Goal: Task Accomplishment & Management: Complete application form

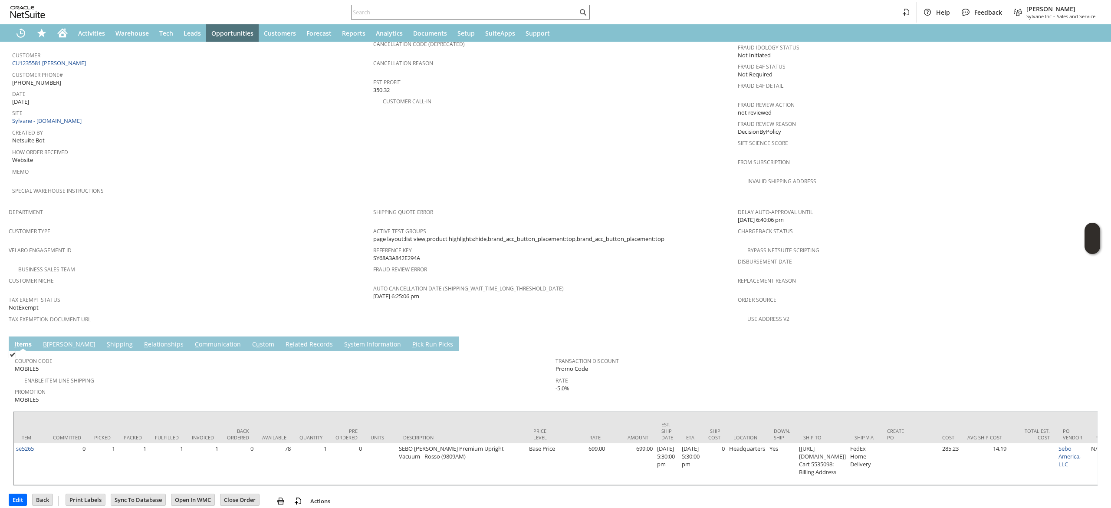
click at [168, 417] on tr "Item Committed Picked Packed Fulfilled Invoiced Back Ordered Available Quantity…" at bounding box center [1113, 427] width 2199 height 31
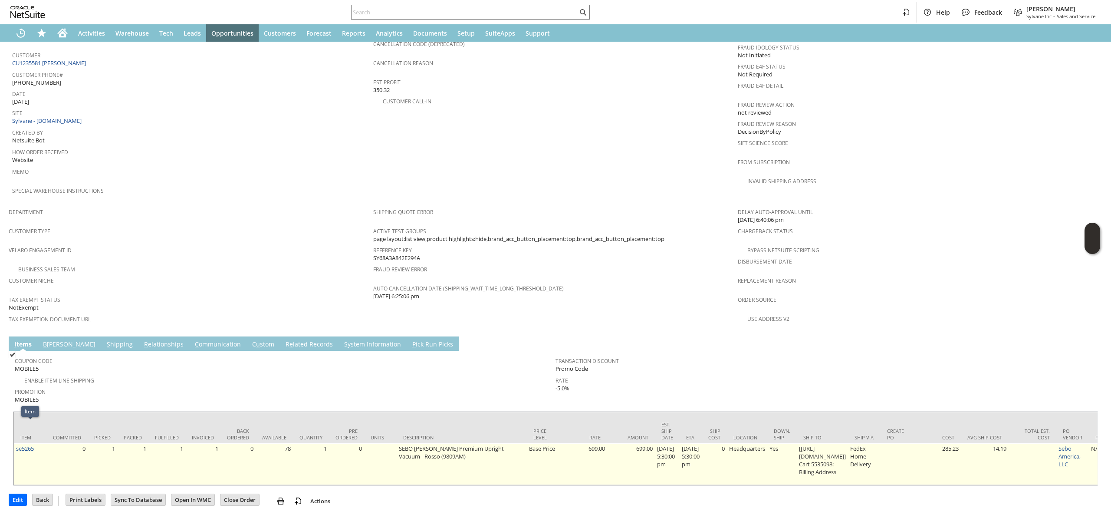
click at [40, 443] on td "se5265" at bounding box center [30, 464] width 33 height 42
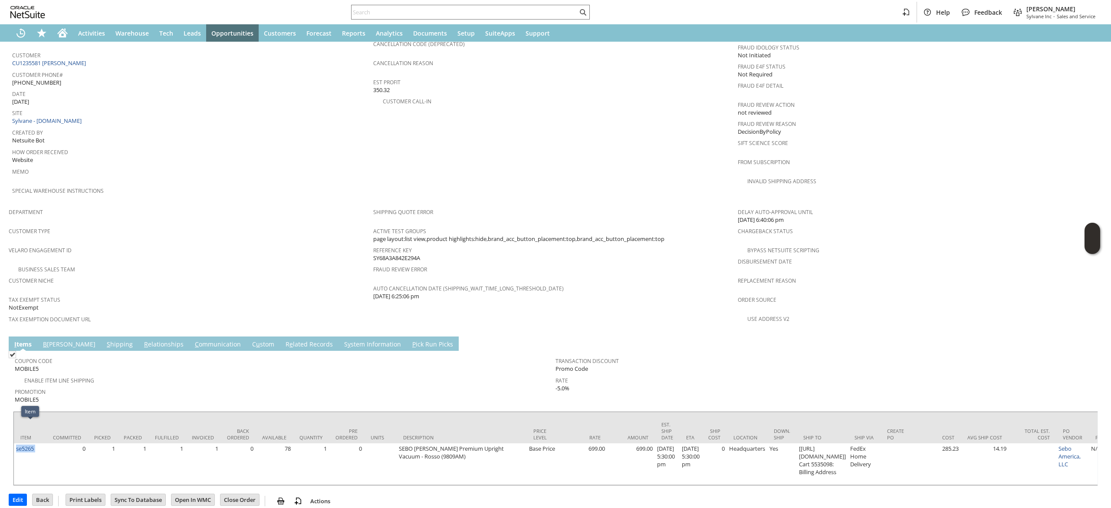
copy tr "se5265"
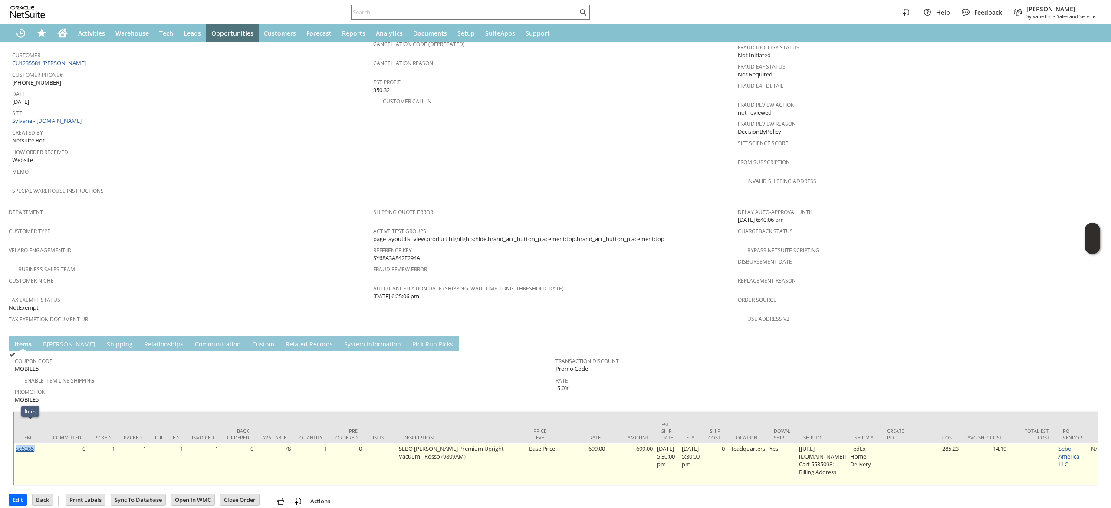
click at [34, 443] on td "se5265" at bounding box center [30, 464] width 33 height 42
click at [32, 444] on link "se5265" at bounding box center [25, 448] width 18 height 8
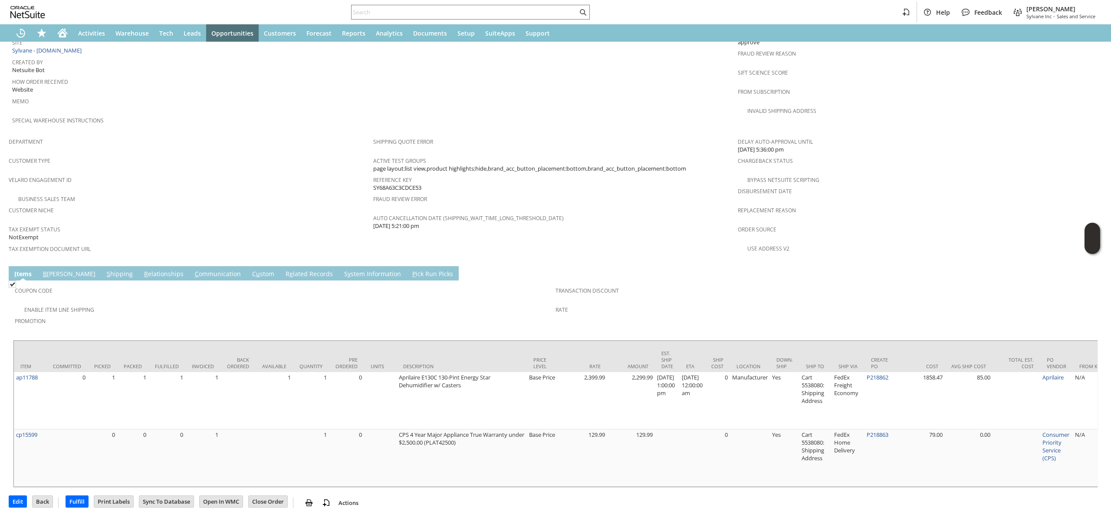
click at [105, 269] on link "S hipping" at bounding box center [120, 274] width 30 height 10
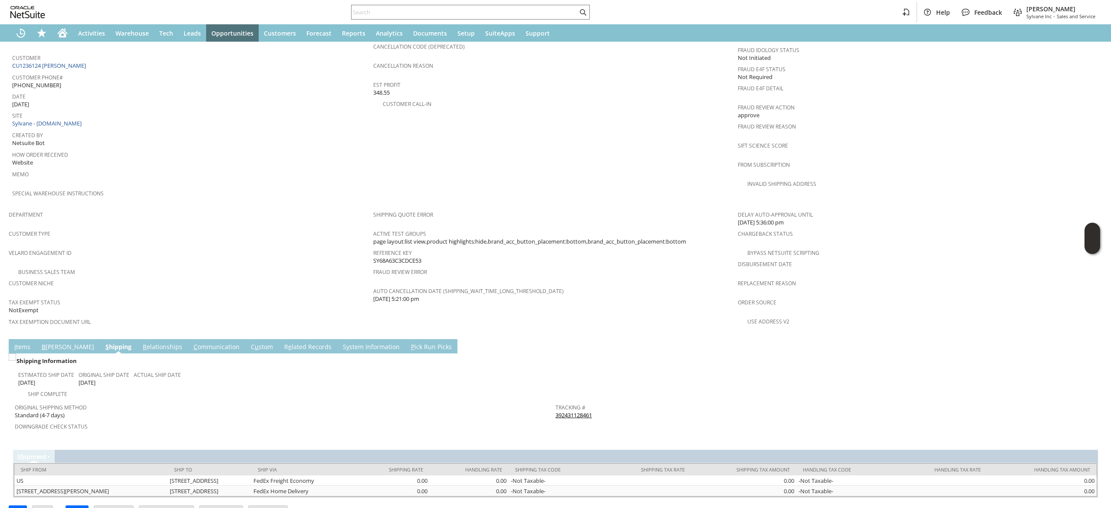
click at [577, 411] on link "392431128461" at bounding box center [573, 415] width 36 height 8
click at [25, 342] on link "I tems" at bounding box center [22, 347] width 20 height 10
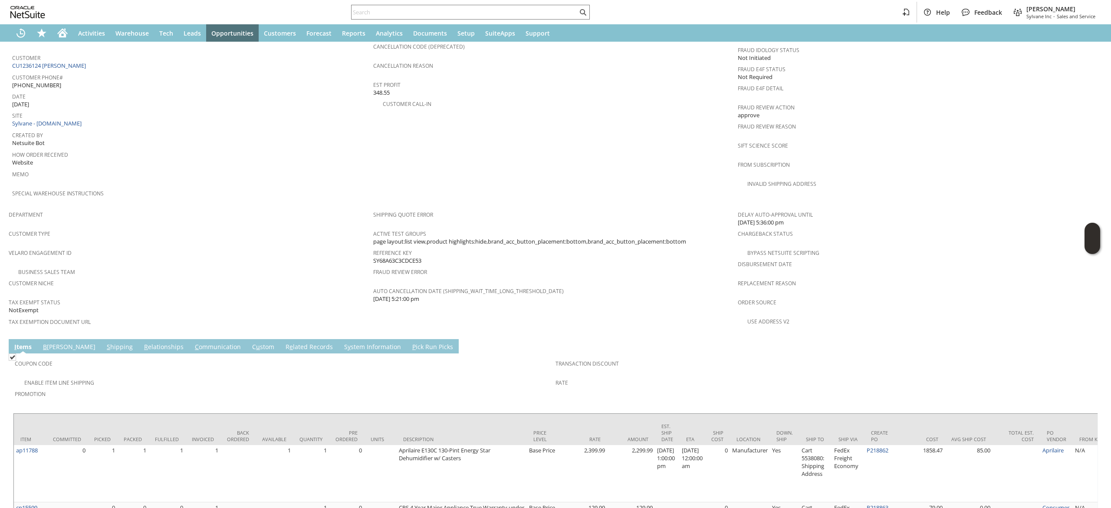
scroll to position [459, 0]
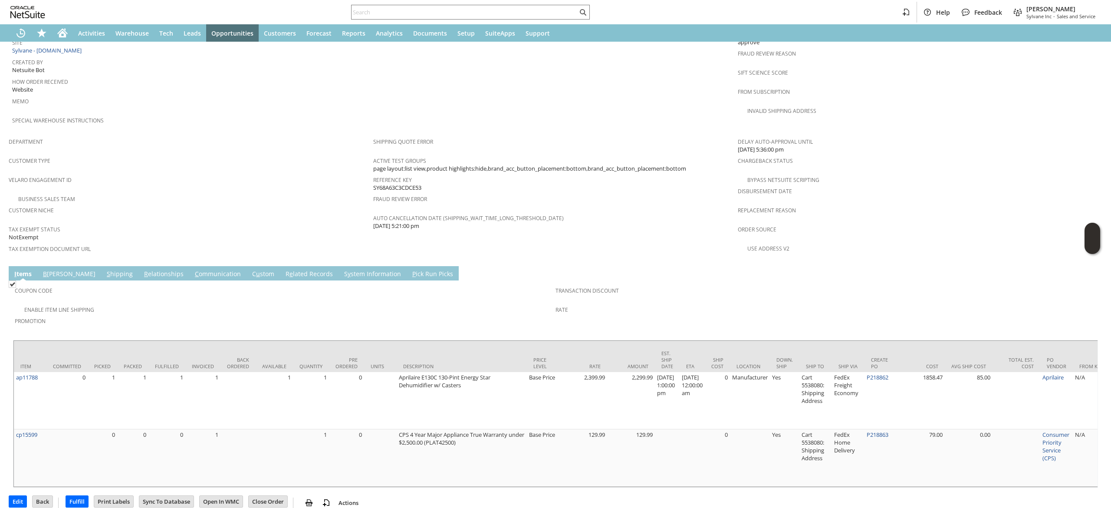
click at [191, 204] on div "Customer Niche" at bounding box center [189, 213] width 360 height 18
click at [194, 269] on link "C ommunication" at bounding box center [218, 274] width 50 height 10
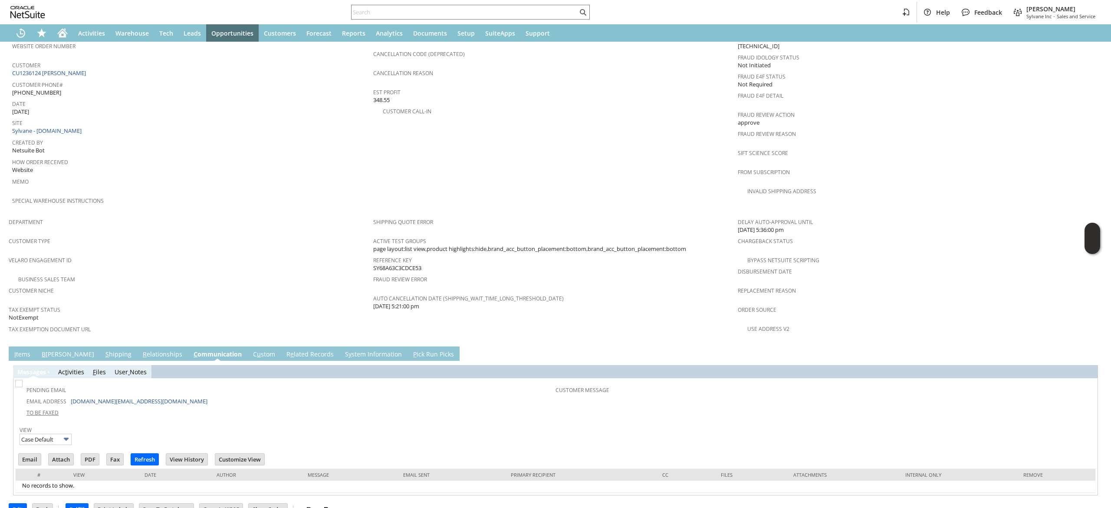
scroll to position [0, 0]
click at [19, 453] on input "Email" at bounding box center [30, 458] width 22 height 11
click at [868, 166] on span "From Subscription" at bounding box center [918, 171] width 360 height 10
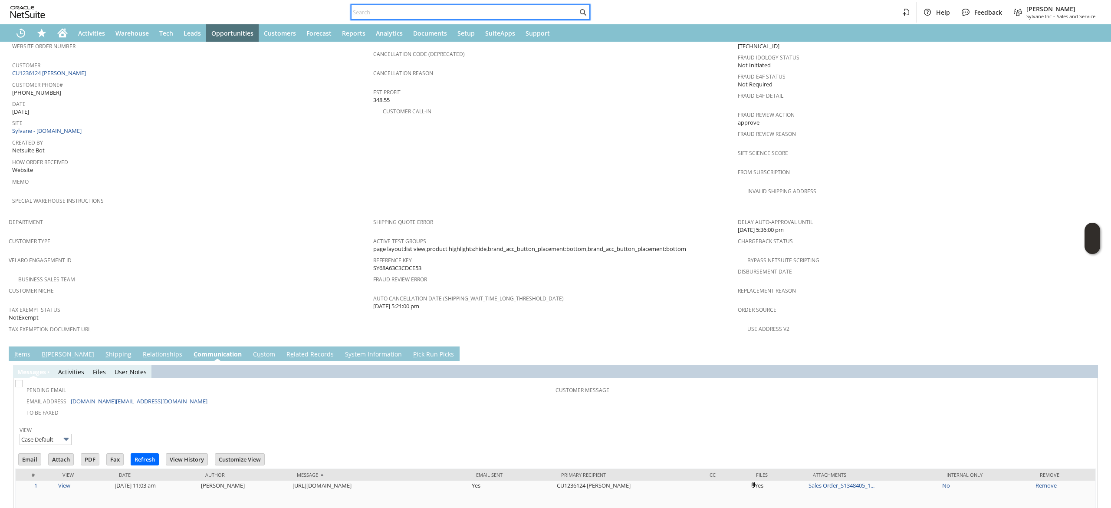
click at [436, 12] on input "text" at bounding box center [464, 12] width 226 height 10
paste input "9106203383"
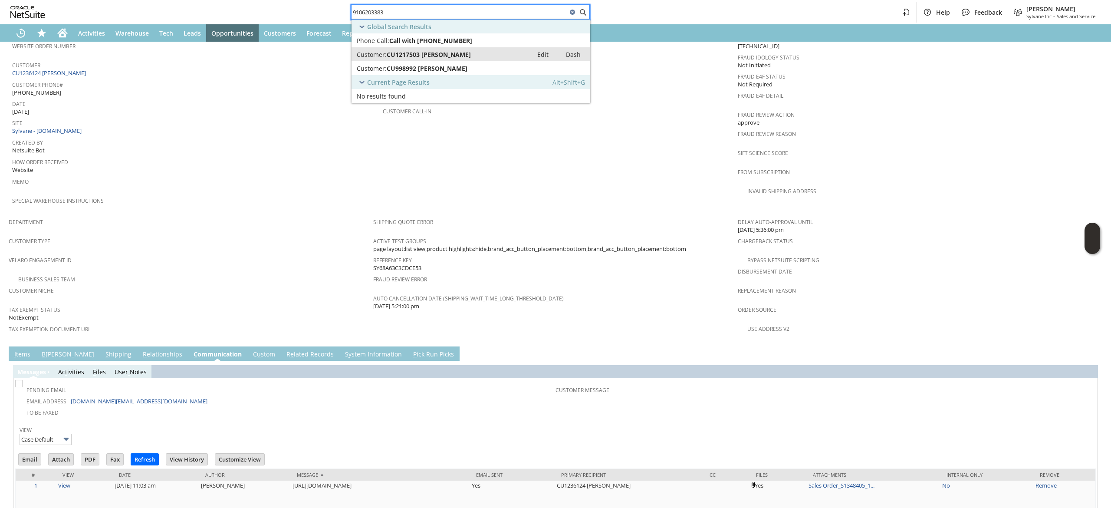
type input "9106203383"
click at [456, 59] on link "Customer: CU1217503 Patrick Garmyn Edit Dash" at bounding box center [470, 54] width 239 height 14
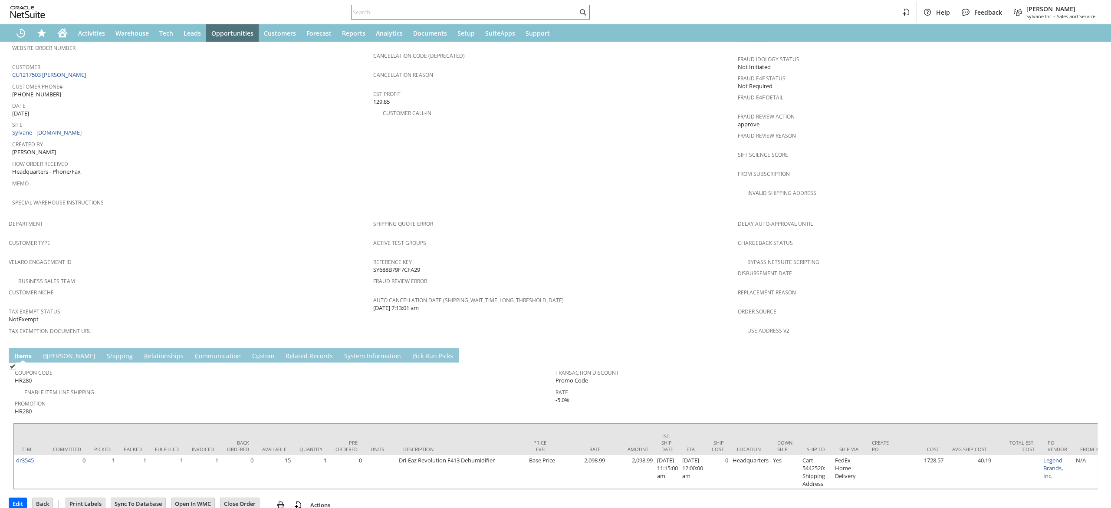
scroll to position [381, 0]
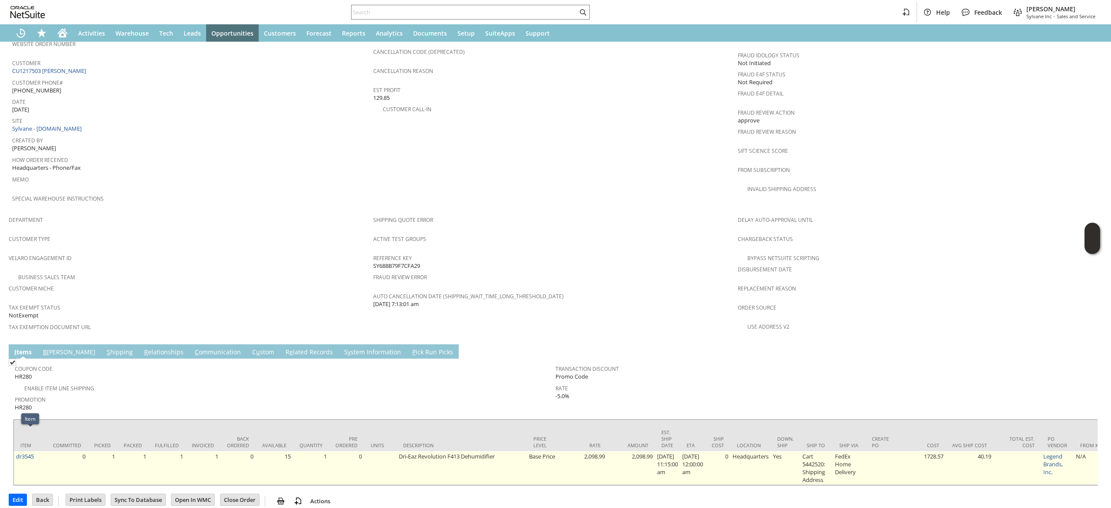
click at [43, 451] on td "dr3545" at bounding box center [30, 468] width 33 height 34
click at [38, 451] on td "dr3545" at bounding box center [30, 468] width 33 height 34
copy tr "dr3545"
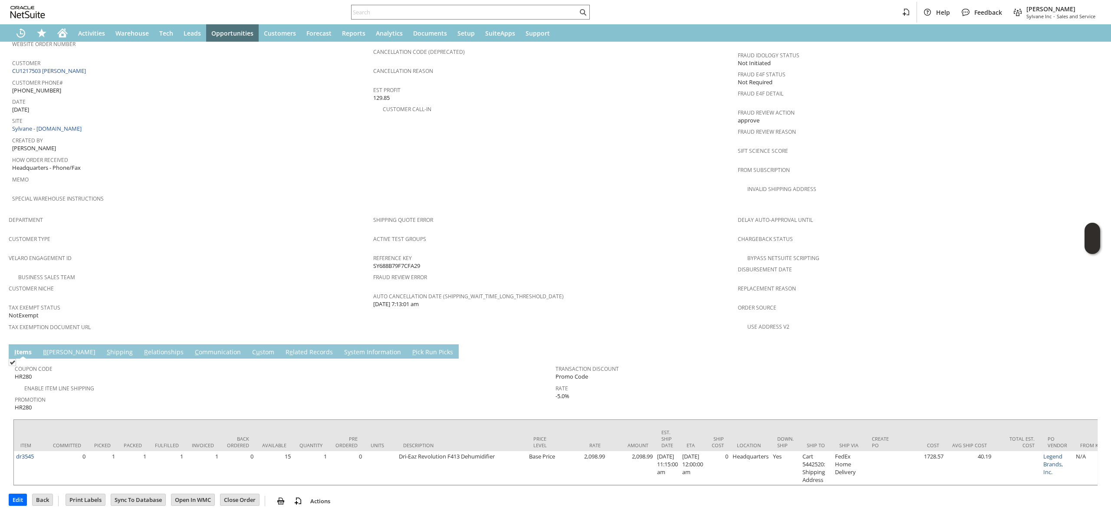
drag, startPoint x: 191, startPoint y: 338, endPoint x: 230, endPoint y: 322, distance: 41.8
click at [191, 358] on td "Coupon Code HR280 Enable Item Line Shipping Promotion HR280 Transaction Discoun…" at bounding box center [555, 386] width 1085 height 56
click at [143, 348] on link "R elationships" at bounding box center [164, 353] width 44 height 10
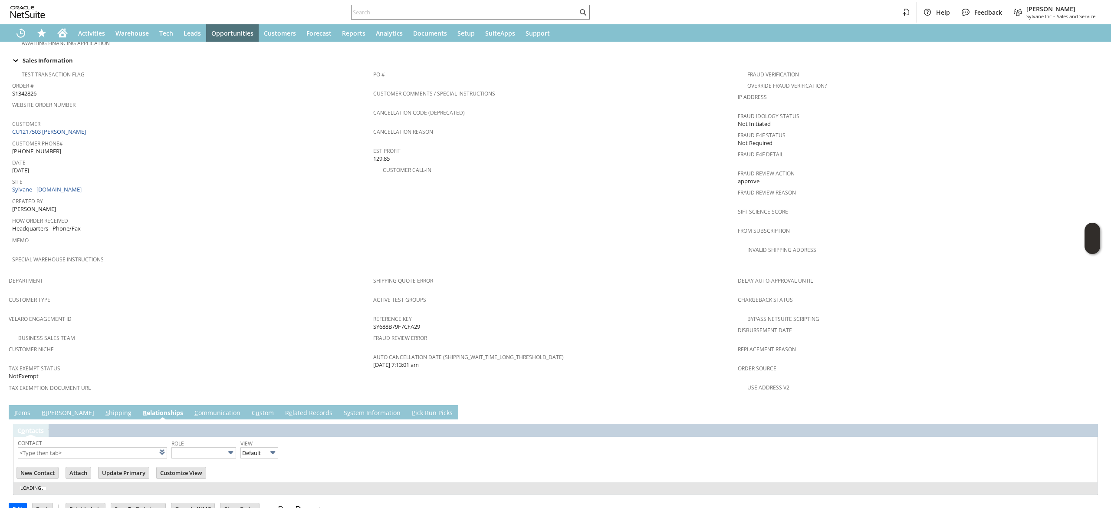
scroll to position [332, 0]
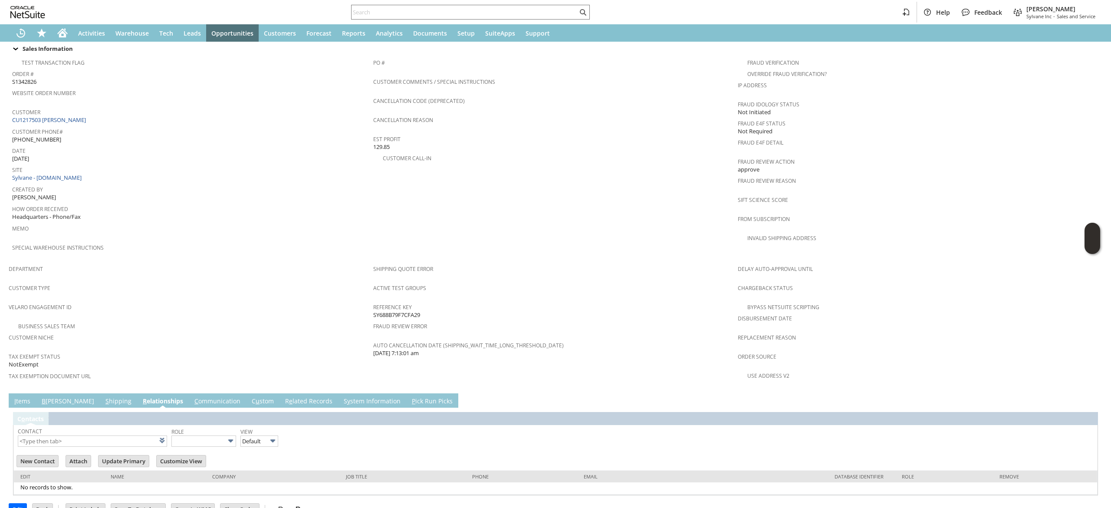
click at [194, 397] on link "C ommunication" at bounding box center [217, 402] width 50 height 10
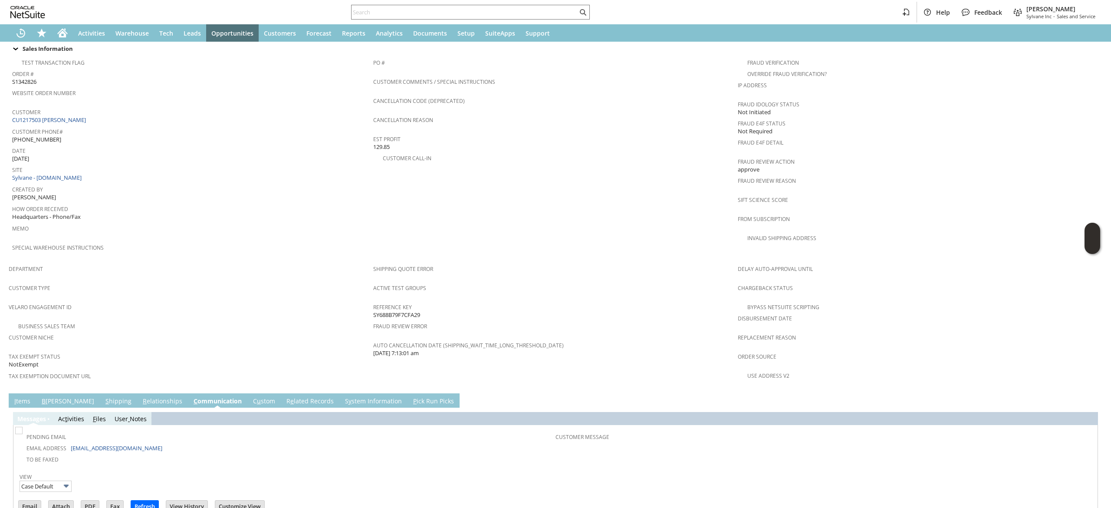
scroll to position [0, 0]
click at [391, 8] on input "text" at bounding box center [464, 12] width 226 height 10
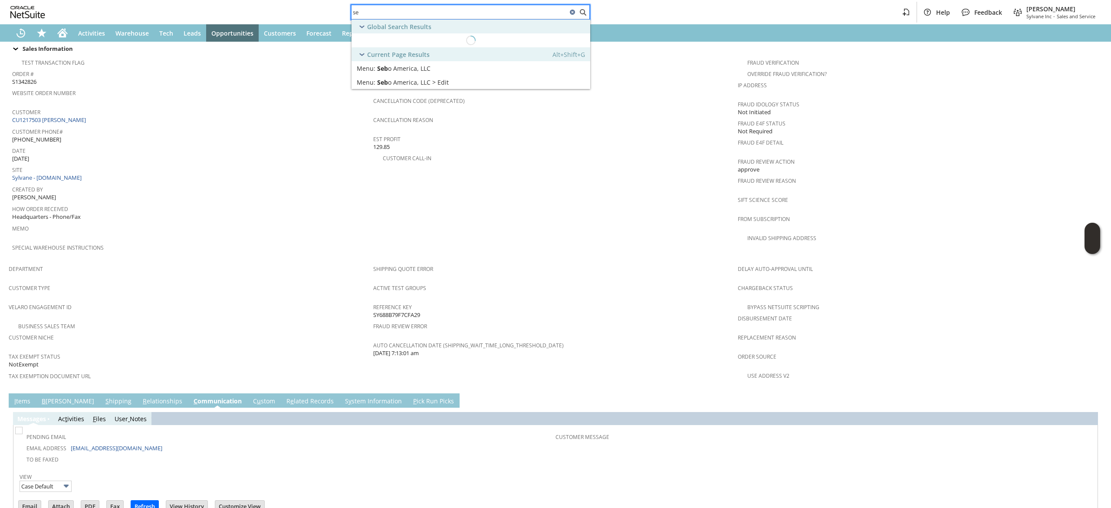
type input "s"
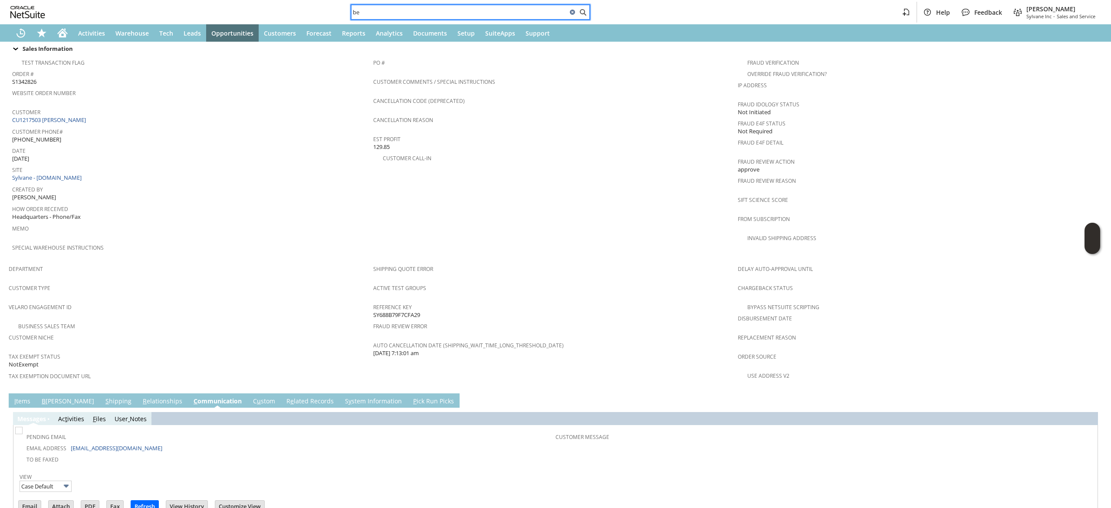
type input "b"
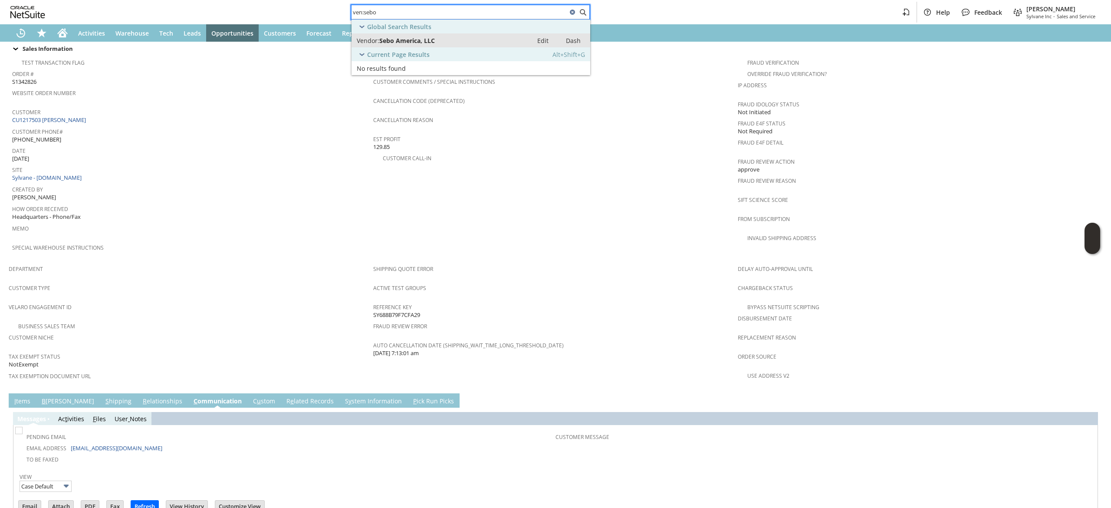
type input "ven:sebo"
click at [486, 40] on div "Vendor: Sebo America, LLC" at bounding box center [442, 40] width 171 height 8
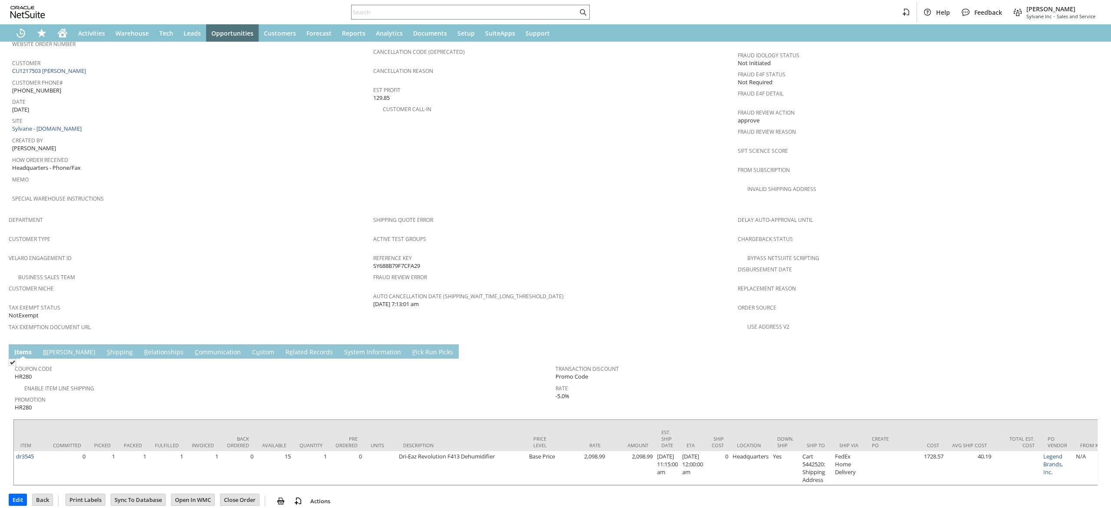
click at [193, 348] on link "C ommunication" at bounding box center [218, 353] width 50 height 10
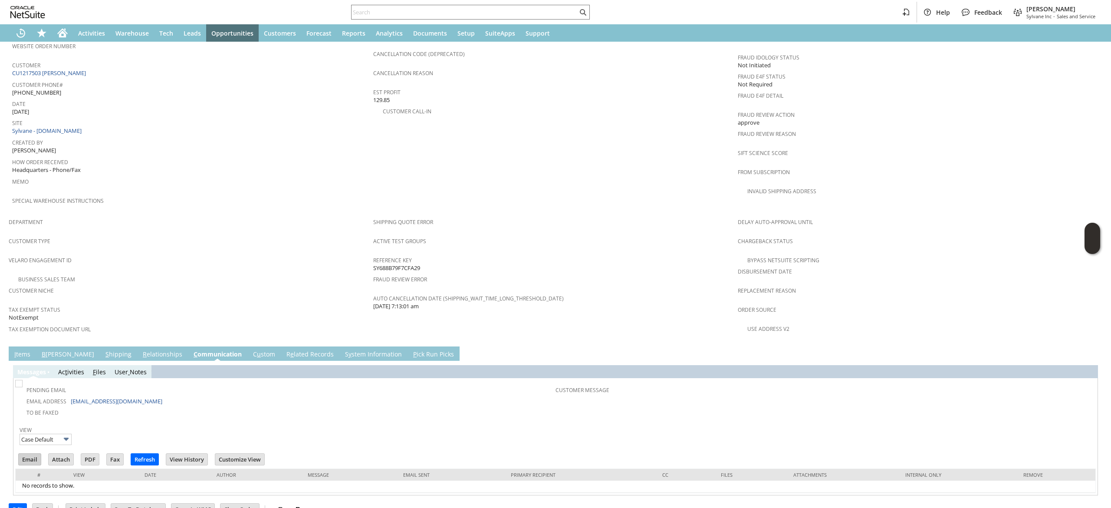
click at [25, 453] on input "Email" at bounding box center [30, 458] width 22 height 11
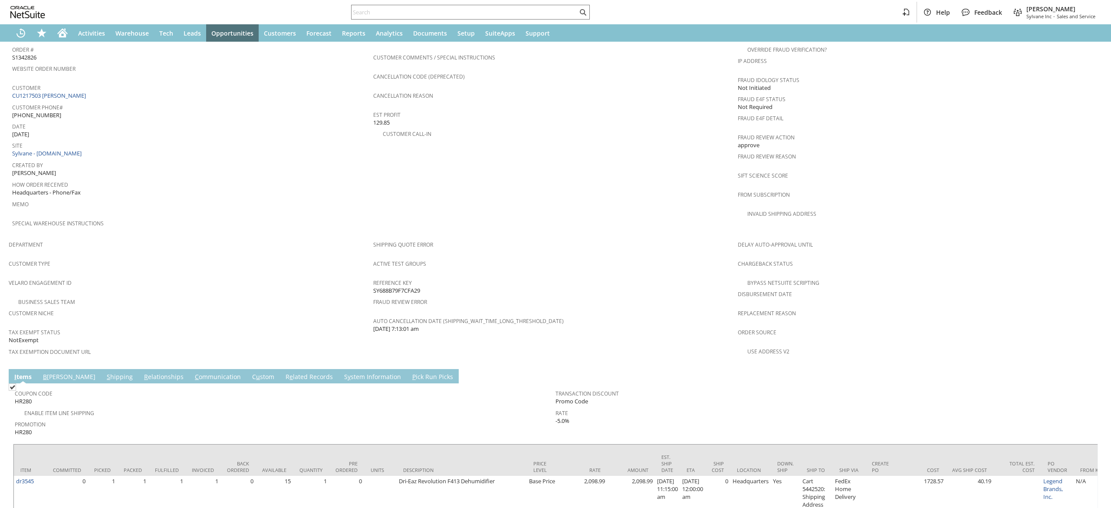
click at [193, 372] on link "C ommunication" at bounding box center [218, 377] width 50 height 10
click at [193, 371] on link "C ommunication" at bounding box center [218, 376] width 50 height 10
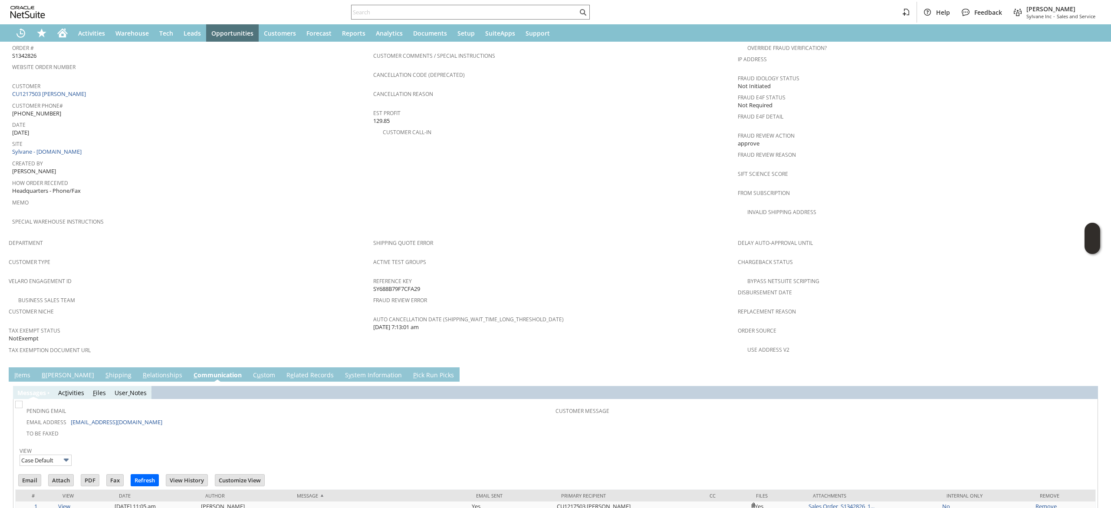
scroll to position [0, 0]
click at [30, 474] on input "Email" at bounding box center [30, 479] width 22 height 11
drag, startPoint x: 669, startPoint y: 185, endPoint x: 664, endPoint y: 173, distance: 13.0
click at [667, 177] on td "PO # Customer Comments / Special Instructions Cancellation Code (deprecated) Ca…" at bounding box center [555, 131] width 365 height 206
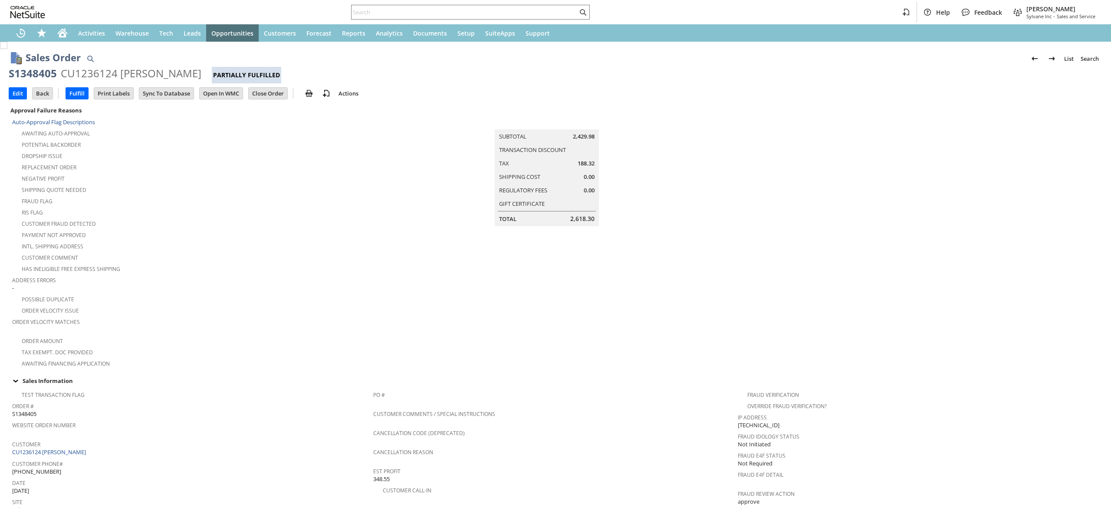
scroll to position [459, 0]
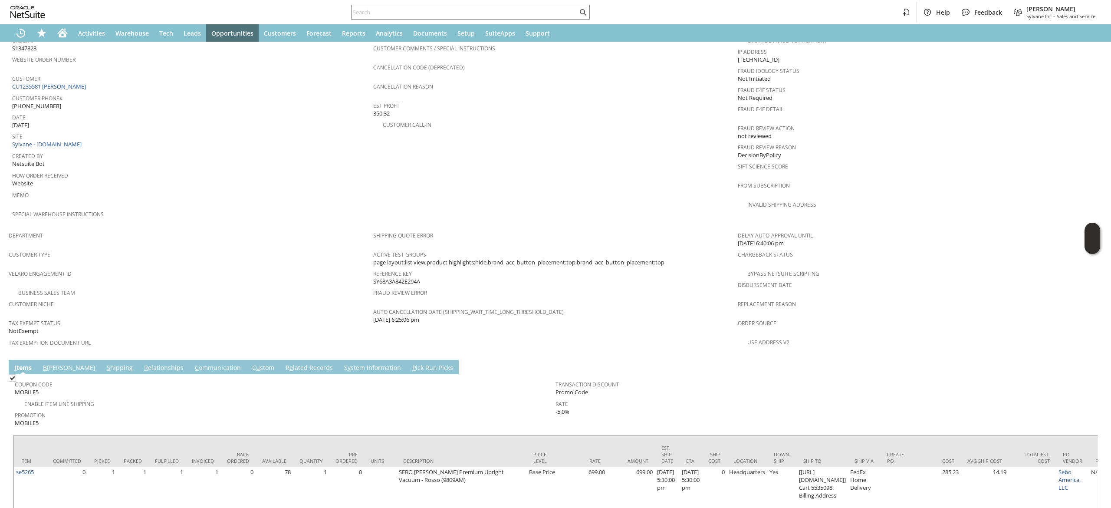
click at [193, 363] on link "C ommunication" at bounding box center [218, 368] width 50 height 10
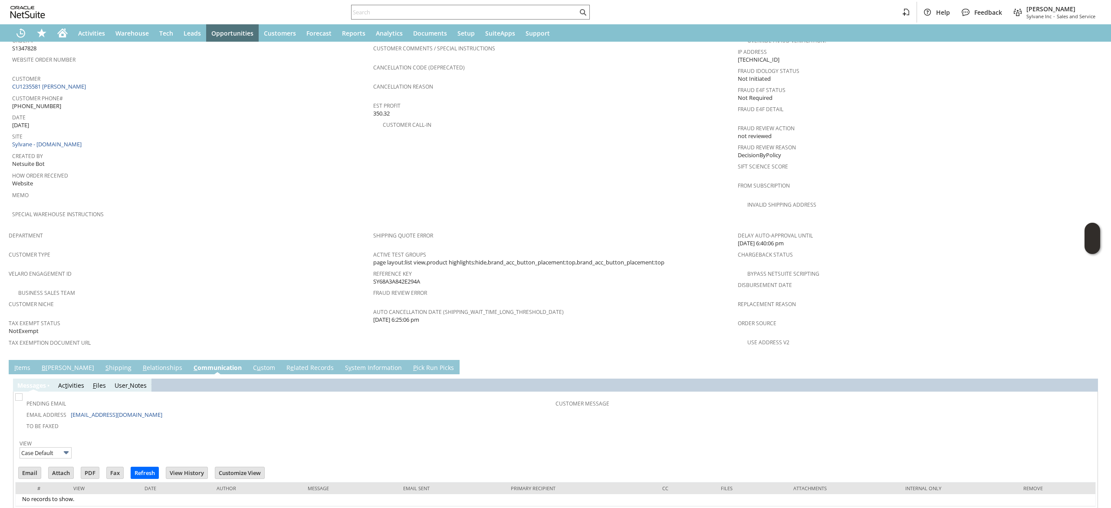
scroll to position [0, 0]
click at [22, 467] on input "Email" at bounding box center [30, 472] width 22 height 11
click at [660, 103] on div "Est Profit 350.32" at bounding box center [553, 108] width 360 height 18
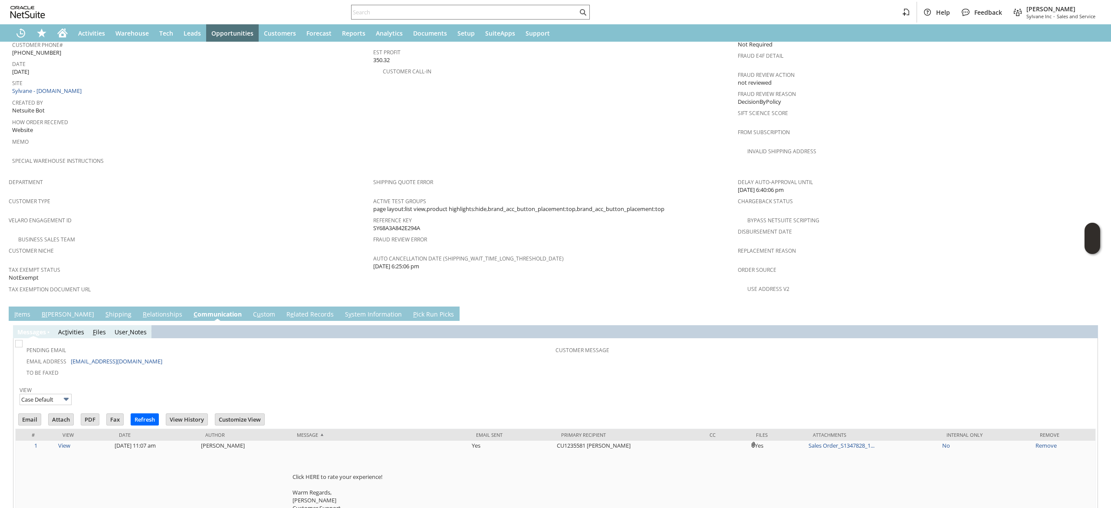
scroll to position [444, 0]
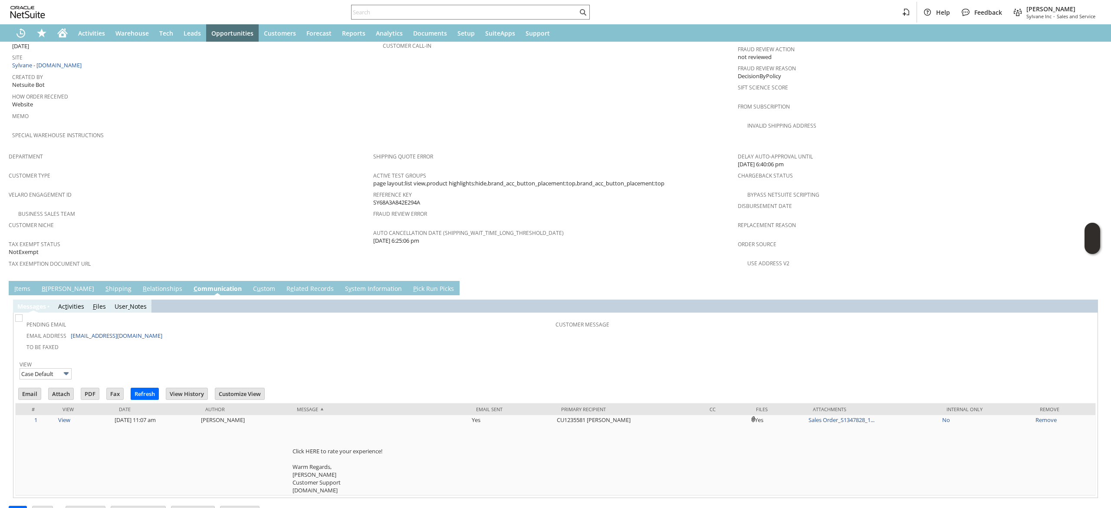
click at [6, 264] on div "Sales Order List Search S1347828 CU1235581 Kelly Pawlak Billed Go Edit Back New…" at bounding box center [555, 63] width 1111 height 932
click at [16, 284] on link "I tems" at bounding box center [22, 289] width 20 height 10
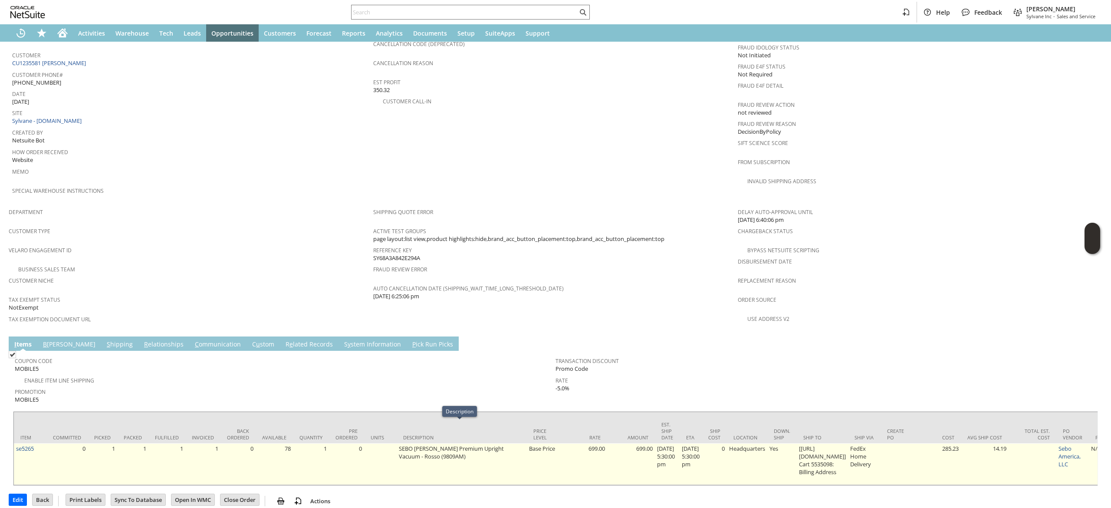
click at [415, 443] on td "SEBO FELIX Premium Upright Vacuum - Rosso (9809AM)" at bounding box center [462, 464] width 130 height 42
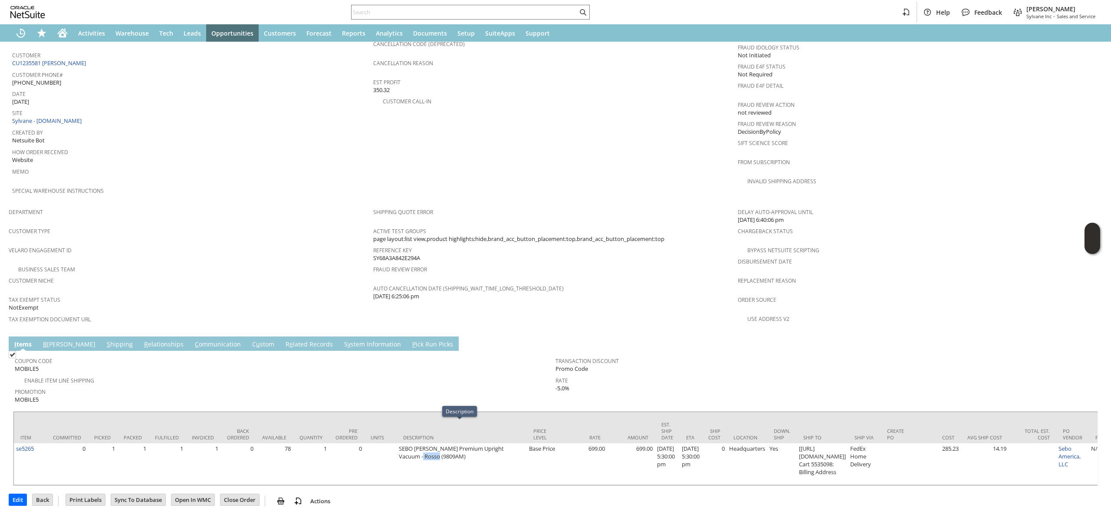
copy td "9809AM"
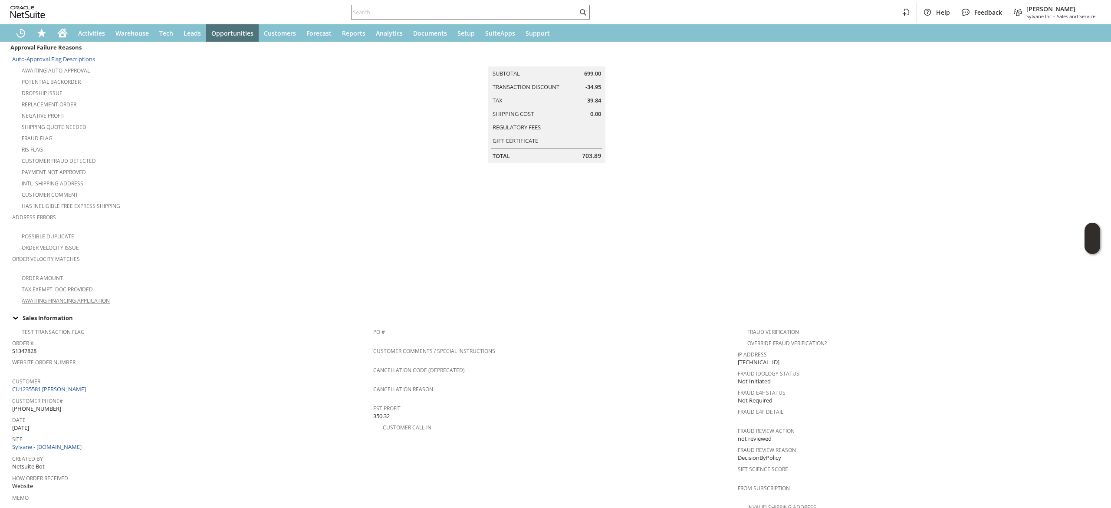
scroll to position [87, 0]
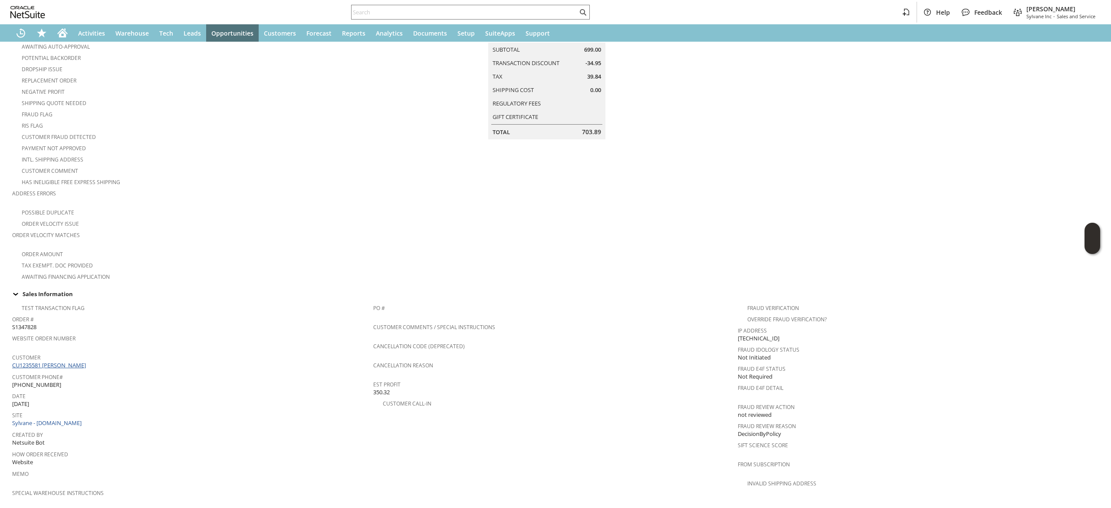
click at [56, 361] on link "CU1235581 Kelly Pawlak" at bounding box center [50, 365] width 76 height 8
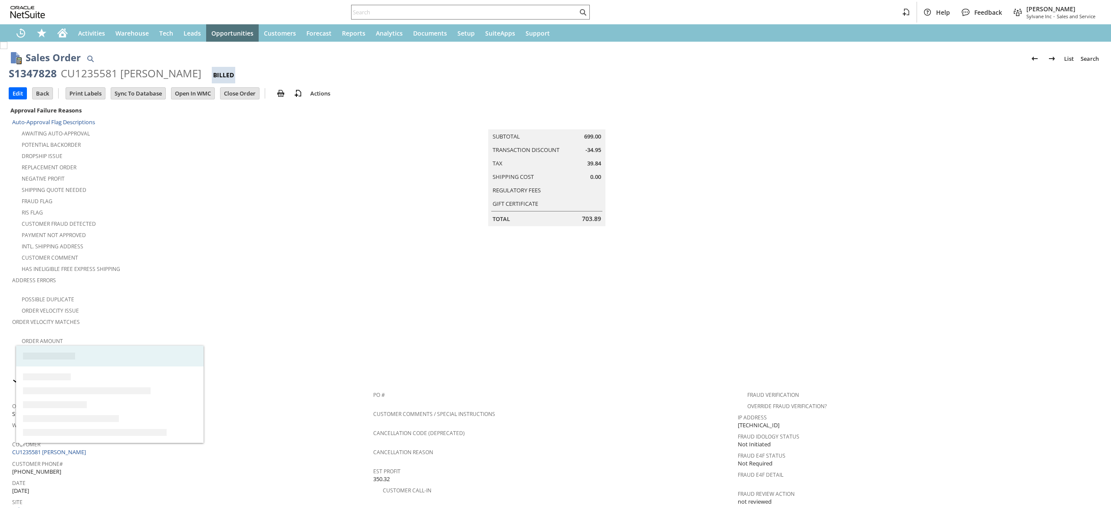
scroll to position [365, 0]
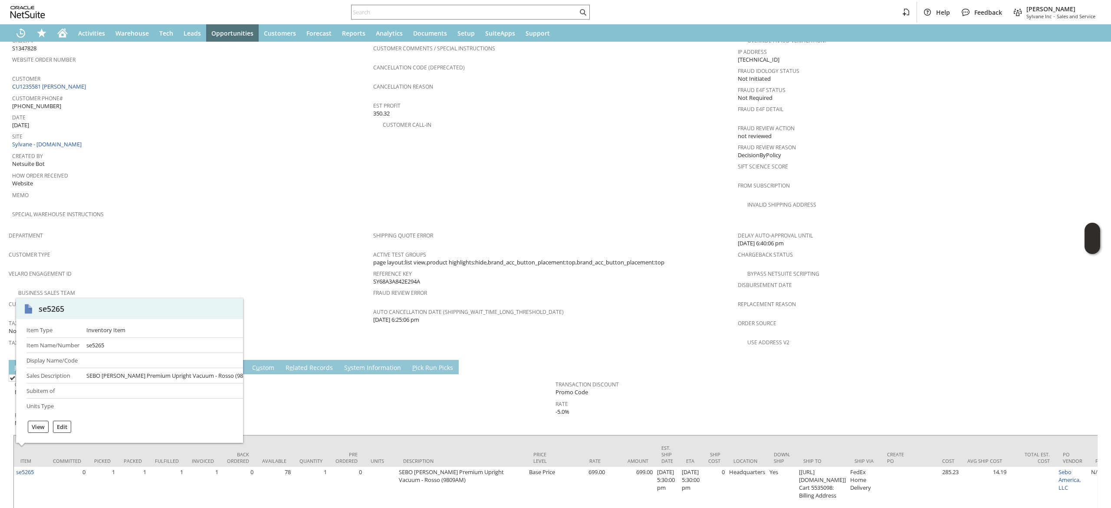
click at [29, 468] on link "se5265" at bounding box center [25, 472] width 18 height 8
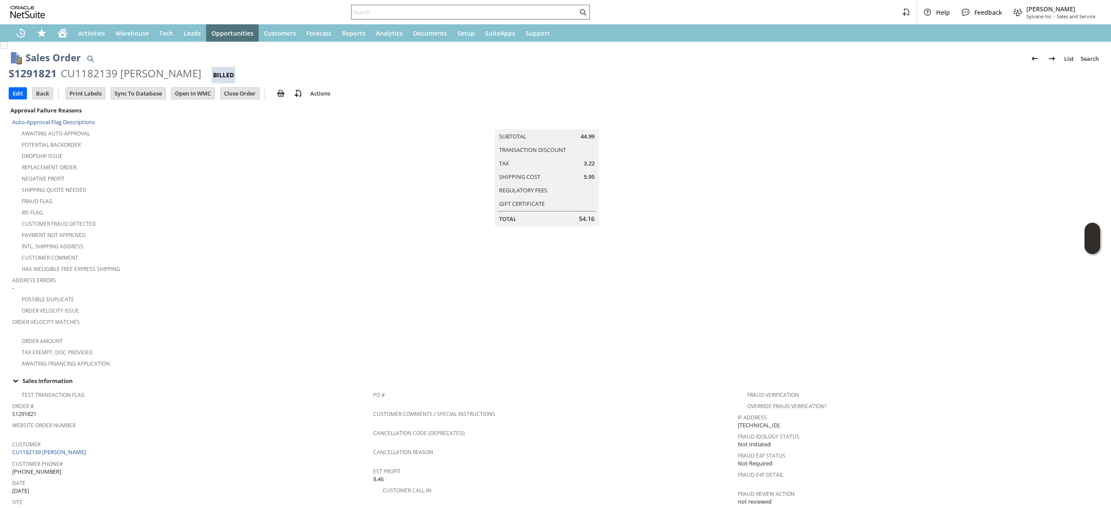
click at [557, 5] on div at bounding box center [470, 12] width 239 height 15
click at [544, 12] on input "text" at bounding box center [464, 12] width 226 height 10
paste input "6784468302"
type input "6"
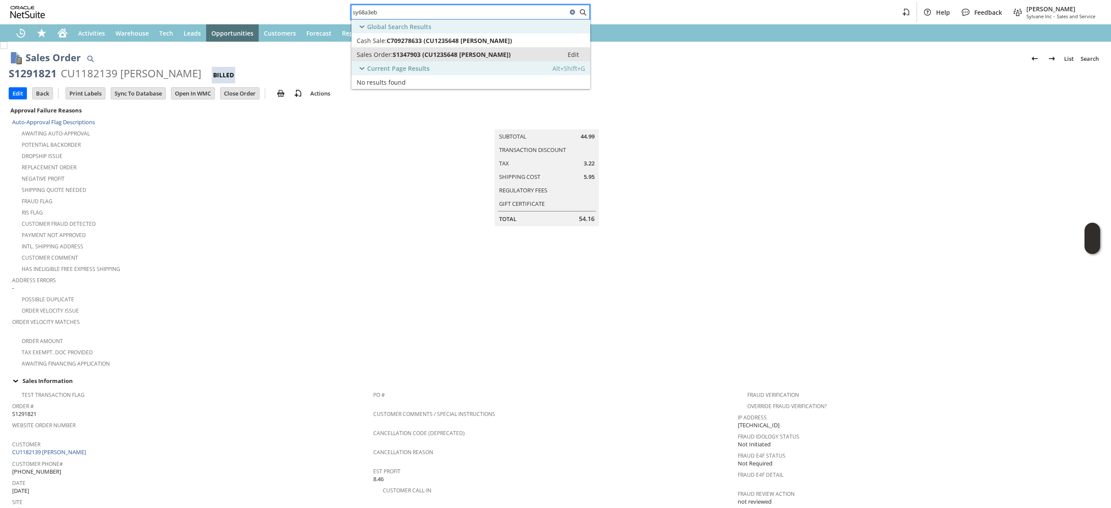
type input "sy68a3eb"
click at [522, 57] on div "Sales Order: S1347903 (CU1235648 Harlan Podber)" at bounding box center [457, 54] width 201 height 8
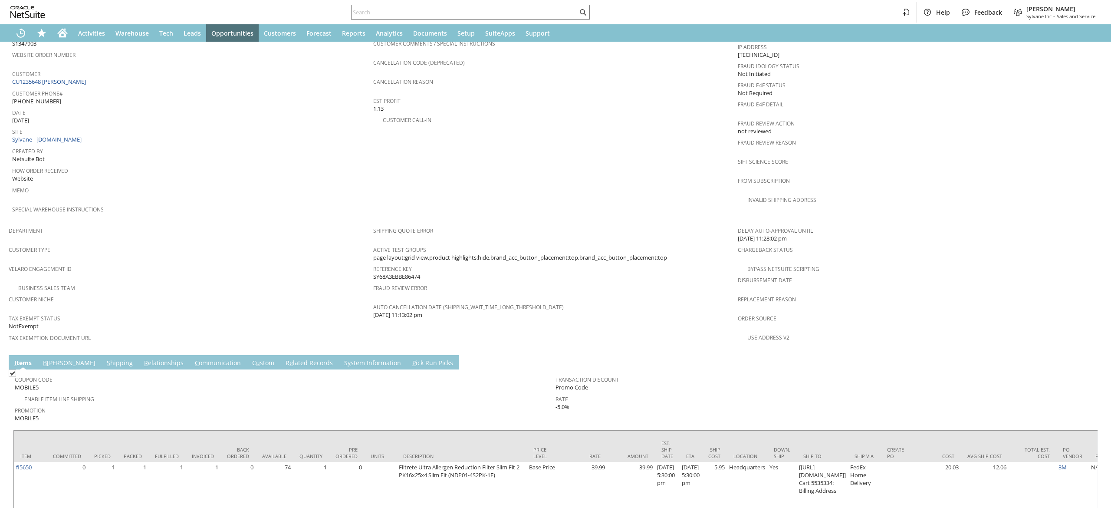
scroll to position [381, 0]
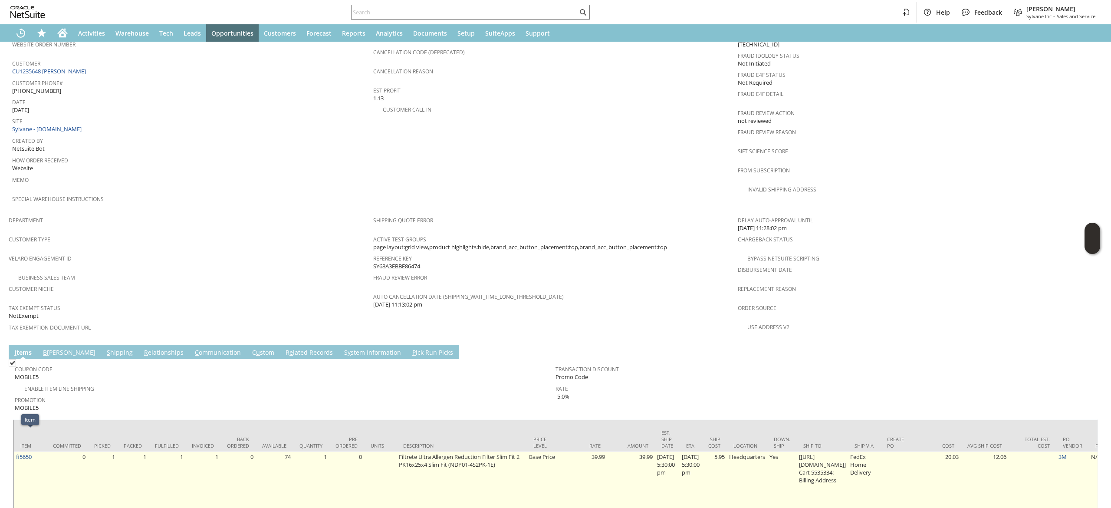
click at [37, 451] on td "fi5650" at bounding box center [30, 479] width 33 height 57
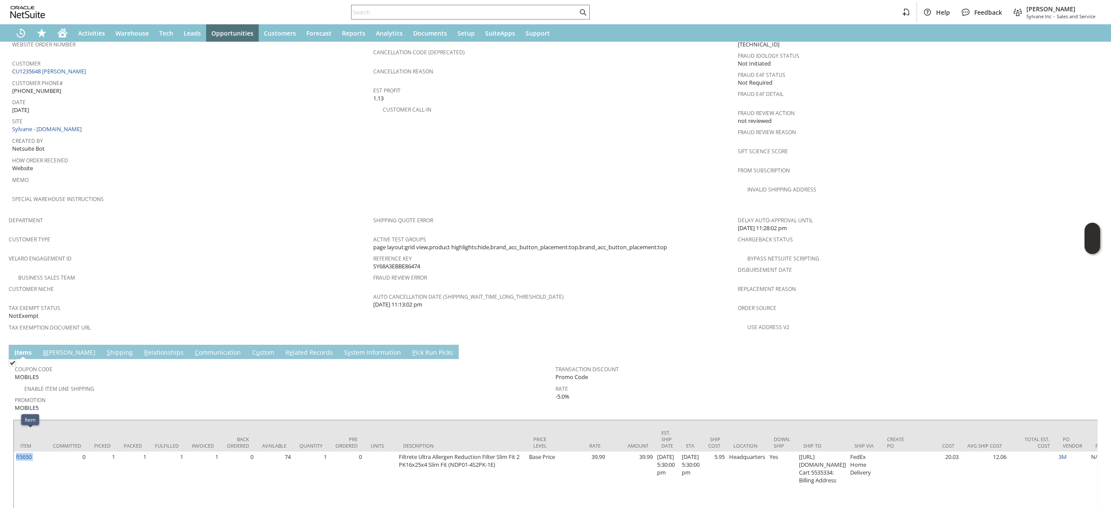
copy tr "fi5650"
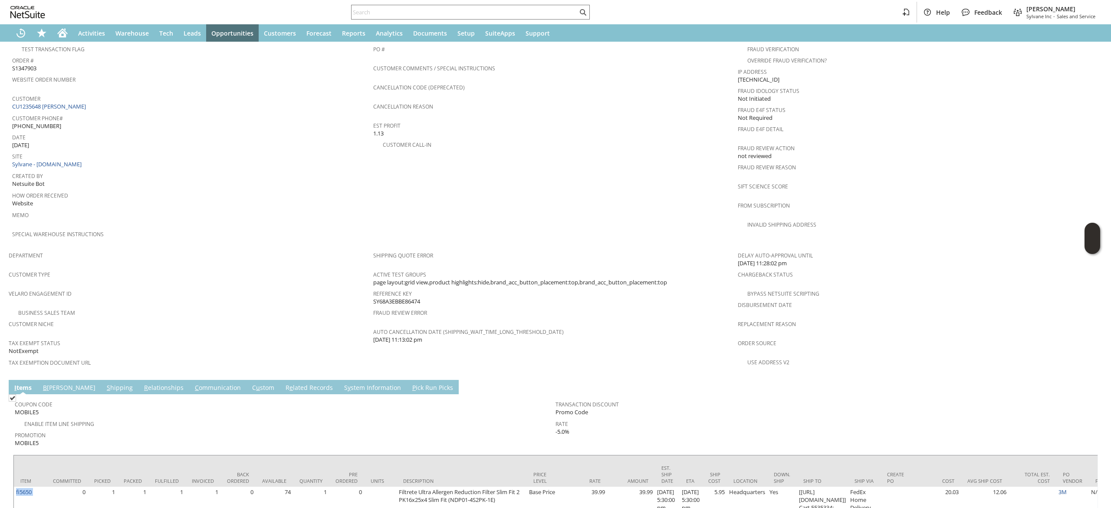
scroll to position [347, 0]
click at [193, 381] on link "C ommunication" at bounding box center [218, 386] width 50 height 10
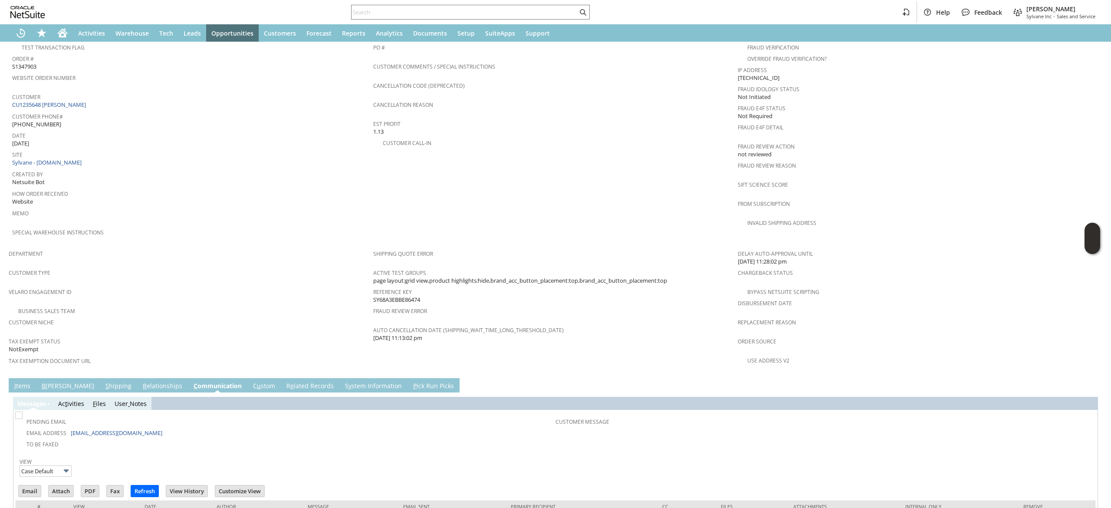
scroll to position [0, 0]
drag, startPoint x: 141, startPoint y: 415, endPoint x: 81, endPoint y: 417, distance: 60.3
click at [81, 427] on td "Email Address podbe@comcast.net" at bounding box center [286, 432] width 539 height 11
click at [154, 438] on td "To Be Faxed" at bounding box center [286, 443] width 539 height 11
drag, startPoint x: 134, startPoint y: 420, endPoint x: 73, endPoint y: 413, distance: 61.1
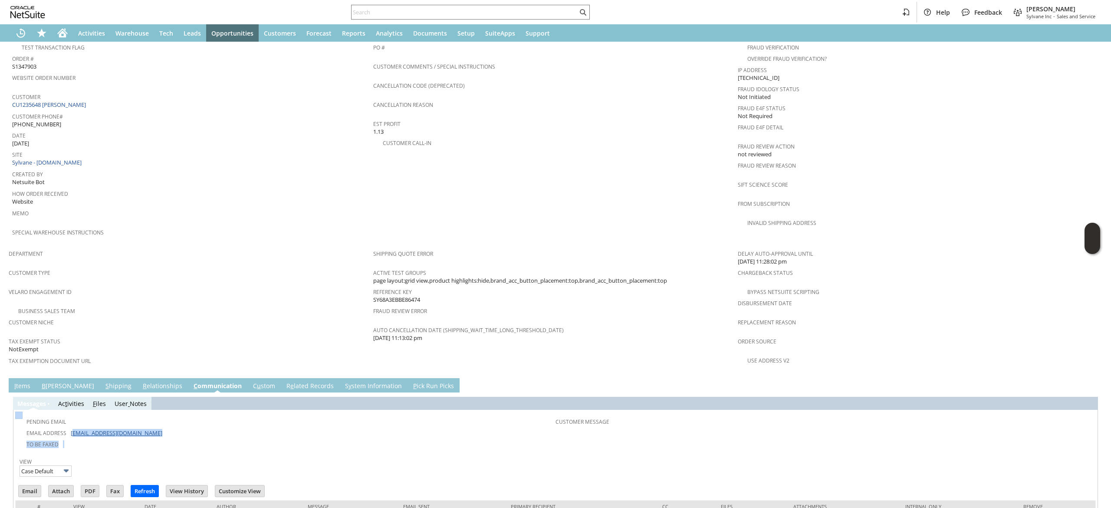
click at [73, 413] on tbody "Pending Email Email Address podbe@comcast.net To Be Faxed" at bounding box center [286, 431] width 539 height 36
drag, startPoint x: 195, startPoint y: 423, endPoint x: 137, endPoint y: 405, distance: 60.3
click at [188, 438] on td "To Be Faxed" at bounding box center [286, 443] width 539 height 11
drag, startPoint x: 129, startPoint y: 415, endPoint x: 69, endPoint y: 410, distance: 59.7
click at [69, 427] on td "Email Address podbe@comcast.net" at bounding box center [286, 432] width 539 height 11
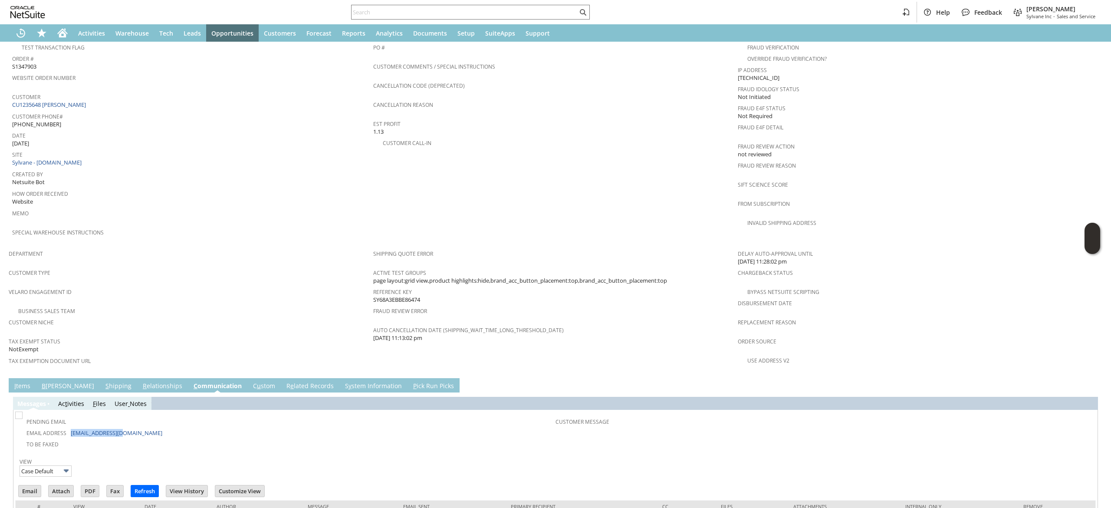
copy td "[EMAIL_ADDRESS][DOMAIN_NAME]"
click at [457, 16] on input "text" at bounding box center [464, 12] width 226 height 10
paste input "903691"
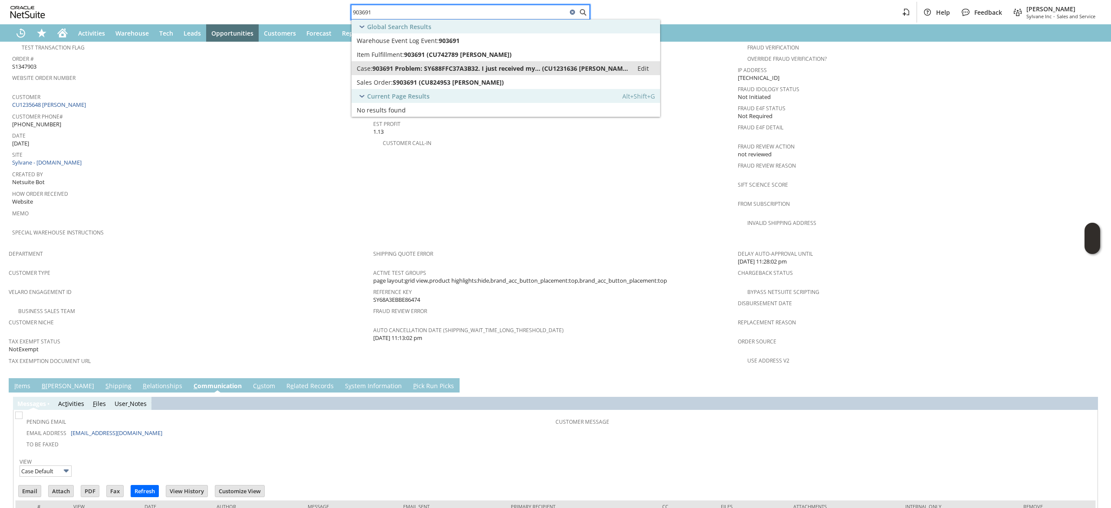
type input "903691"
click at [466, 69] on span "903691 Problem: SY688FFC37A3B32. I just received my... (CU1231636 Mike Belkowsk…" at bounding box center [500, 68] width 256 height 8
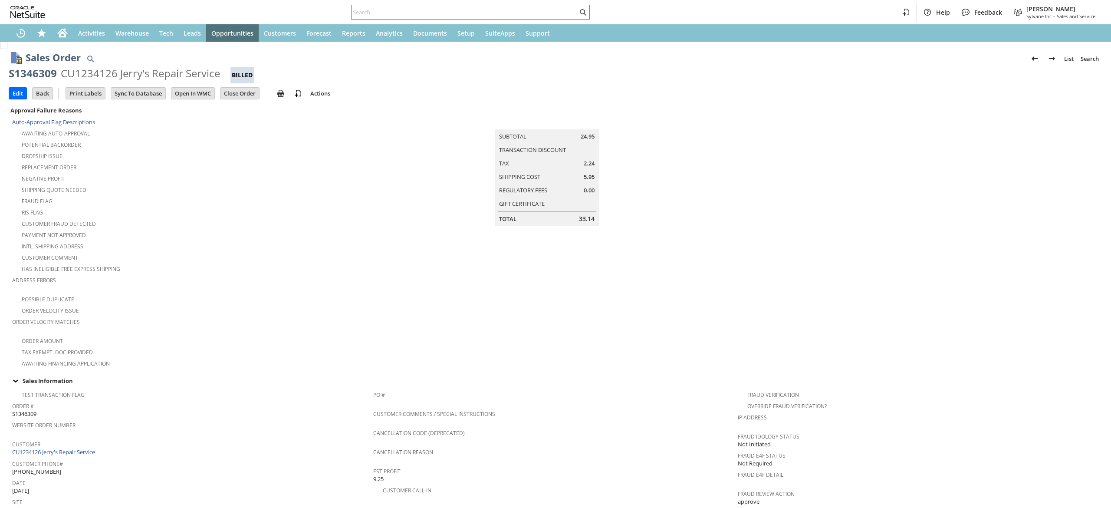
scroll to position [374, 0]
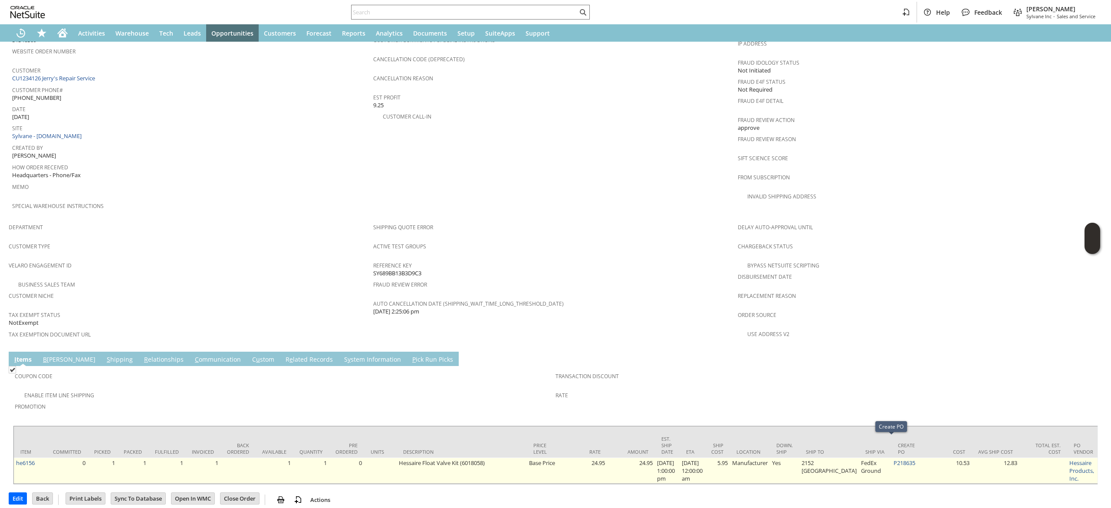
click at [891, 457] on td "P218635" at bounding box center [907, 470] width 33 height 26
click at [894, 459] on link "P218635" at bounding box center [905, 463] width 22 height 8
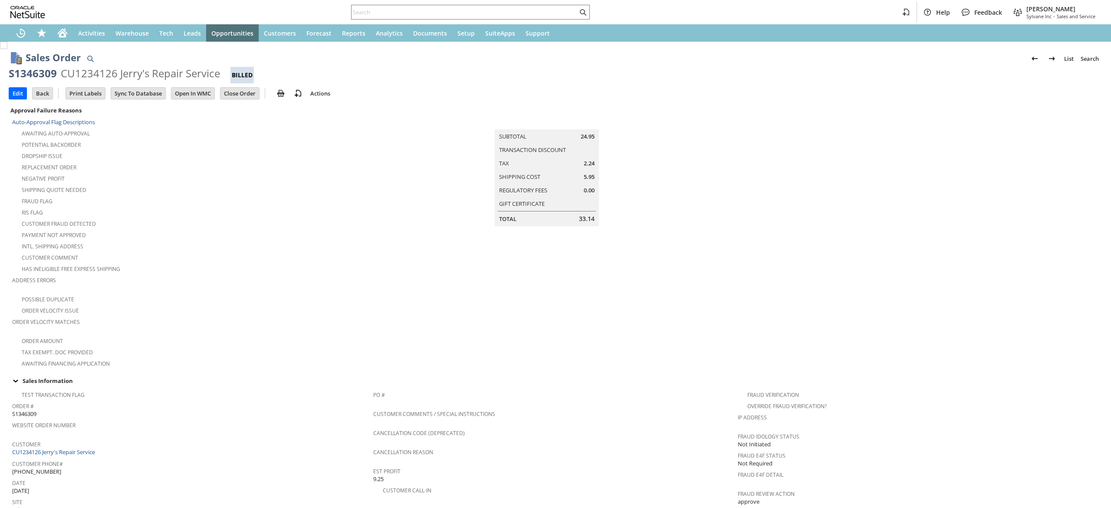
scroll to position [351, 0]
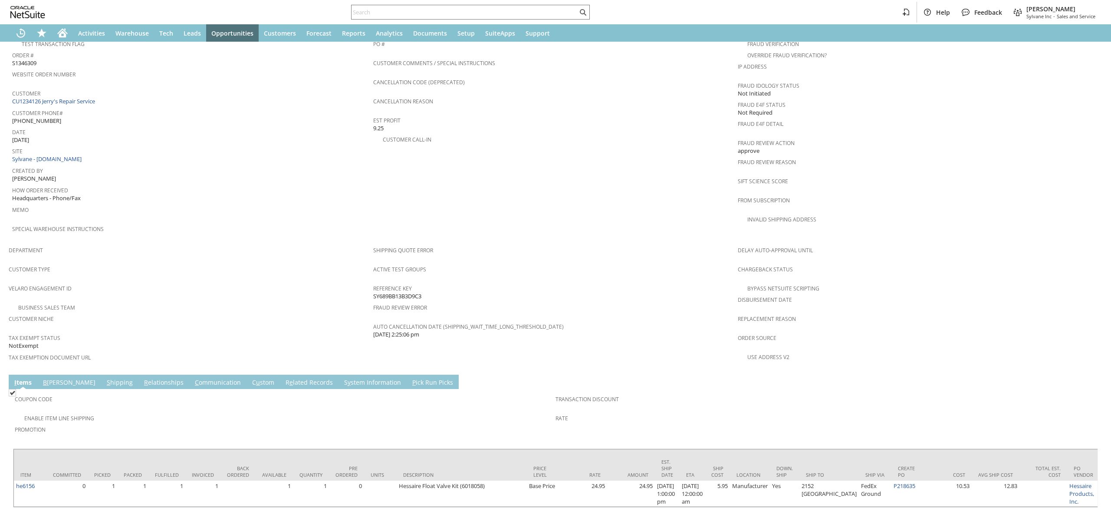
drag, startPoint x: 97, startPoint y: 371, endPoint x: 94, endPoint y: 368, distance: 4.6
click at [97, 391] on td "Coupon Code" at bounding box center [285, 401] width 541 height 21
click at [105, 378] on link "S hipping" at bounding box center [120, 383] width 30 height 10
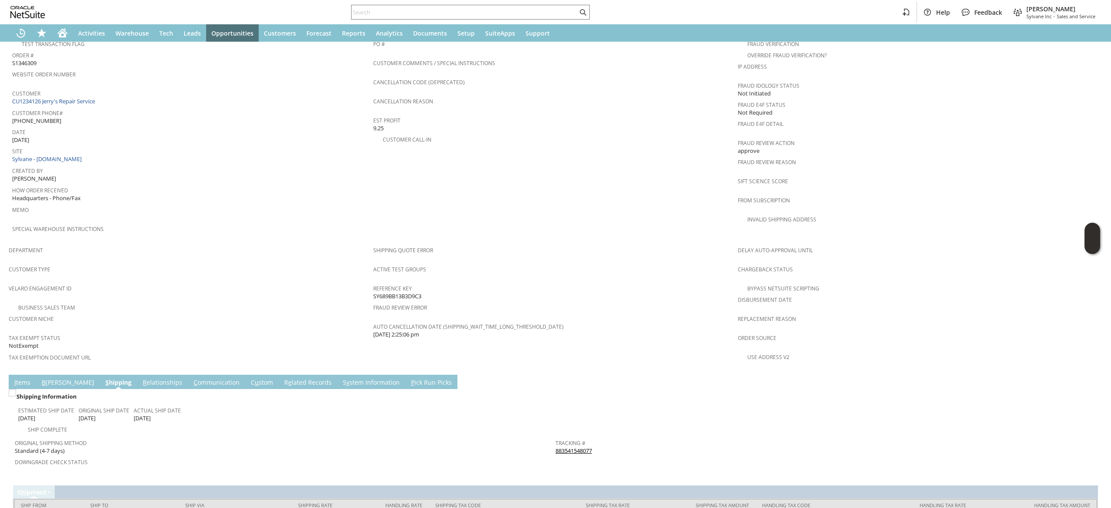
click at [568, 447] on link "883541548077" at bounding box center [573, 451] width 36 height 8
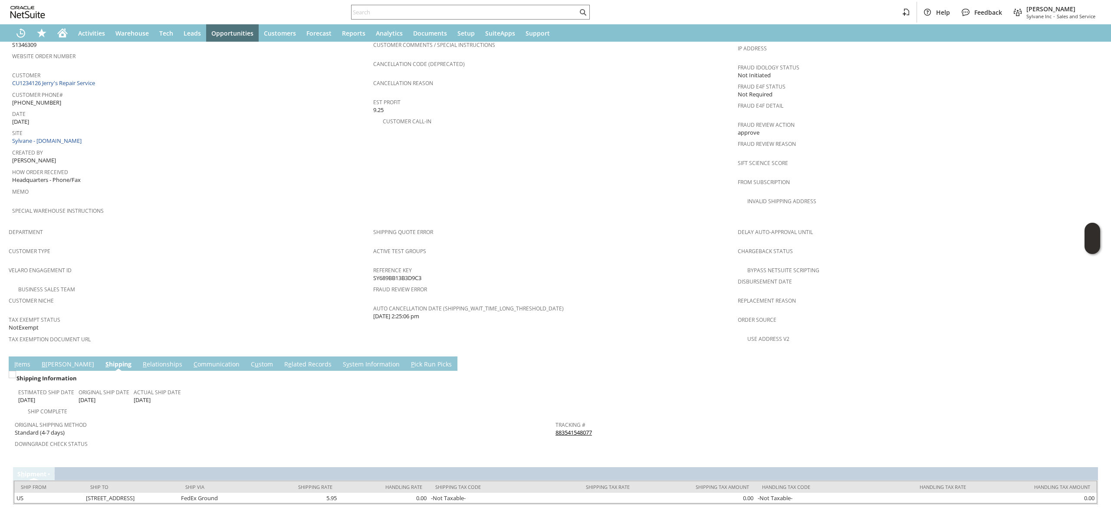
scroll to position [376, 0]
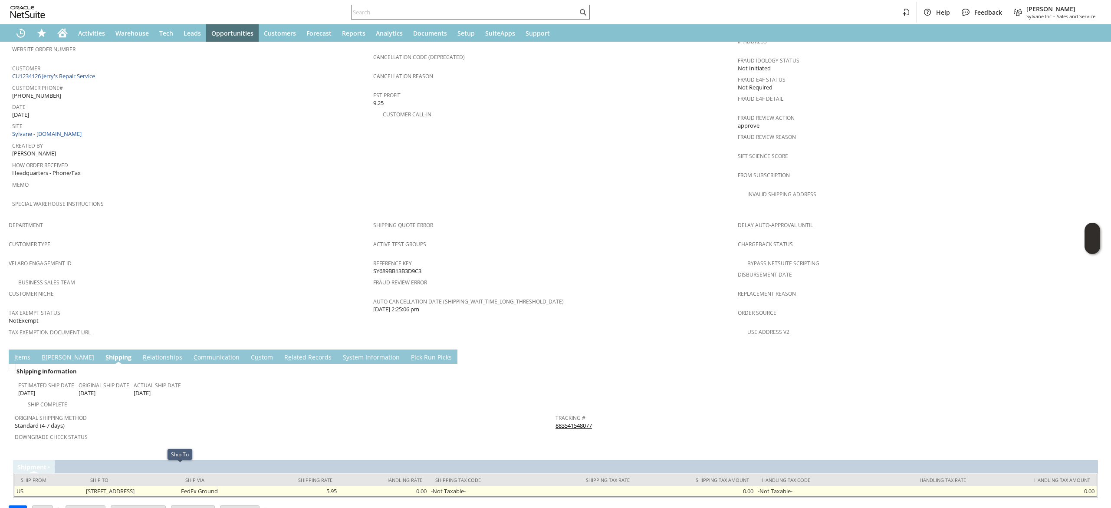
drag, startPoint x: 73, startPoint y: 466, endPoint x: 109, endPoint y: 470, distance: 36.1
click at [110, 486] on tr "US 2152 Stanford #138 Clovis CA 93611 United States FedEx Ground 5.95 0.00 -Not…" at bounding box center [555, 491] width 1082 height 10
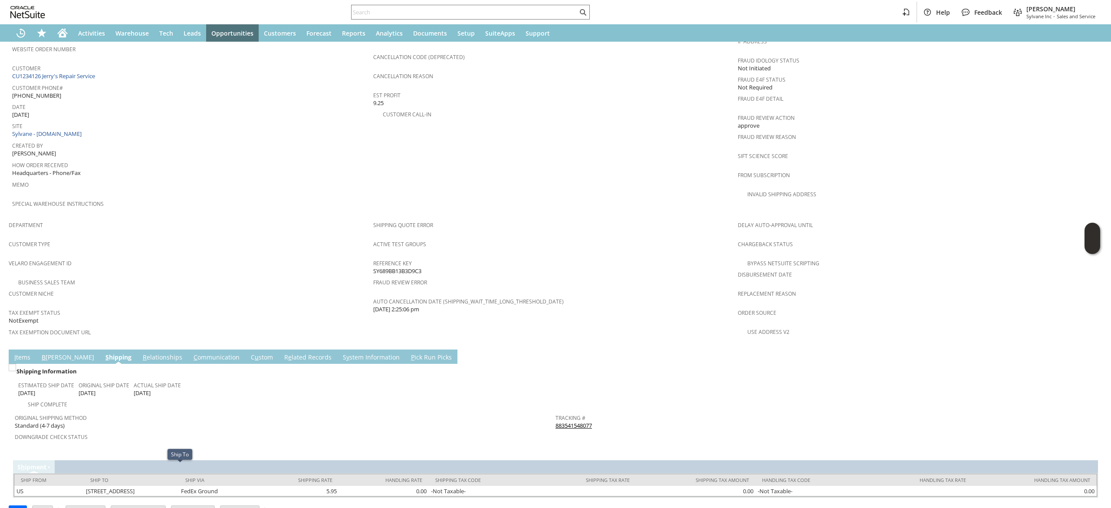
copy tr "2152 Stanfor"
click at [101, 497] on div "Edit Back New Make Copy Print Print Picking Ticket" at bounding box center [556, 508] width 1094 height 23
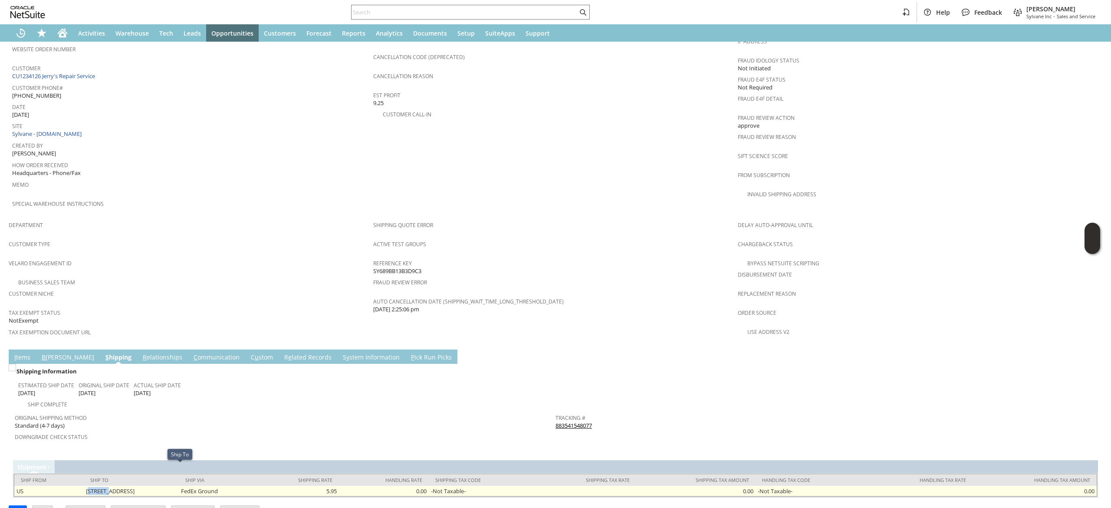
drag, startPoint x: 78, startPoint y: 470, endPoint x: 99, endPoint y: 470, distance: 20.8
click at [99, 486] on td "2152 Stanford #138 Clovis CA 93611 United States" at bounding box center [131, 491] width 95 height 10
click at [88, 486] on td "2152 Stanford #138 Clovis CA 93611 United States" at bounding box center [131, 491] width 95 height 10
drag, startPoint x: 75, startPoint y: 468, endPoint x: 112, endPoint y: 465, distance: 37.0
click at [113, 486] on td "2152 Stanford #138 Clovis CA 93611 United States" at bounding box center [131, 491] width 95 height 10
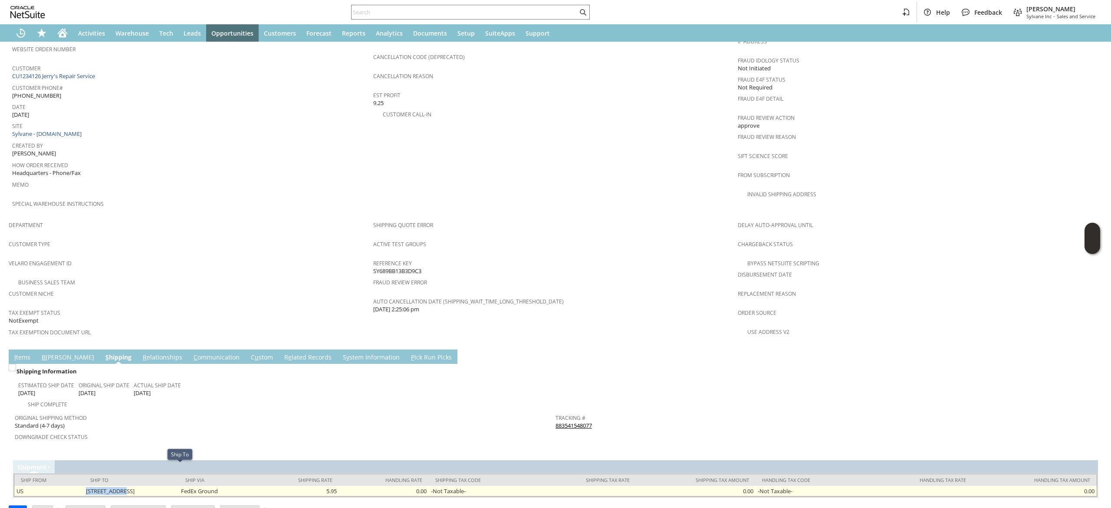
copy td "2152 Stanford"
click at [166, 486] on td "2152 Stanford #138 Clovis CA 93611 United States" at bounding box center [131, 491] width 95 height 10
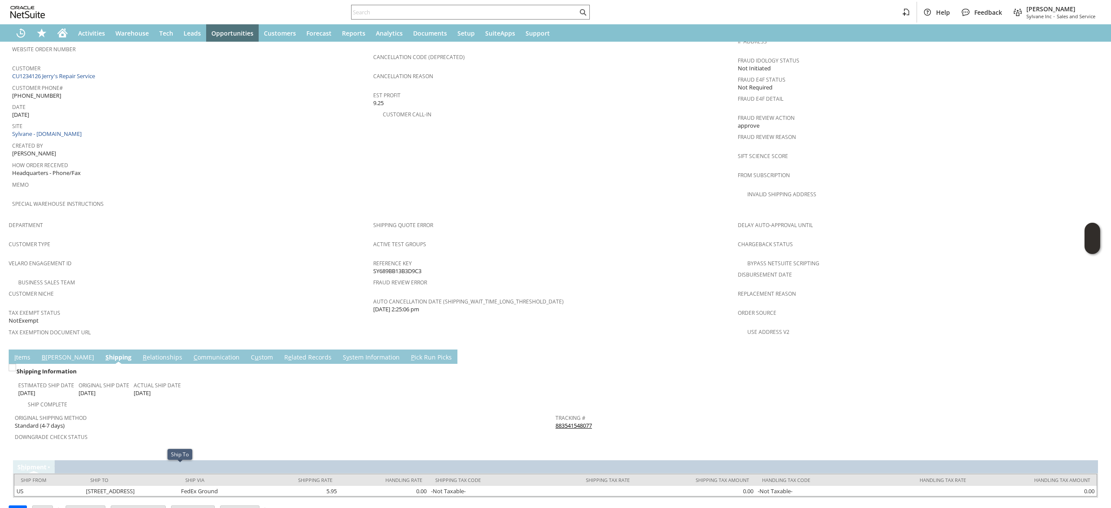
copy td "93611"
click at [51, 31] on div "Shortcuts" at bounding box center [41, 32] width 21 height 17
click at [65, 34] on icon "Home" at bounding box center [62, 34] width 7 height 7
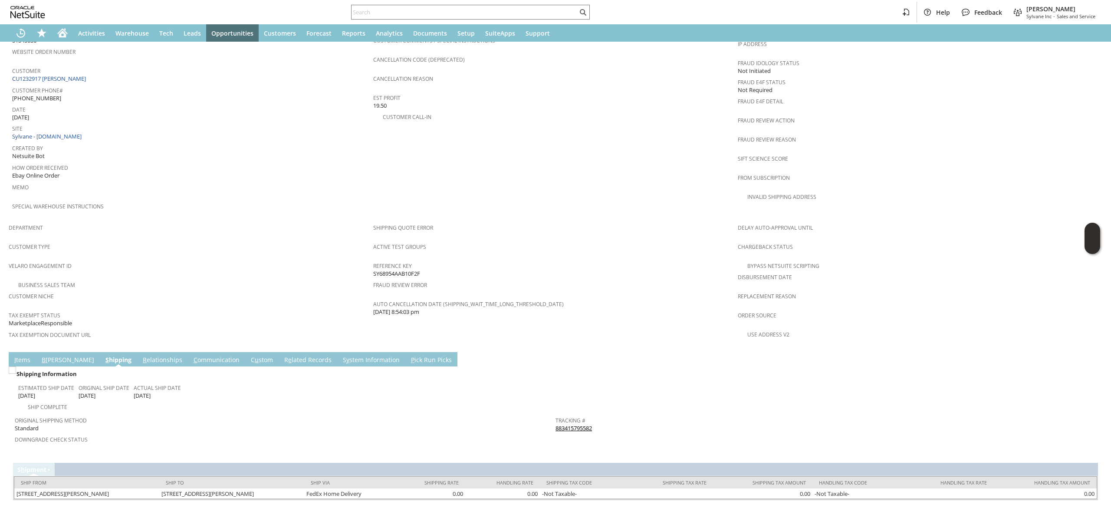
click at [566, 424] on link "883415795582" at bounding box center [573, 428] width 36 height 8
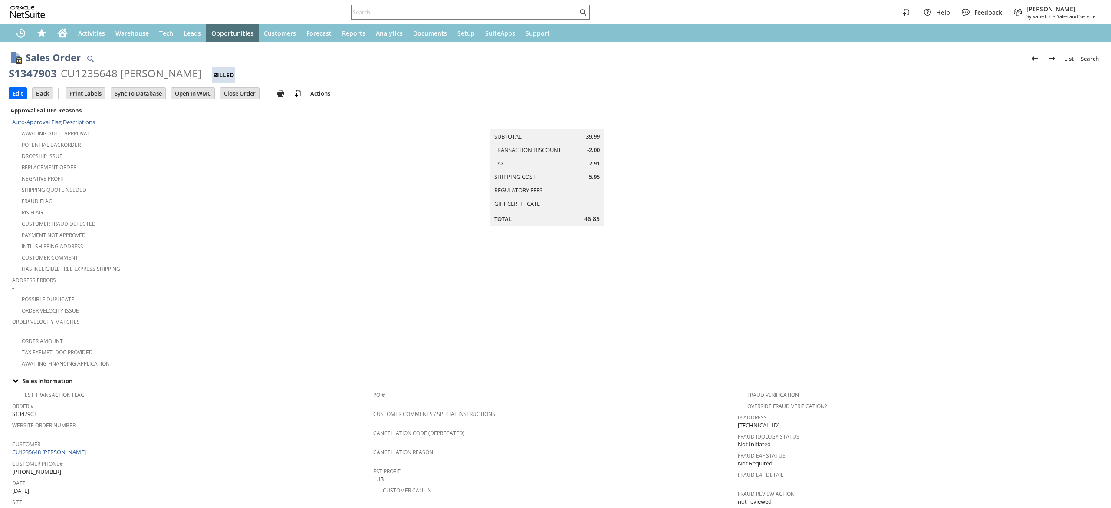
scroll to position [381, 0]
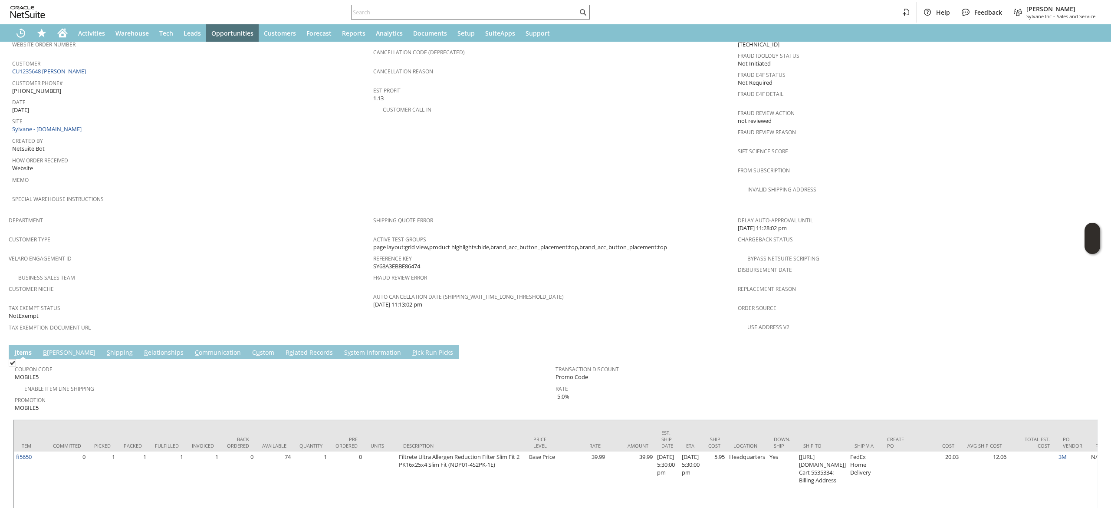
click at [342, 348] on link "S y stem Information" at bounding box center [372, 353] width 61 height 10
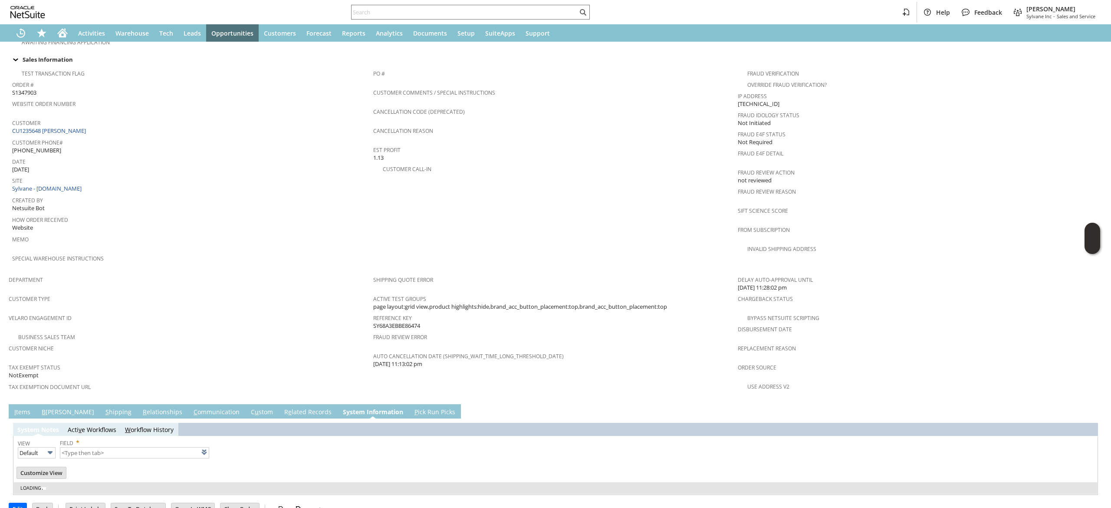
type input "1 to 25 of 93"
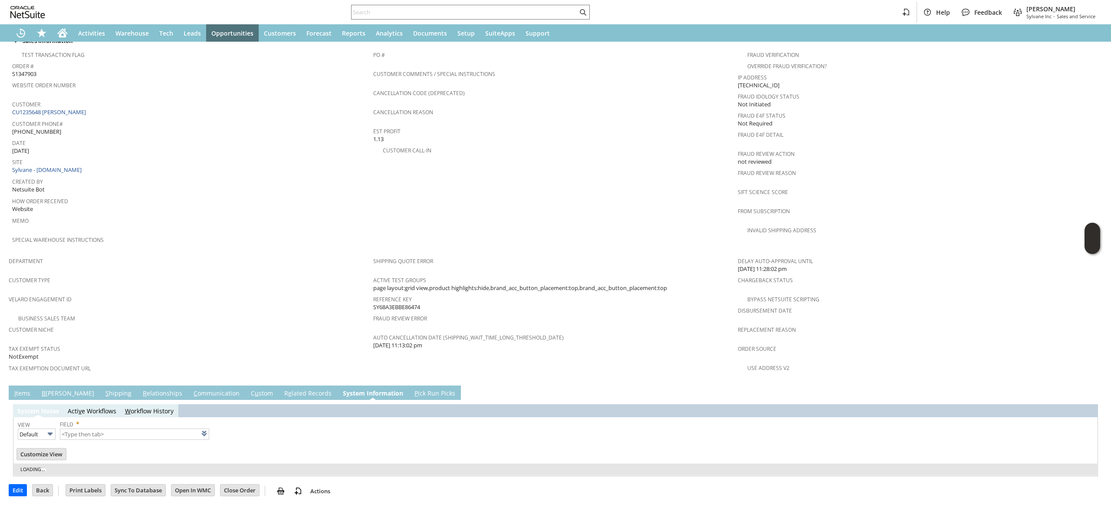
scroll to position [0, 0]
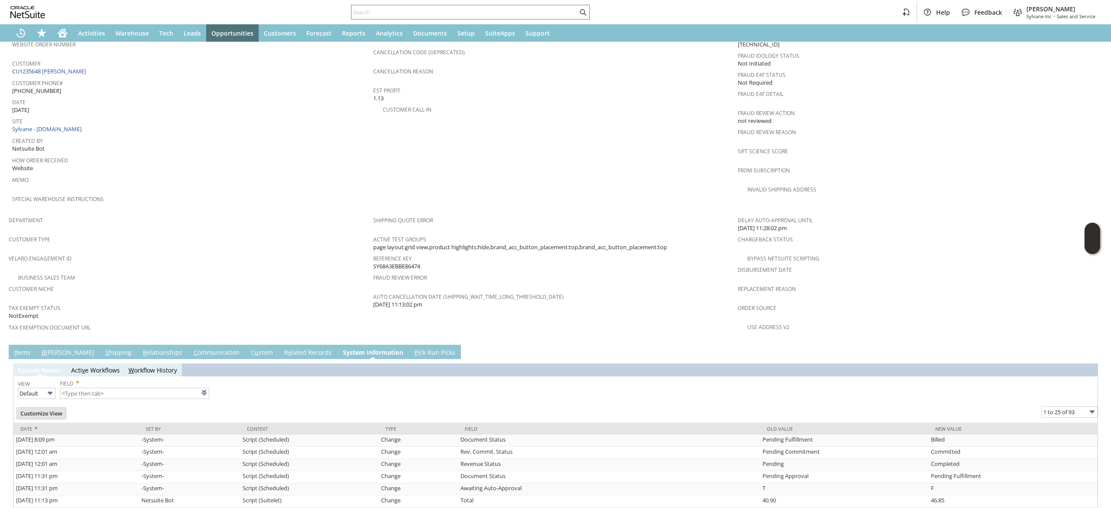
click at [282, 348] on link "R e lated Records" at bounding box center [308, 353] width 52 height 10
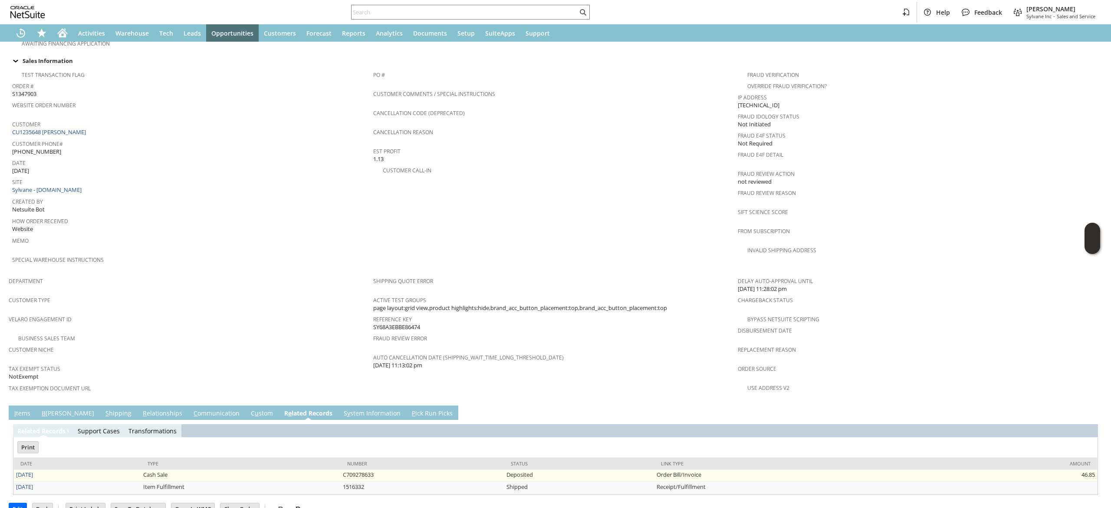
click at [40, 470] on td "8/19/2025" at bounding box center [77, 476] width 127 height 12
click at [33, 470] on link "[DATE]" at bounding box center [24, 474] width 17 height 8
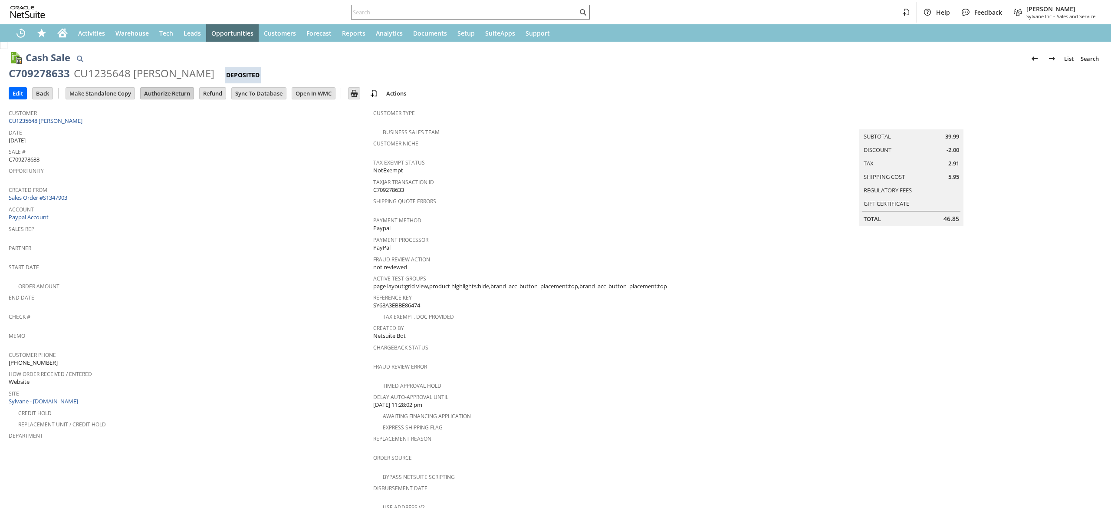
click at [174, 96] on input "Authorize Return" at bounding box center [167, 93] width 53 height 11
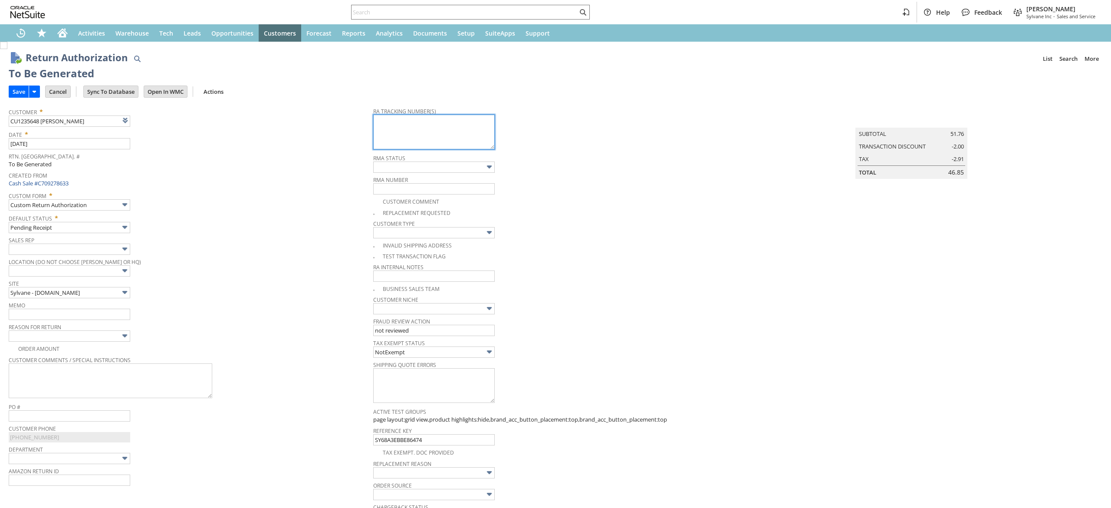
click at [383, 131] on textarea at bounding box center [434, 132] width 122 height 35
type input "Add"
type input "Copy Previous"
click at [161, 128] on span "Date *" at bounding box center [189, 133] width 360 height 10
click at [406, 133] on textarea at bounding box center [434, 132] width 122 height 35
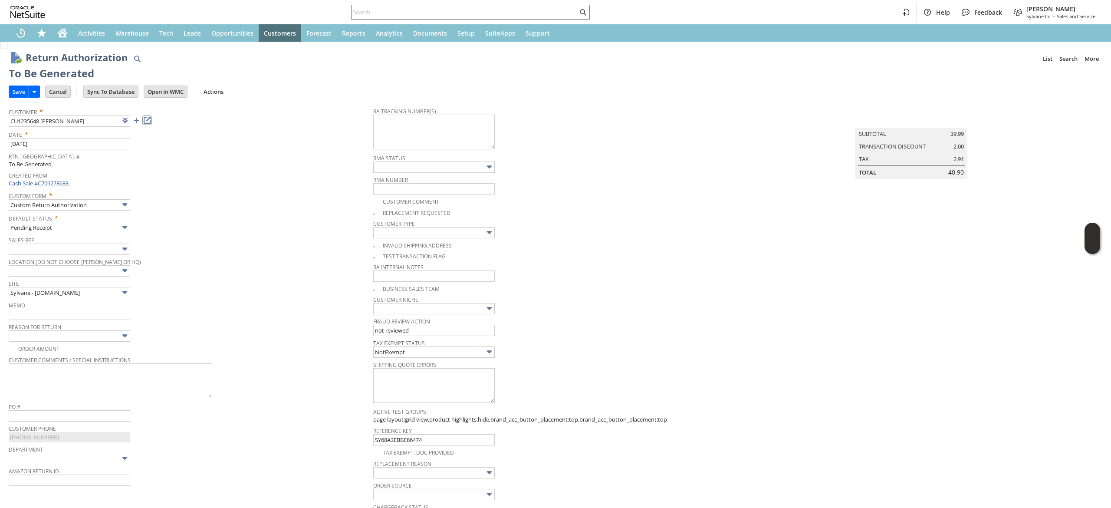
click at [151, 121] on link at bounding box center [147, 120] width 10 height 10
click at [426, 120] on textarea at bounding box center [434, 132] width 122 height 35
paste textarea "883690585381"
type textarea "883690585381"
click at [128, 305] on span "Memo" at bounding box center [189, 304] width 360 height 10
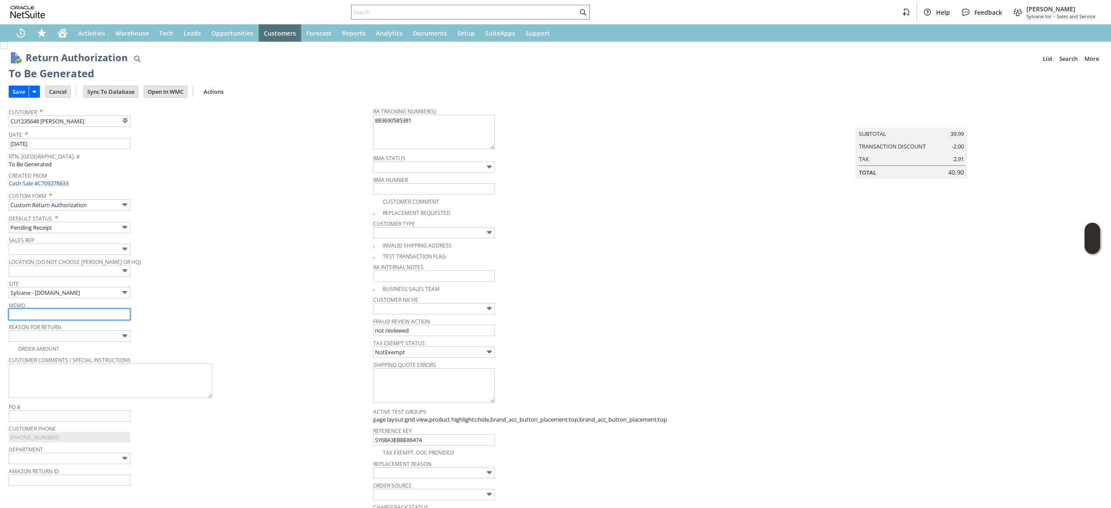
click at [118, 310] on input "text" at bounding box center [70, 314] width 122 height 11
type input "item damagred in transit, req replacement, not getting back"
click at [249, 214] on span "Default Status *" at bounding box center [189, 216] width 360 height 10
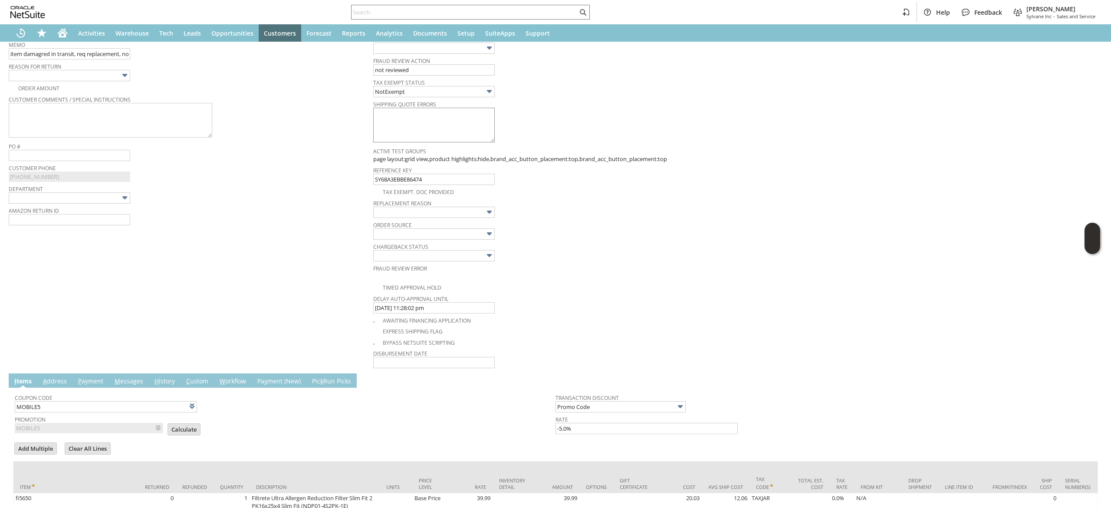
scroll to position [174, 0]
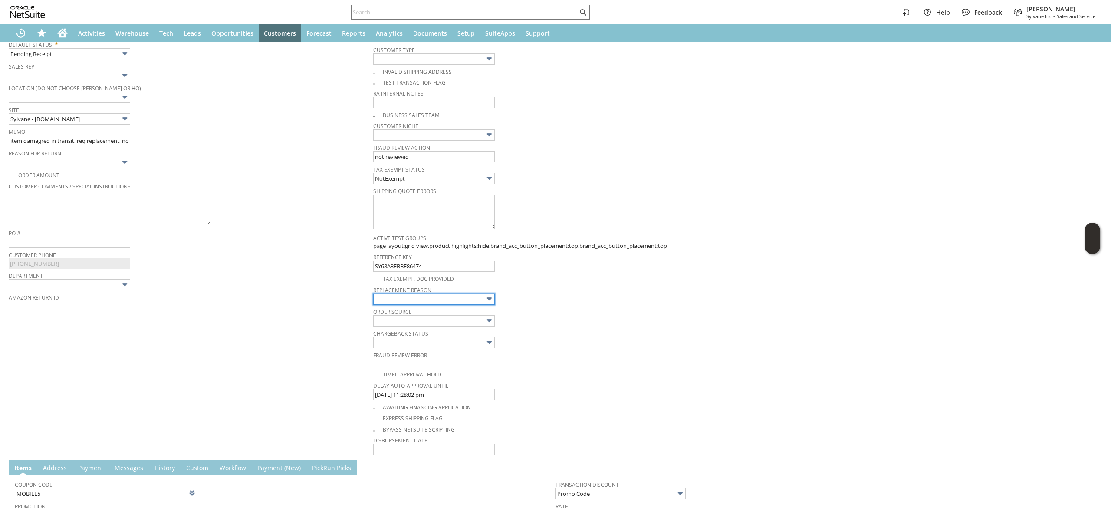
click at [448, 299] on input "text" at bounding box center [434, 298] width 122 height 11
type input "Damaged shipment"
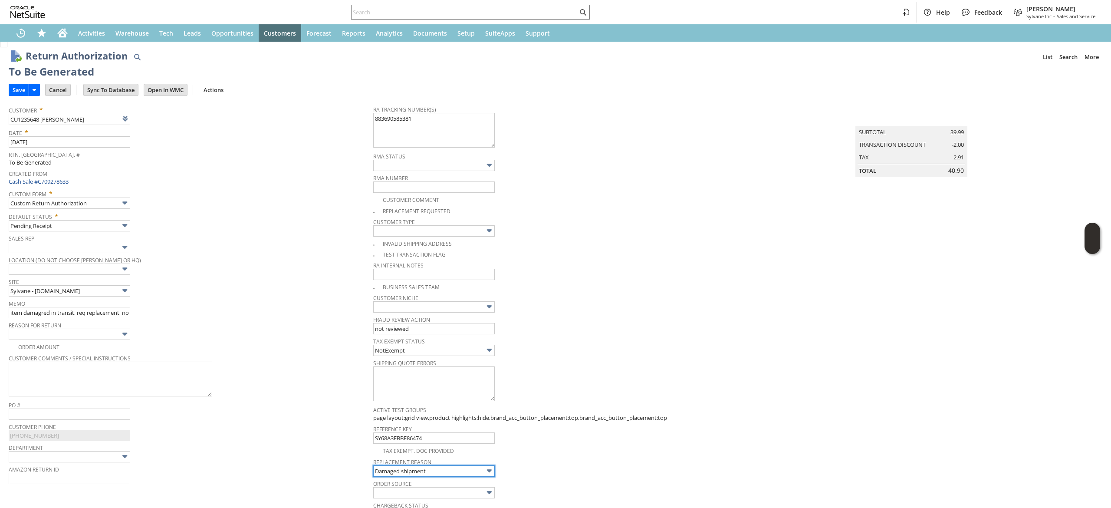
scroll to position [366, 0]
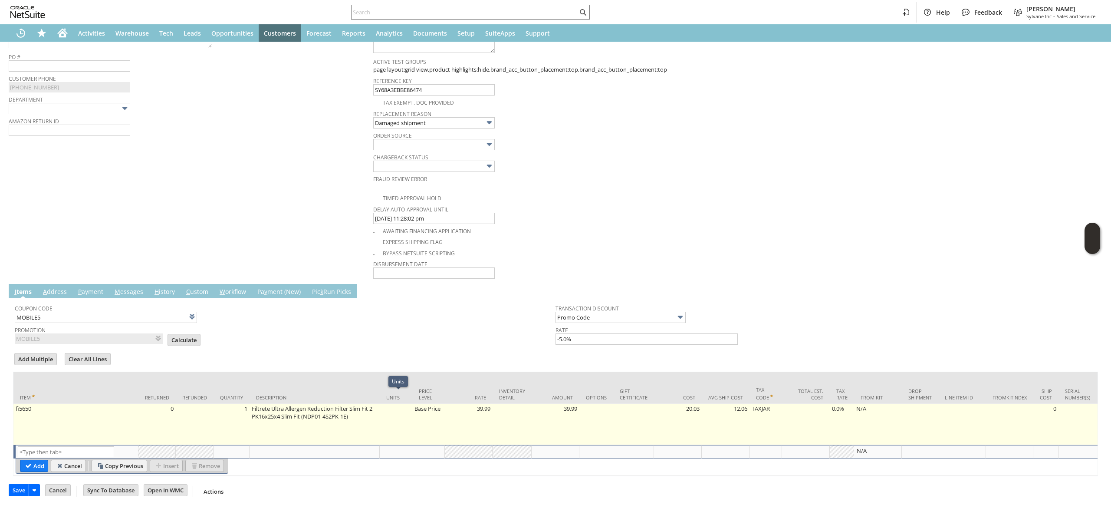
click at [407, 404] on td at bounding box center [396, 424] width 33 height 41
type input "OK"
type input "Make Copy"
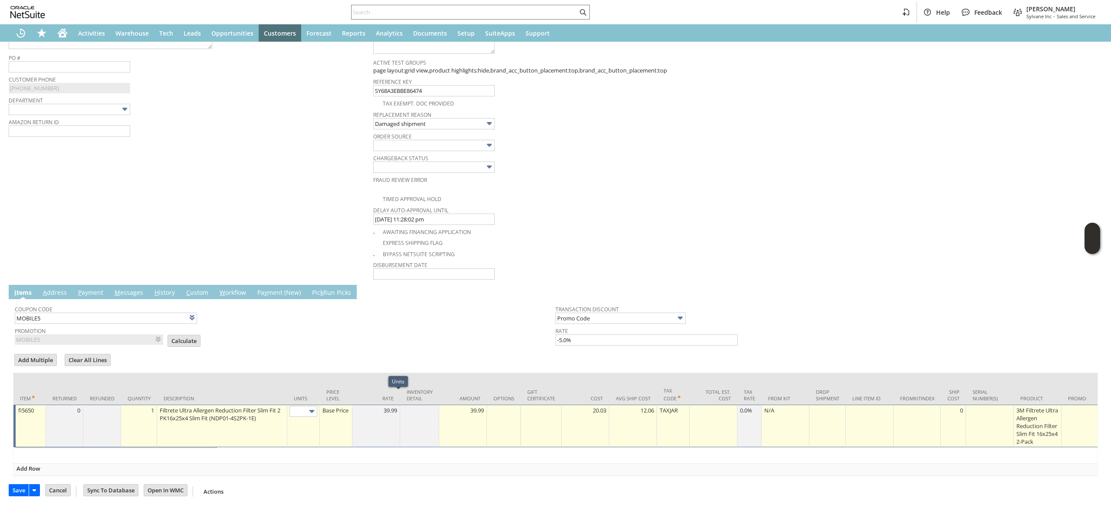
scroll to position [365, 0]
click at [308, 405] on img at bounding box center [312, 410] width 10 height 10
click at [379, 335] on td "Coupon Code MOBILE5 Promotion MOBILE5 List Calculate Transaction Discount Promo…" at bounding box center [555, 322] width 1085 height 49
click at [61, 448] on input "Cancel" at bounding box center [65, 453] width 34 height 11
type input "Add"
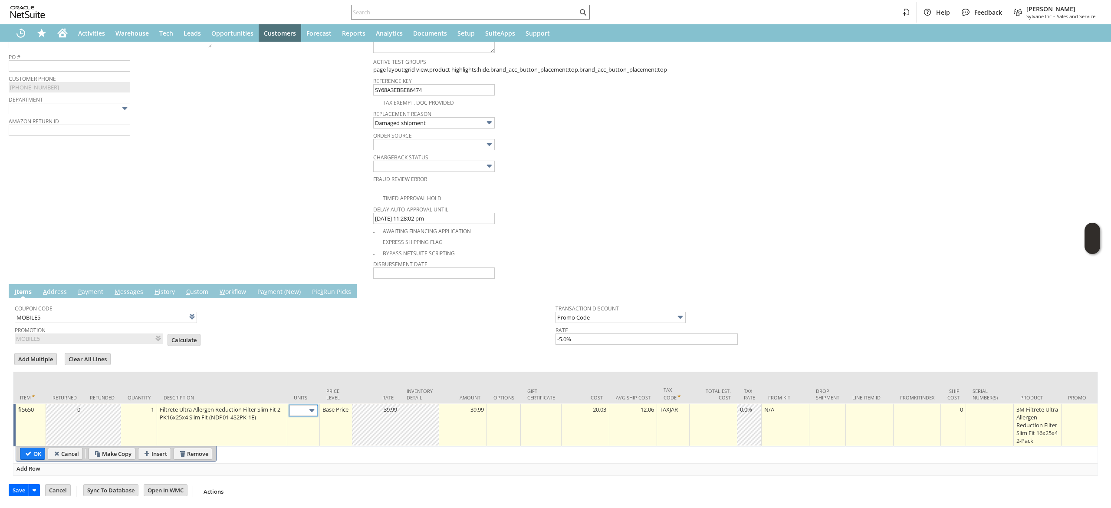
type input "Copy Previous"
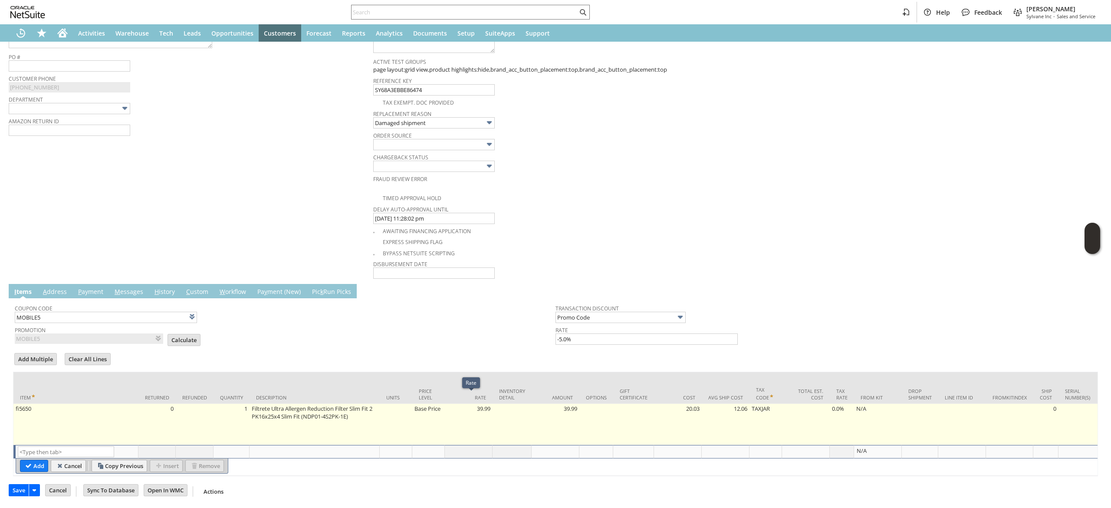
click at [433, 404] on td "Base Price" at bounding box center [428, 424] width 33 height 41
type input "Base Price"
type input "OK"
type input "Make Copy"
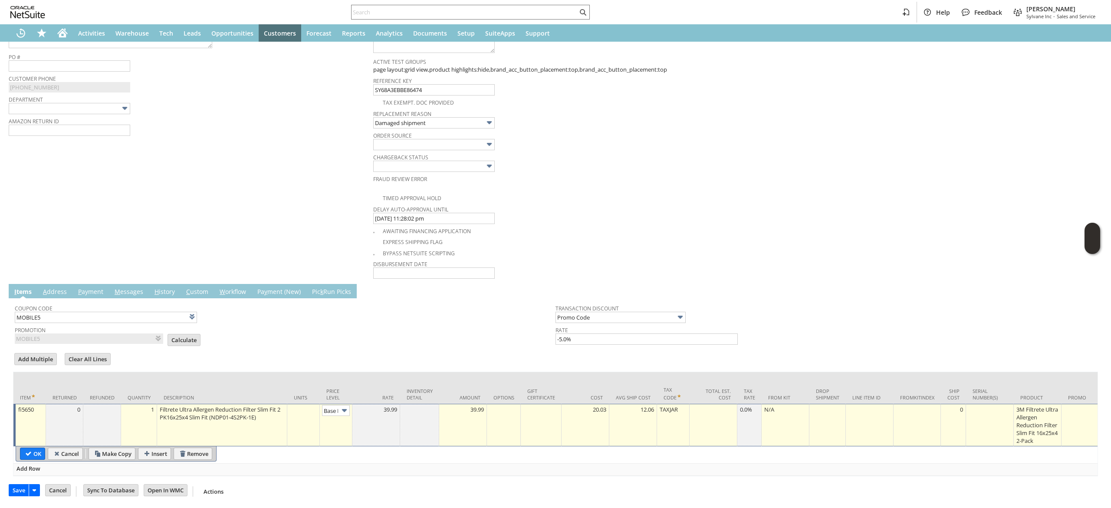
scroll to position [0, 13]
click at [339, 405] on img at bounding box center [344, 410] width 10 height 10
type input "Custom"
click at [373, 405] on div at bounding box center [376, 409] width 43 height 9
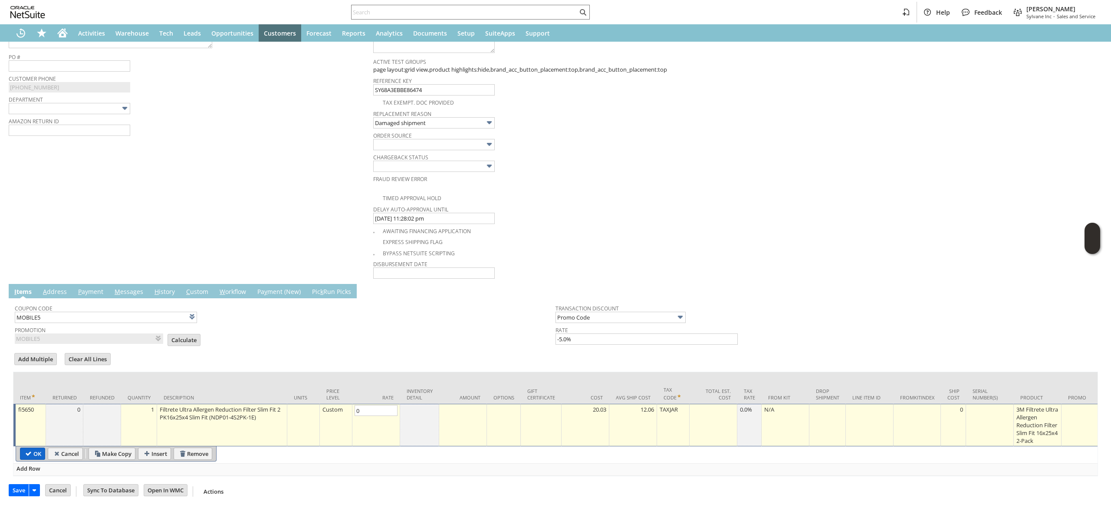
type input "0.00"
click at [36, 448] on input "OK" at bounding box center [32, 453] width 24 height 11
type input "Add"
type input "Copy Previous"
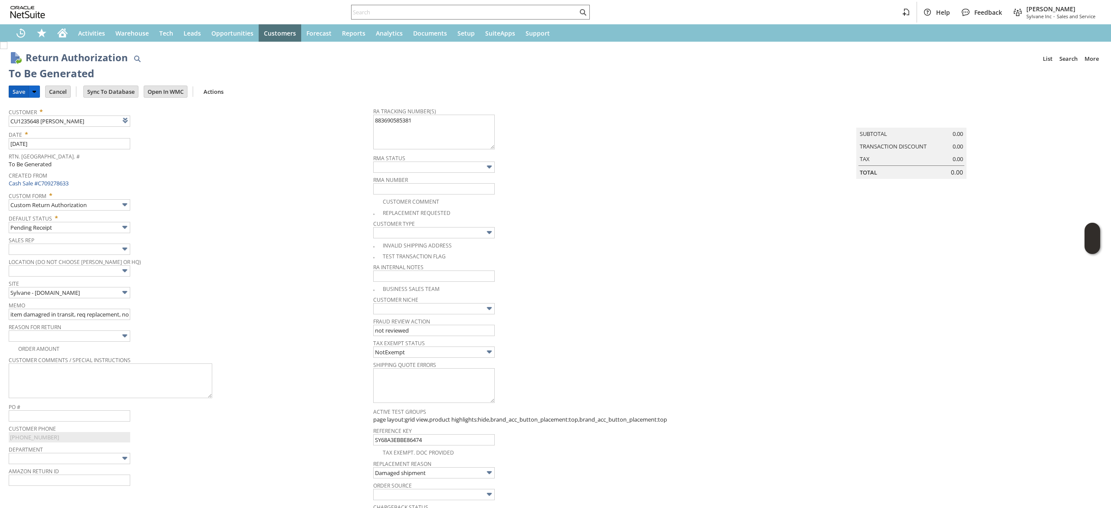
click at [13, 95] on input "Save" at bounding box center [19, 91] width 20 height 11
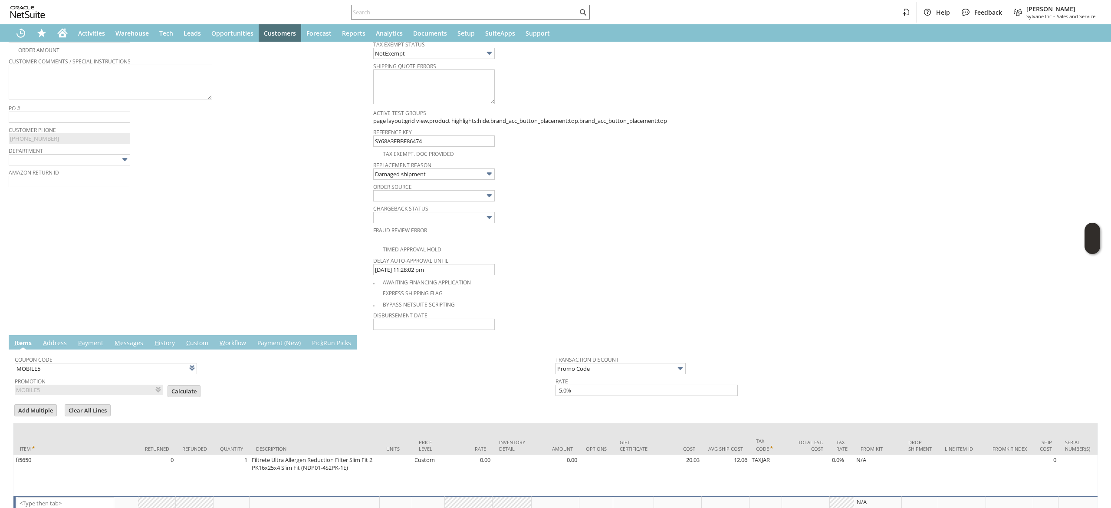
scroll to position [347, 0]
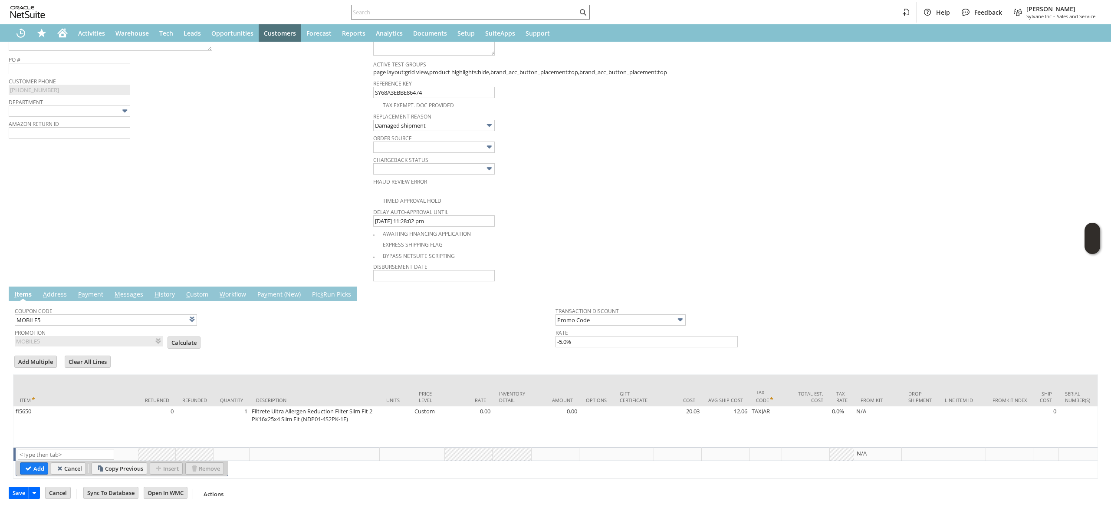
click at [195, 343] on span "Calculate" at bounding box center [187, 343] width 38 height 14
click at [186, 343] on input "Calculate" at bounding box center [184, 342] width 32 height 11
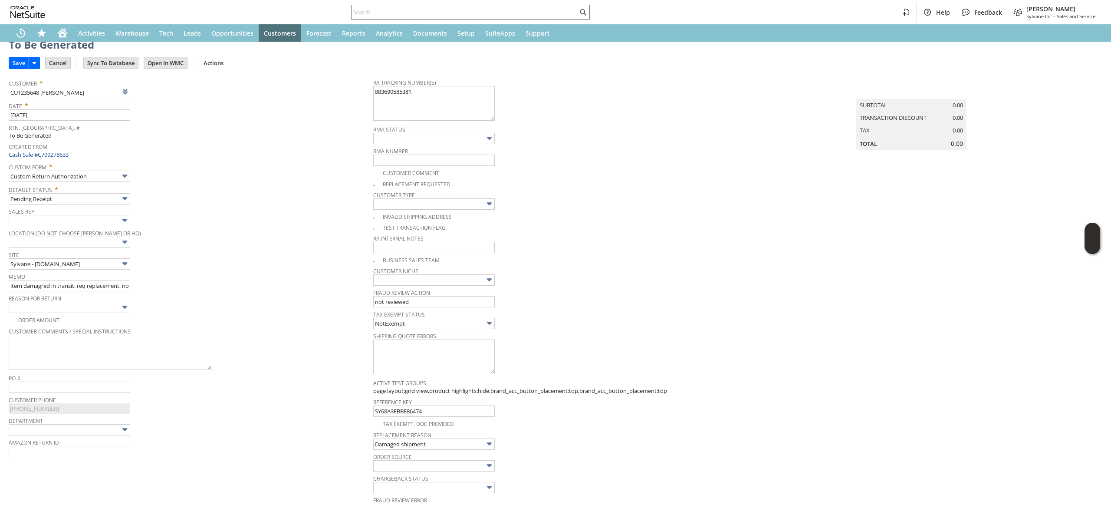
scroll to position [0, 0]
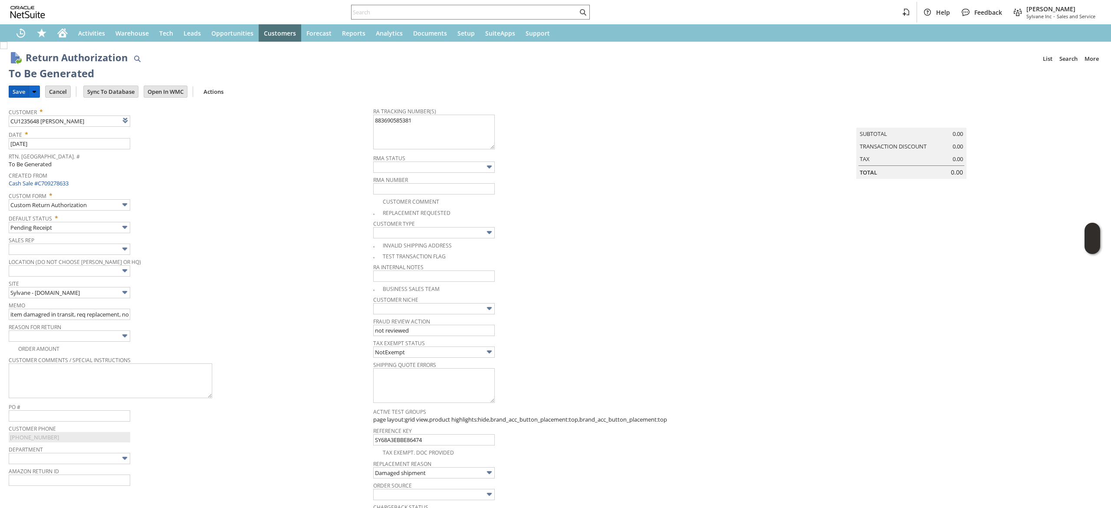
click at [20, 86] on input "Save" at bounding box center [19, 91] width 20 height 11
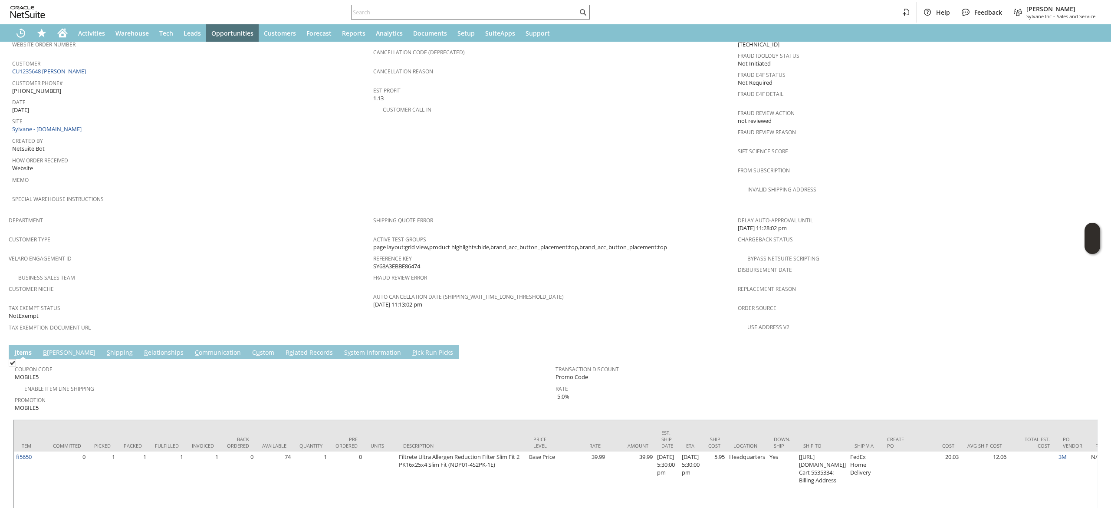
click at [71, 359] on td "Coupon Code MOBILE5 Enable Item Line Shipping Promotion MOBILE5 Transaction Dis…" at bounding box center [555, 387] width 1085 height 56
click at [105, 348] on link "S hipping" at bounding box center [120, 353] width 30 height 10
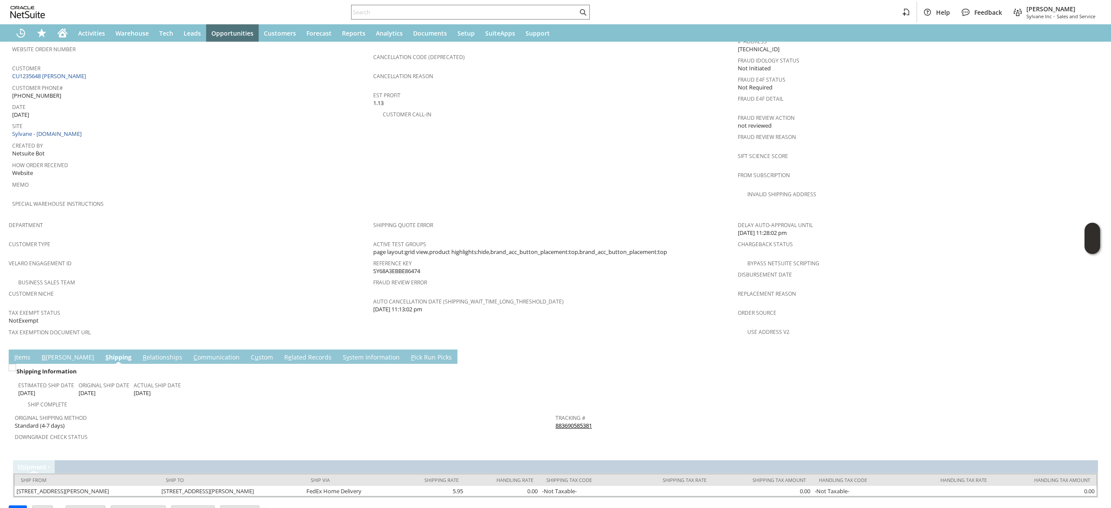
click at [628, 411] on div "Tracking # 883690585381" at bounding box center [823, 420] width 536 height 18
click at [627, 411] on div "Tracking # 883690585381" at bounding box center [823, 420] width 536 height 18
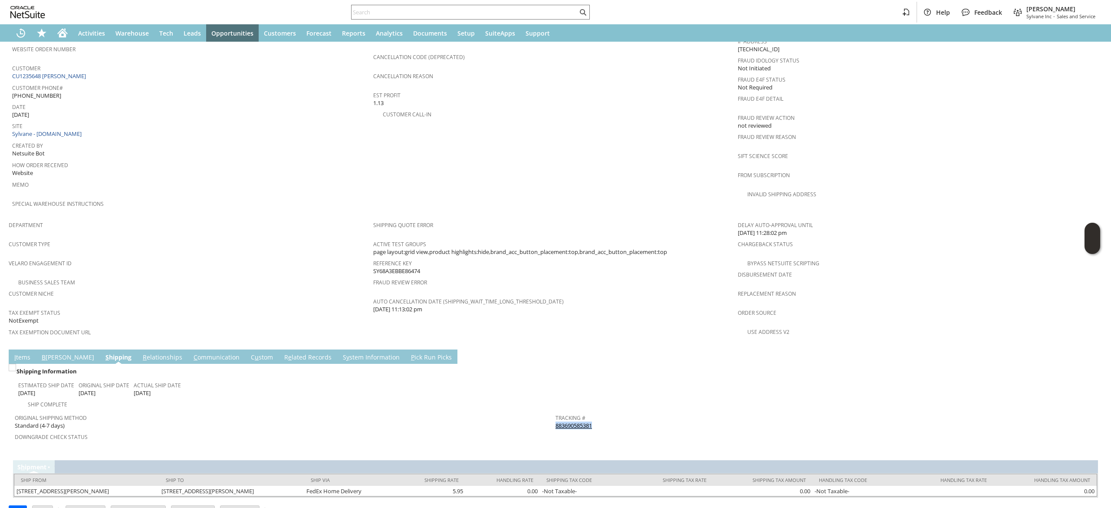
click at [627, 411] on div "Tracking # 883690585381" at bounding box center [823, 420] width 536 height 18
copy tbody "883690585381 Return Tracking #"
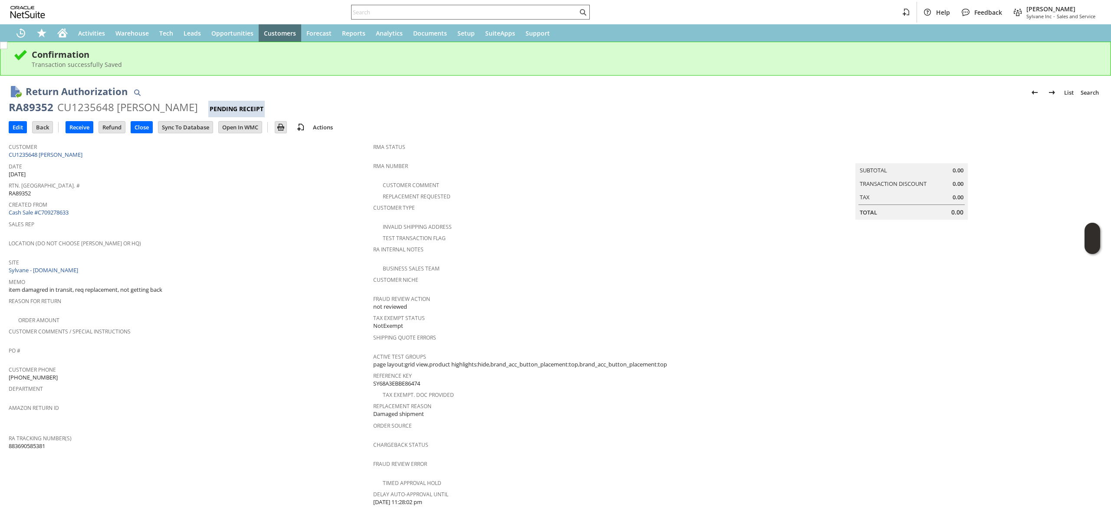
click at [481, 5] on div at bounding box center [470, 12] width 239 height 15
click at [482, 12] on input "text" at bounding box center [464, 12] width 226 height 10
paste input "9842560198"
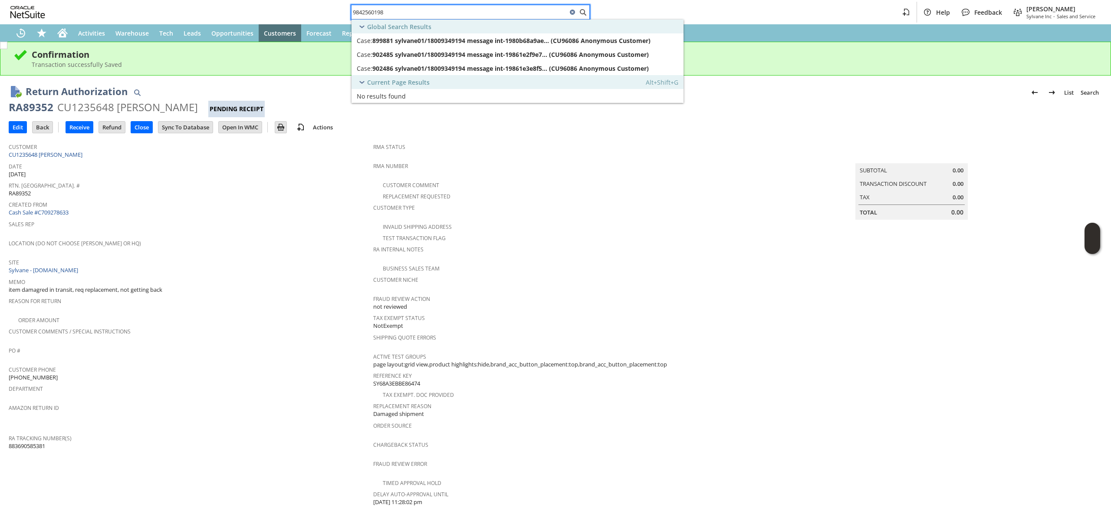
type input "9842560198"
click at [60, 155] on link "CU1235648 [PERSON_NAME]" at bounding box center [47, 155] width 76 height 8
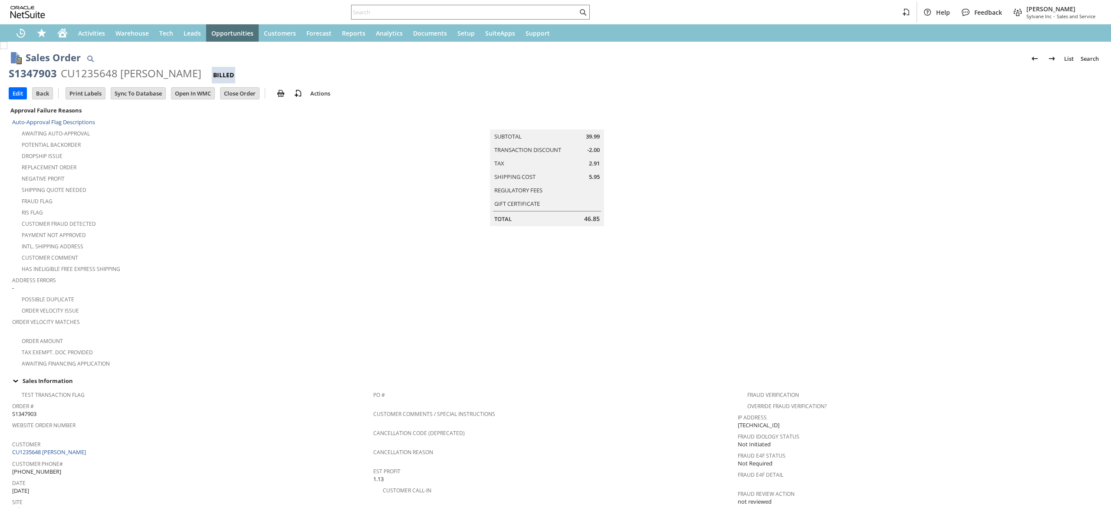
drag, startPoint x: 0, startPoint y: 0, endPoint x: 181, endPoint y: 336, distance: 381.5
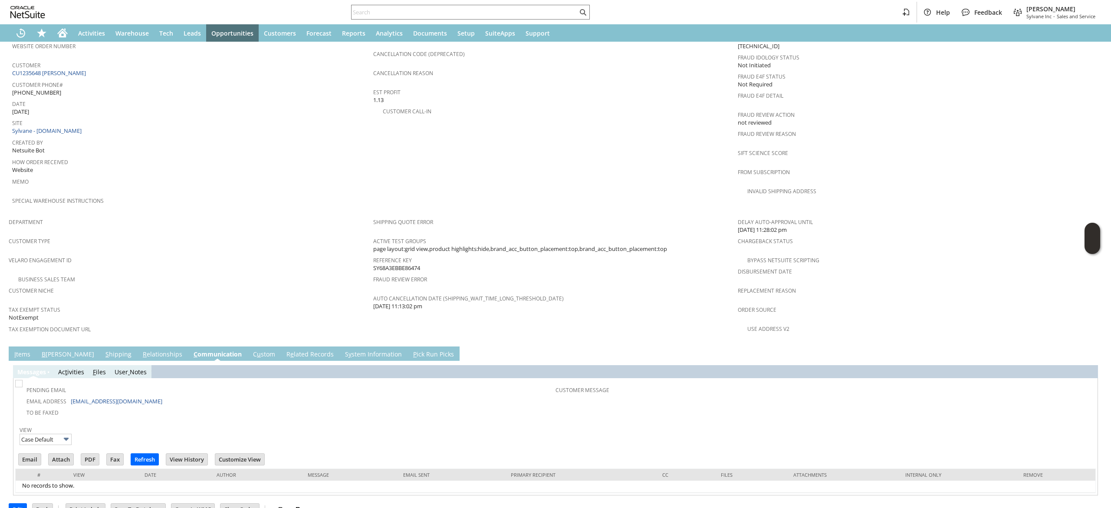
click at [103, 350] on link "S hipping" at bounding box center [118, 355] width 30 height 10
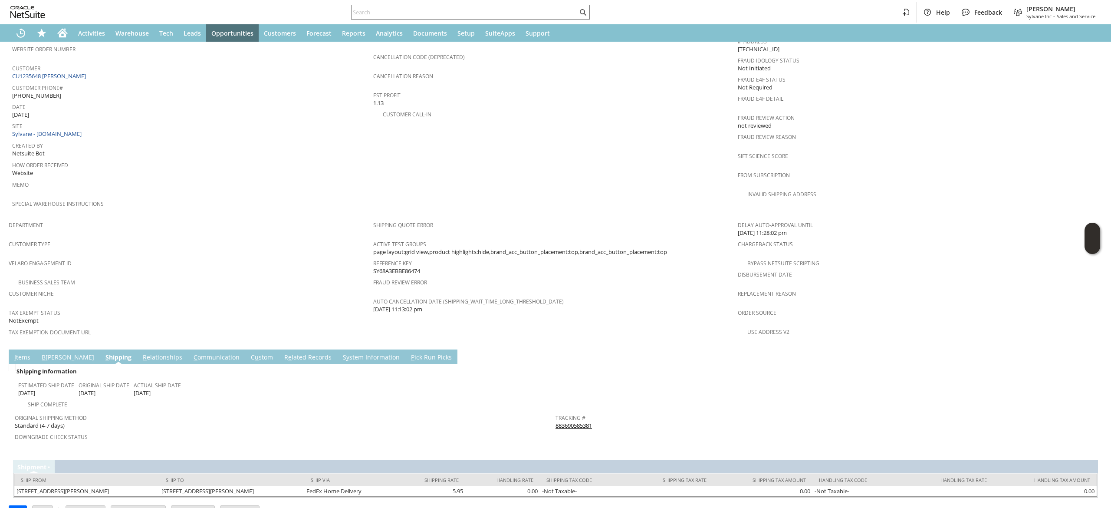
click at [613, 411] on div "Tracking # 883690585381" at bounding box center [823, 420] width 536 height 18
drag, startPoint x: 1094, startPoint y: 209, endPoint x: 1086, endPoint y: 211, distance: 8.4
click at [1094, 211] on div "Sales Order List Search S1347903 CU1235648 Harlan Podber Billed Go Edit Back Ne…" at bounding box center [555, 97] width 1111 height 863
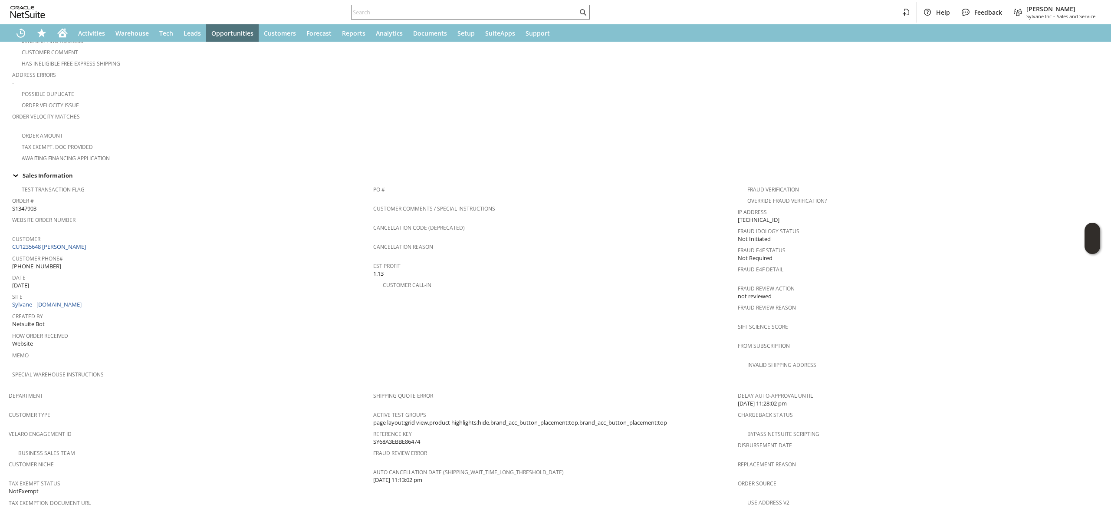
scroll to position [202, 0]
click at [81, 246] on link "CU1235648 [PERSON_NAME]" at bounding box center [50, 250] width 76 height 8
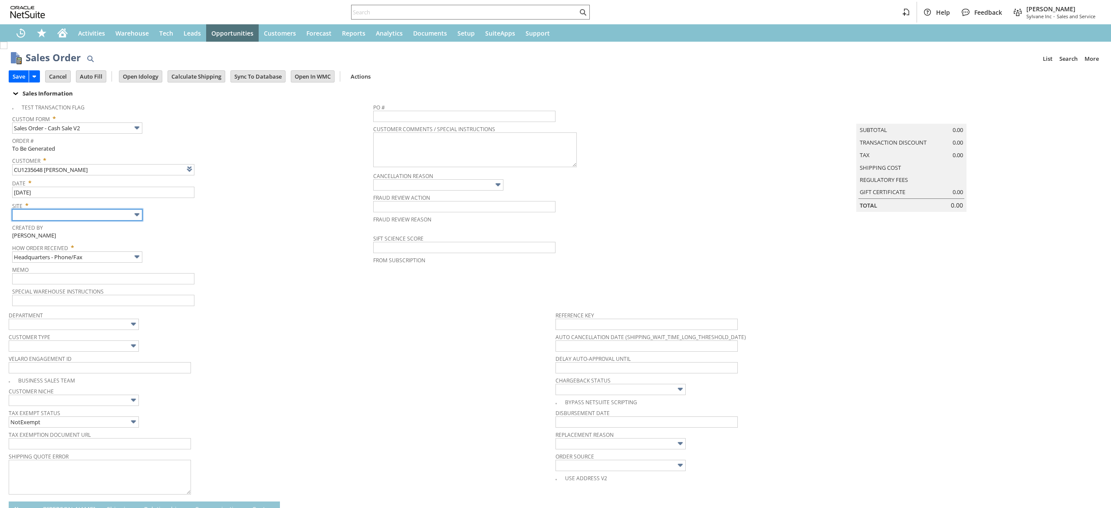
type input "Intelligent Recommendations ⁰"
click at [118, 211] on input "text" at bounding box center [77, 214] width 130 height 11
type input "Sylvane - [DOMAIN_NAME]"
click at [110, 255] on input "Headquarters - Phone/Fax" at bounding box center [77, 256] width 130 height 11
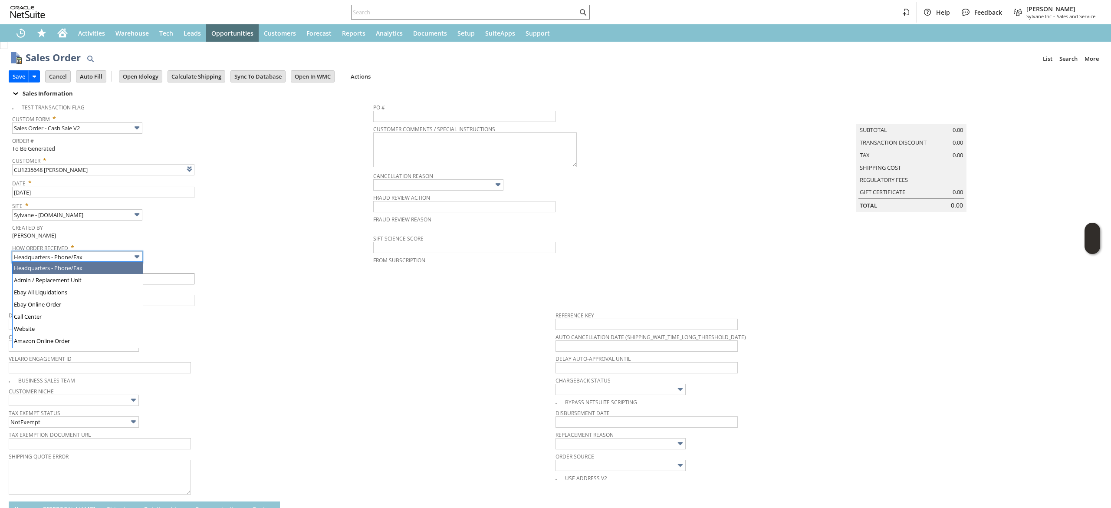
type input "Admin / Replacement Unit"
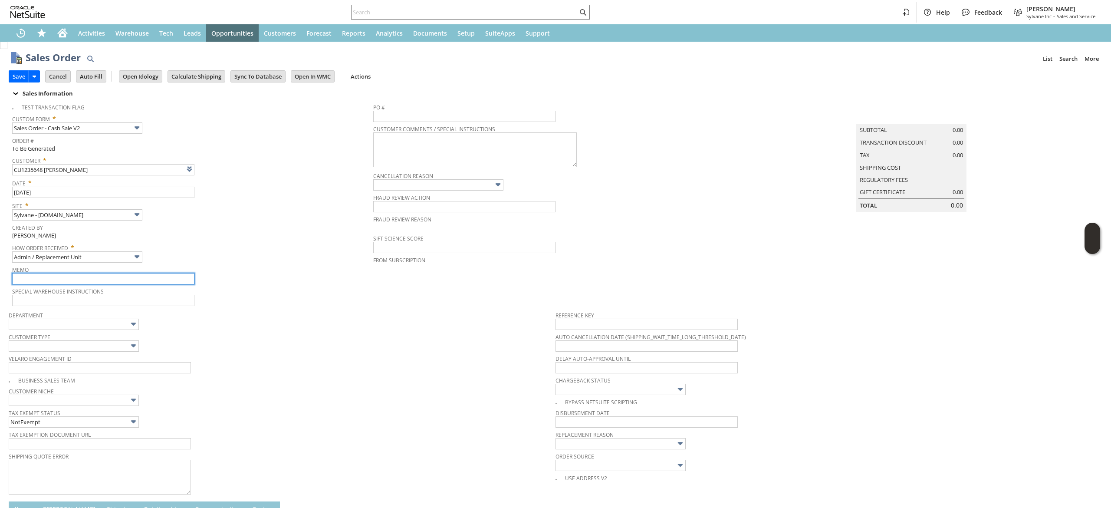
click at [128, 273] on input "text" at bounding box center [103, 278] width 182 height 11
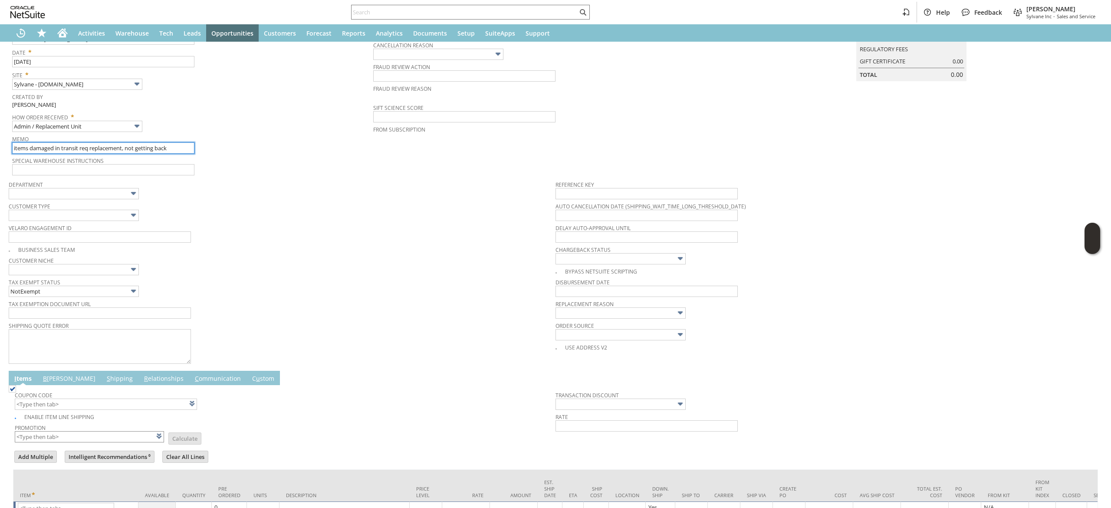
scroll to position [203, 0]
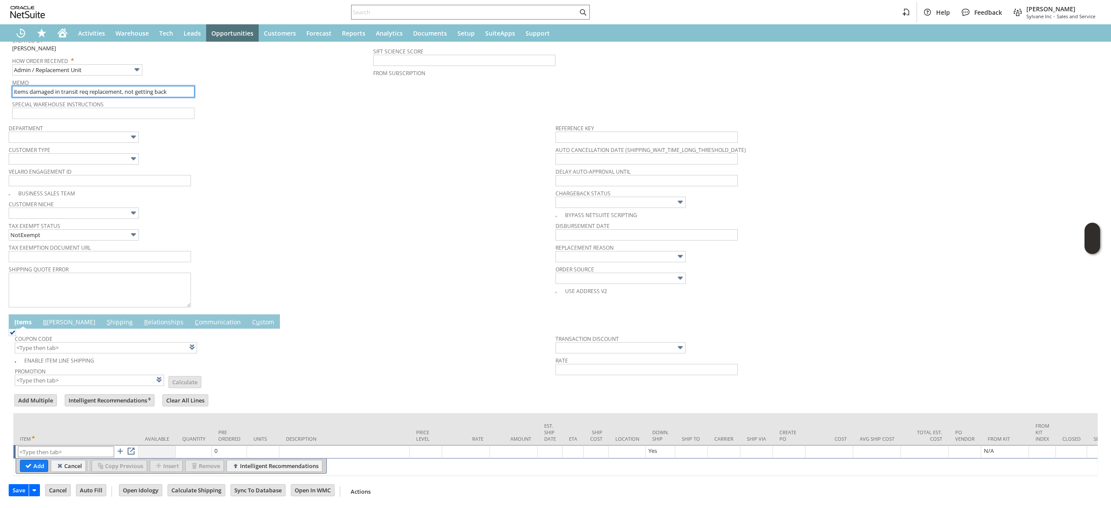
type input "items damaged in transit req replacement, not getting back"
click at [162, 122] on div "Department" at bounding box center [280, 132] width 542 height 21
click at [617, 251] on input "text" at bounding box center [620, 256] width 130 height 11
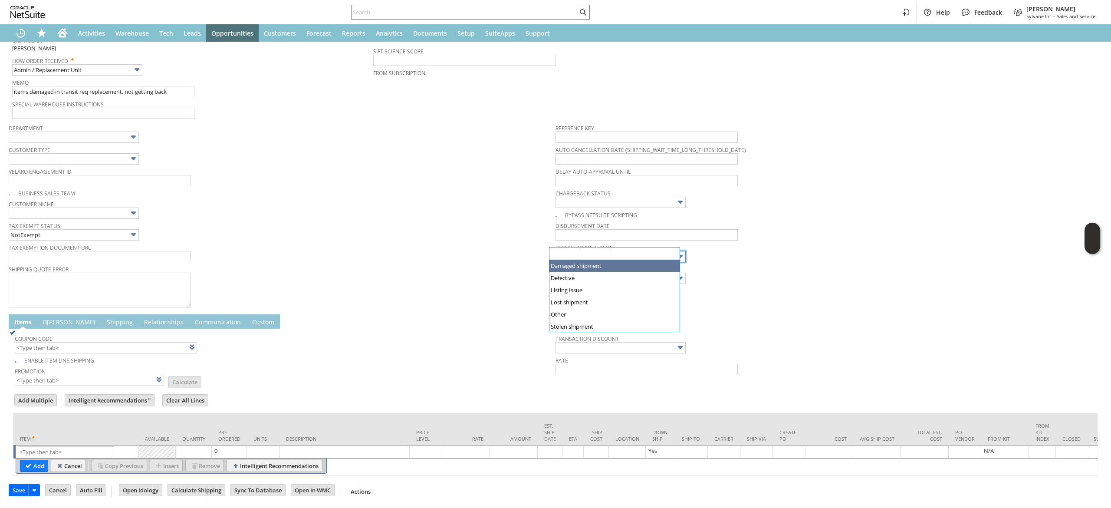
type input "Damaged shipment"
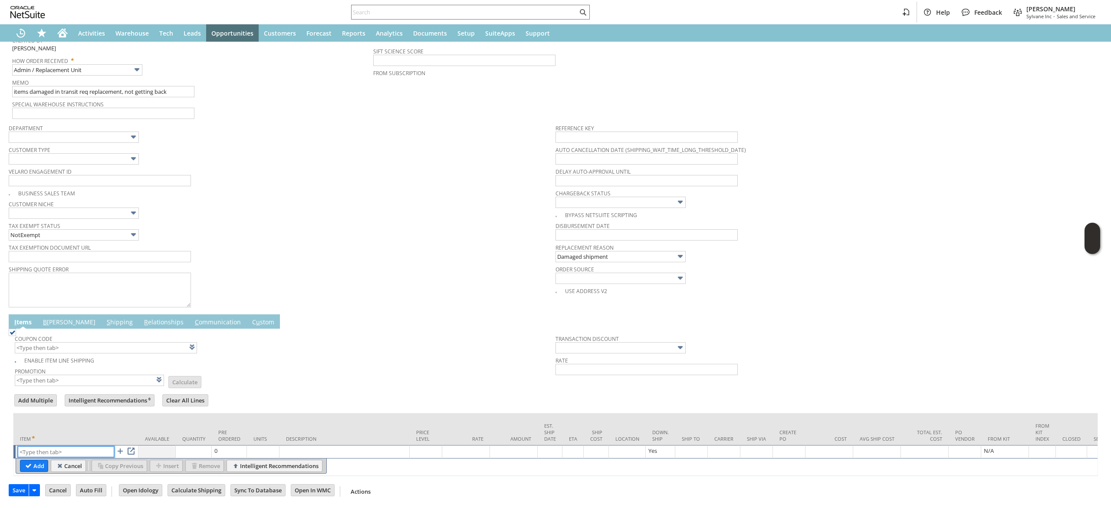
click at [64, 446] on input "text" at bounding box center [66, 451] width 96 height 11
paste input "fi5650"
type input "fi5650"
drag, startPoint x: 44, startPoint y: 453, endPoint x: 91, endPoint y: 454, distance: 46.9
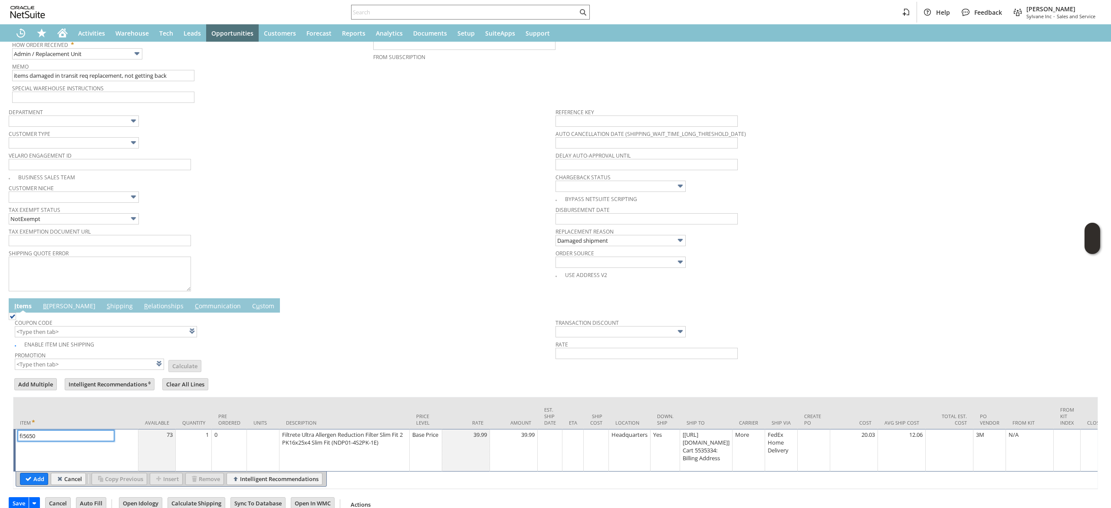
type input "Base Price"
type input "fi5650"
click at [429, 453] on td "Base Price" at bounding box center [426, 450] width 33 height 43
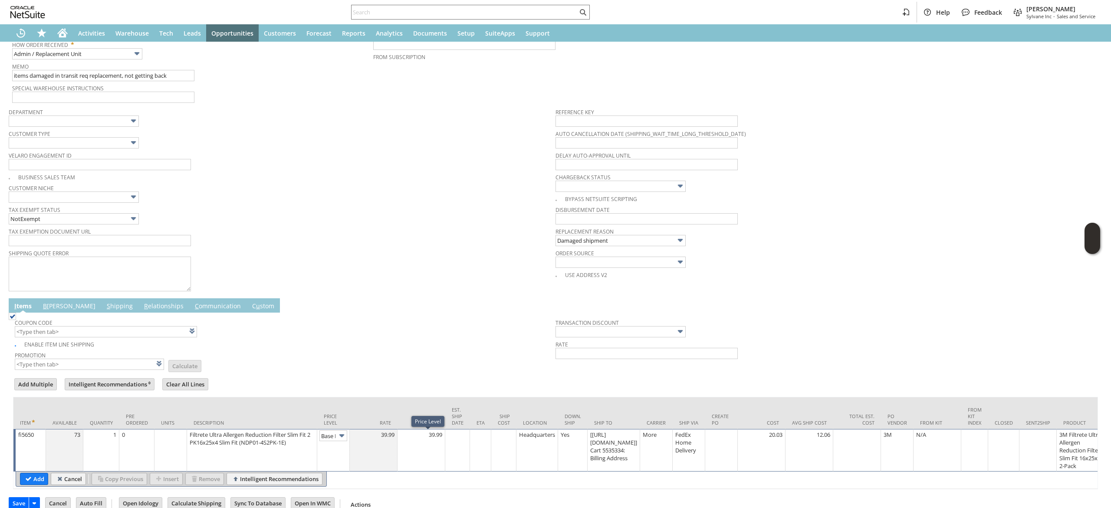
scroll to position [0, 13]
click at [331, 447] on div "Base Price" at bounding box center [333, 450] width 28 height 40
click at [333, 437] on input "Base Price" at bounding box center [333, 435] width 28 height 11
type input "Custom"
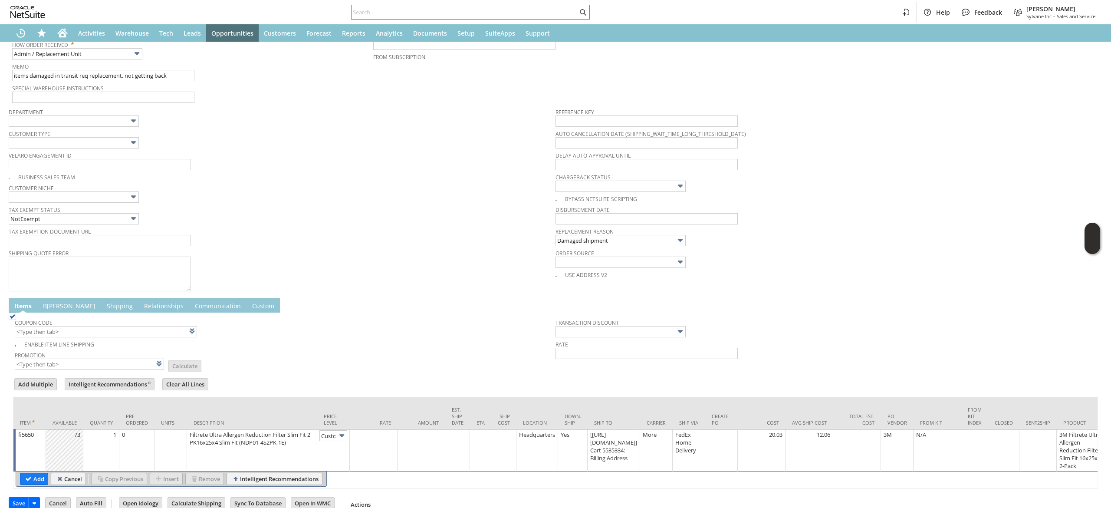
click at [370, 460] on td at bounding box center [374, 450] width 48 height 43
type input "0.00"
drag, startPoint x: 38, startPoint y: 482, endPoint x: 263, endPoint y: 203, distance: 357.7
click at [38, 482] on input "Add" at bounding box center [33, 478] width 27 height 11
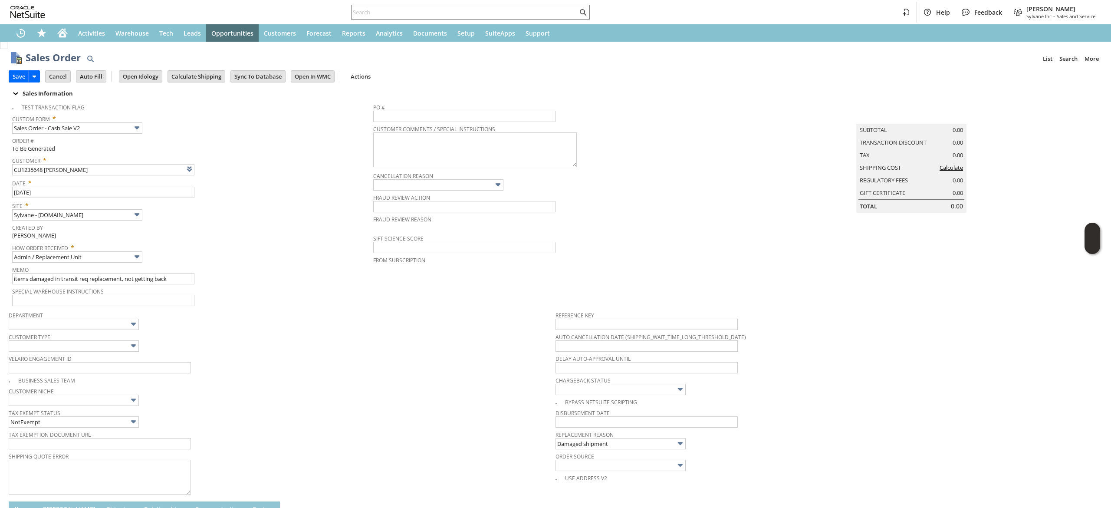
click at [224, 65] on div "Sales Order List Search More Add To Shortcuts" at bounding box center [564, 58] width 1077 height 16
click at [206, 77] on input "Calculate Shipping" at bounding box center [196, 76] width 57 height 11
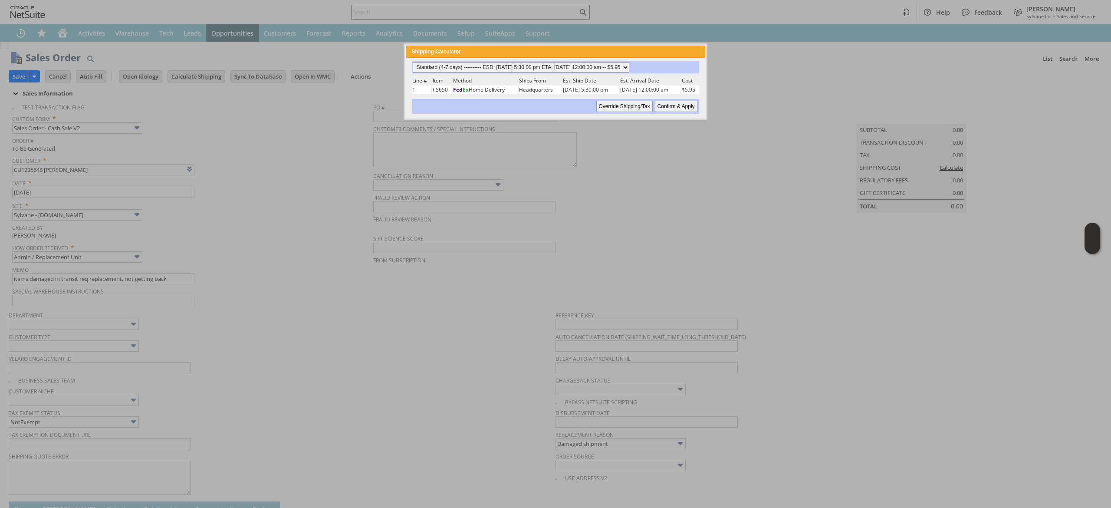
click at [566, 70] on select "Standard (4-7 days) ---------- ESD: 08/25/2025 5:30:00 pm ETA: 08/29/2025 12:00…" at bounding box center [521, 67] width 217 height 10
click at [568, 69] on select "Standard (4-7 days) ---------- ESD: 08/25/2025 5:30:00 pm ETA: 08/29/2025 12:00…" at bounding box center [521, 67] width 217 height 10
click at [569, 69] on select "Standard (4-7 days) ---------- ESD: 08/25/2025 5:30:00 pm ETA: 08/29/2025 12:00…" at bounding box center [521, 67] width 217 height 10
select select "3 Day ------------------------ ESD: 08/25/2025 5:30:00 pm ETA: 08/28/2025 12:00…"
click at [413, 62] on select "Standard (4-7 days) ---------- ESD: 08/25/2025 5:30:00 pm ETA: 08/29/2025 12:00…" at bounding box center [521, 67] width 217 height 10
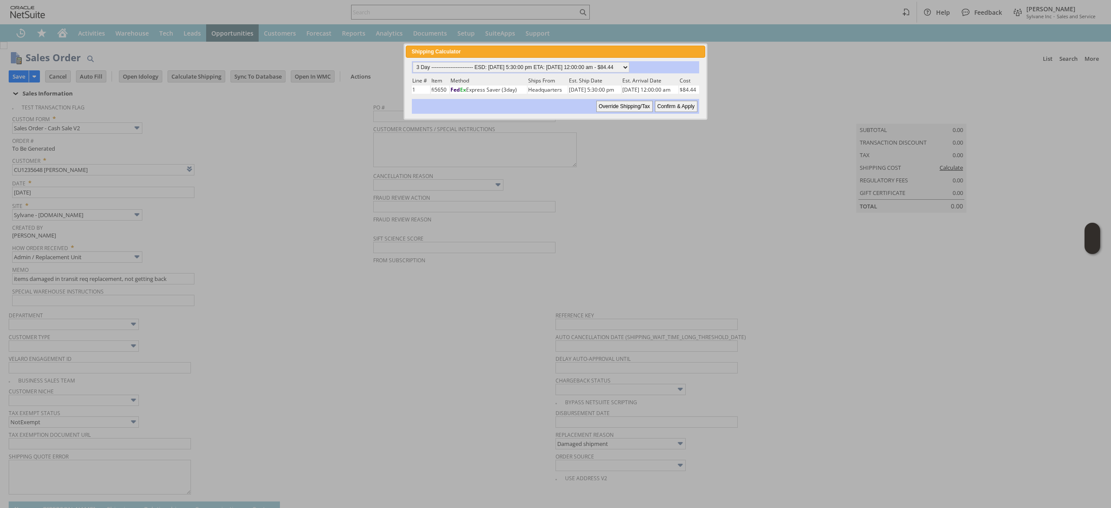
click at [688, 101] on input "Confirm & Apply" at bounding box center [676, 106] width 43 height 11
type input "Add"
type input "Copy Previous"
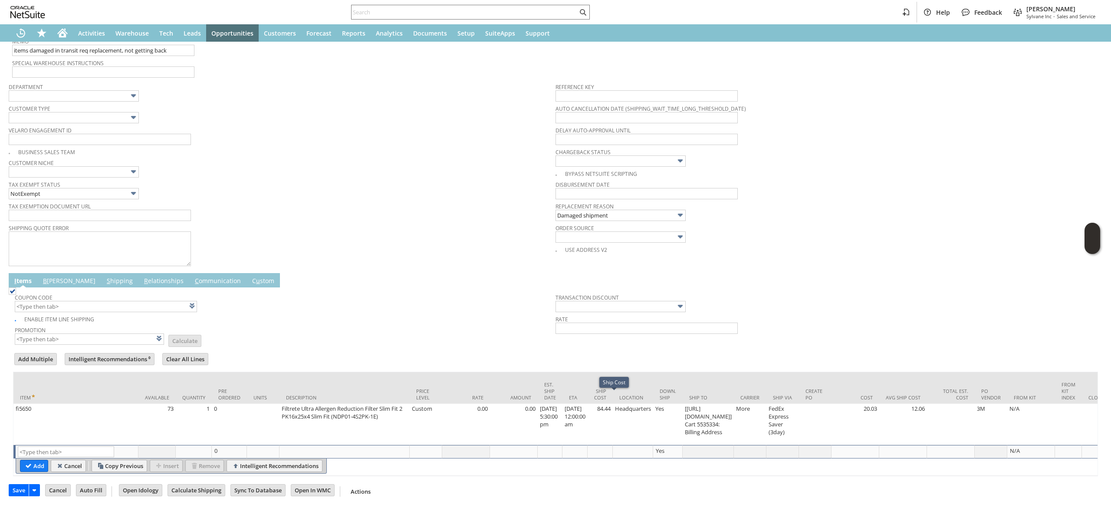
click at [463, 326] on td "Promotion List Calculate" at bounding box center [285, 335] width 541 height 22
click at [617, 386] on div "Ship Cost" at bounding box center [614, 382] width 30 height 11
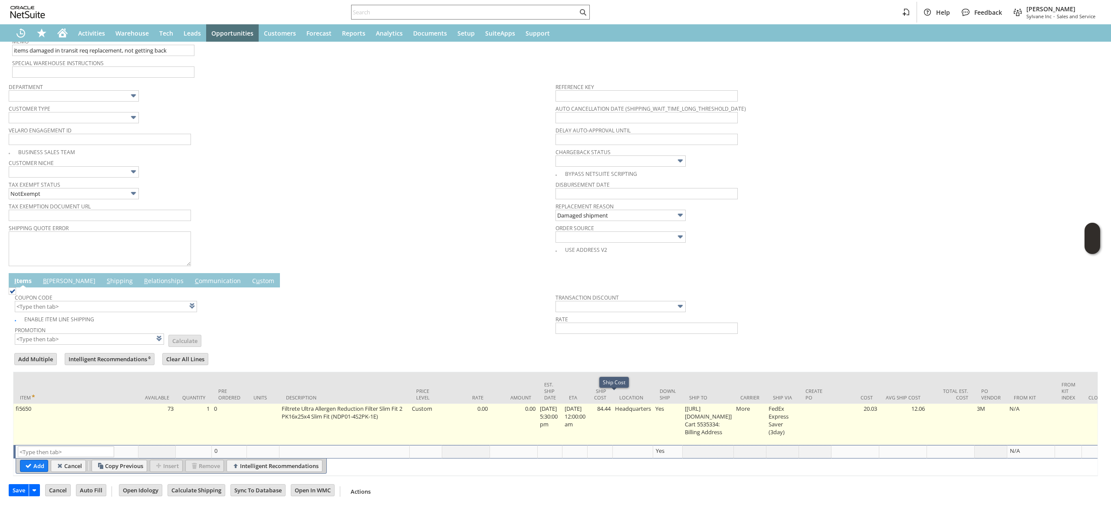
click at [613, 411] on td "84.44" at bounding box center [600, 424] width 25 height 41
type input "84.44"
type input "OK"
type input "Make Copy"
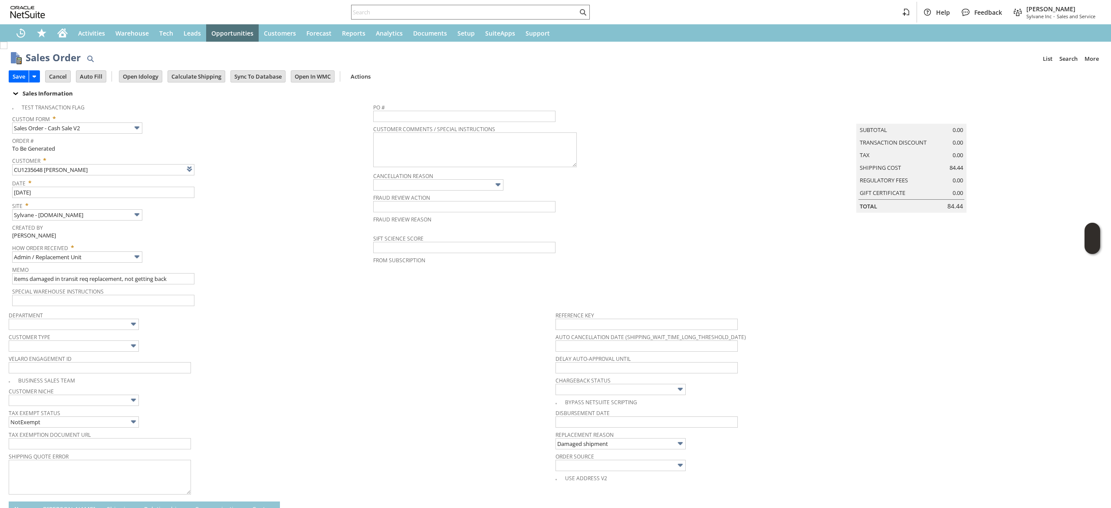
click at [204, 69] on td "Calculate Shipping" at bounding box center [199, 76] width 63 height 16
click at [201, 72] on input "Calculate Shipping" at bounding box center [196, 76] width 57 height 11
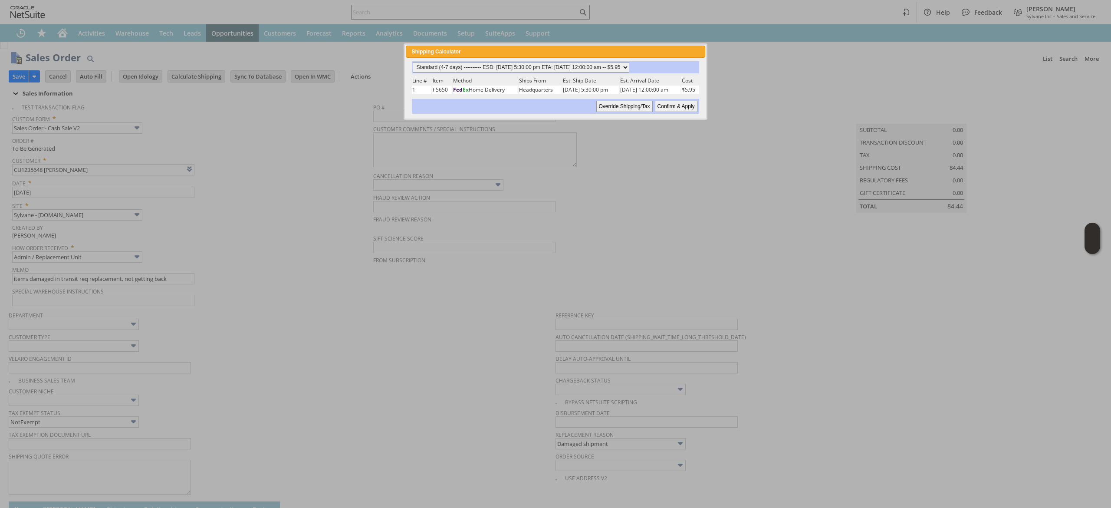
click at [551, 67] on select "Standard (4-7 days) ---------- ESD: 08/25/2025 5:30:00 pm ETA: 08/29/2025 12:00…" at bounding box center [521, 67] width 217 height 10
click at [413, 62] on select "Standard (4-7 days) ---------- ESD: 08/25/2025 5:30:00 pm ETA: 08/29/2025 12:00…" at bounding box center [521, 67] width 217 height 10
click at [656, 108] on input "Confirm & Apply" at bounding box center [676, 106] width 43 height 11
click at [662, 107] on span "PO #" at bounding box center [553, 106] width 360 height 10
click at [673, 103] on span "PO #" at bounding box center [553, 106] width 360 height 10
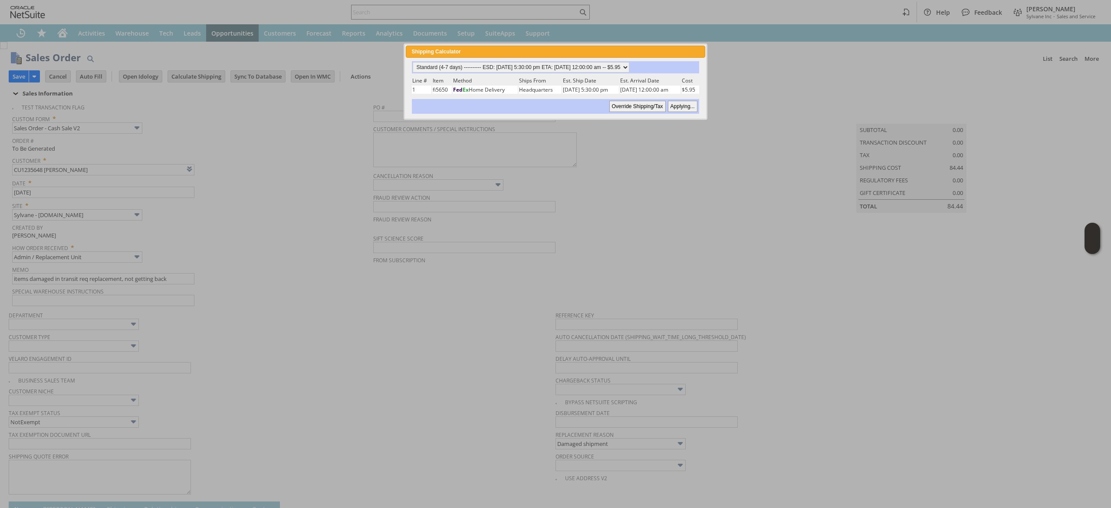
click at [673, 103] on span "PO #" at bounding box center [553, 106] width 360 height 10
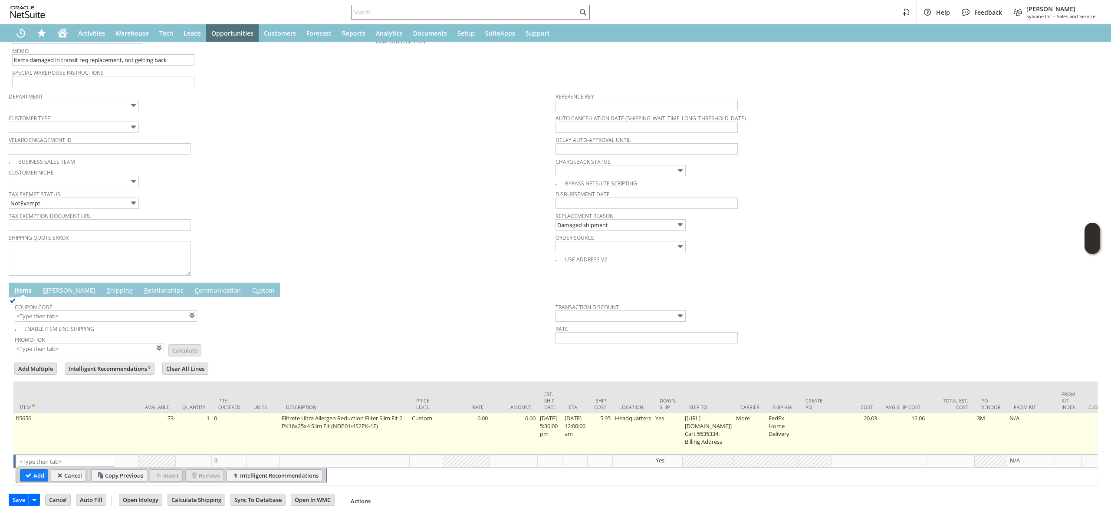
scroll to position [243, 0]
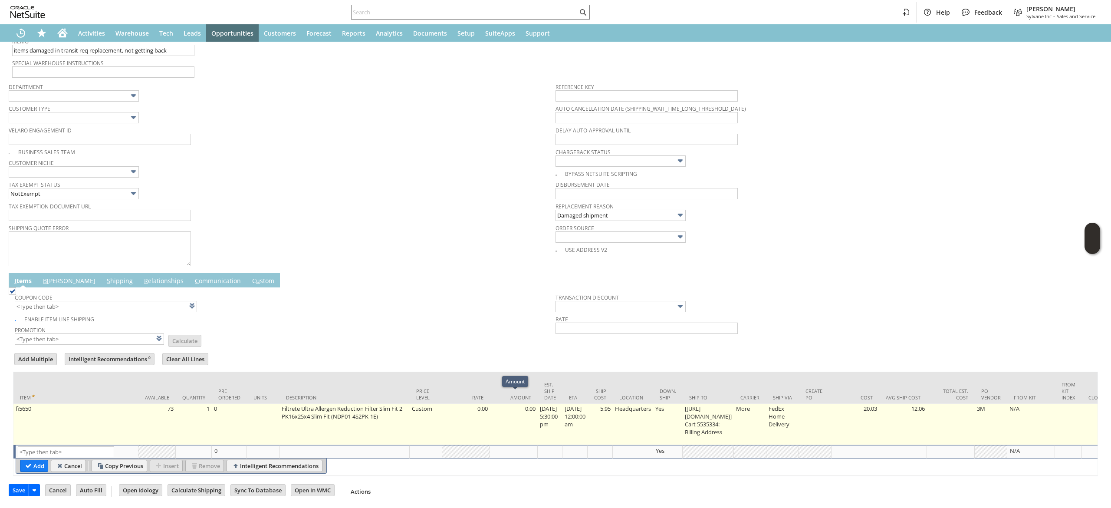
click at [613, 411] on td "5.95" at bounding box center [600, 424] width 25 height 41
type input "5.95"
type input "fi5650"
type input "OK"
type input "Make Copy"
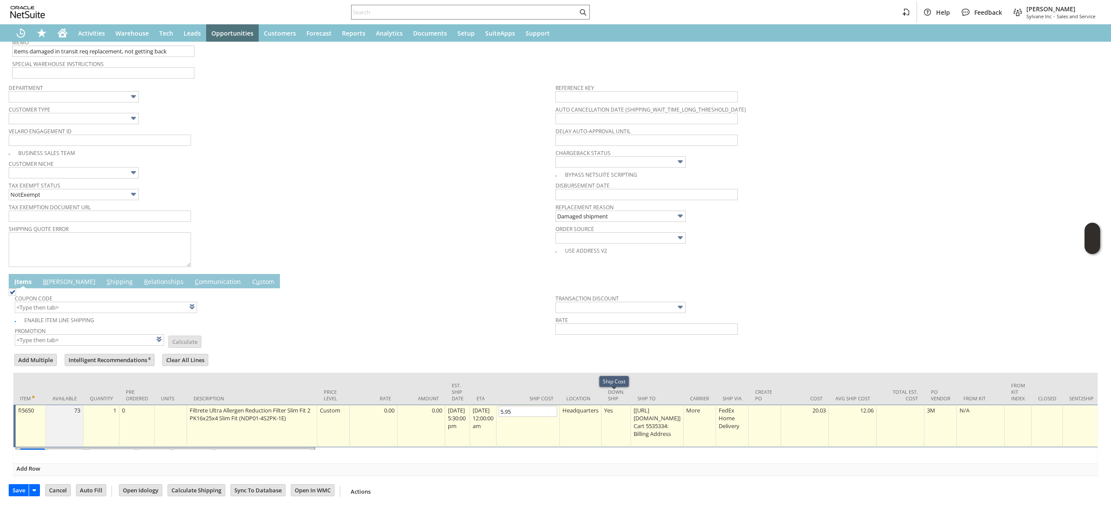
scroll to position [242, 0]
type input "0"
click at [41, 448] on input "OK" at bounding box center [32, 453] width 24 height 11
type input "Add"
type input "Copy Previous"
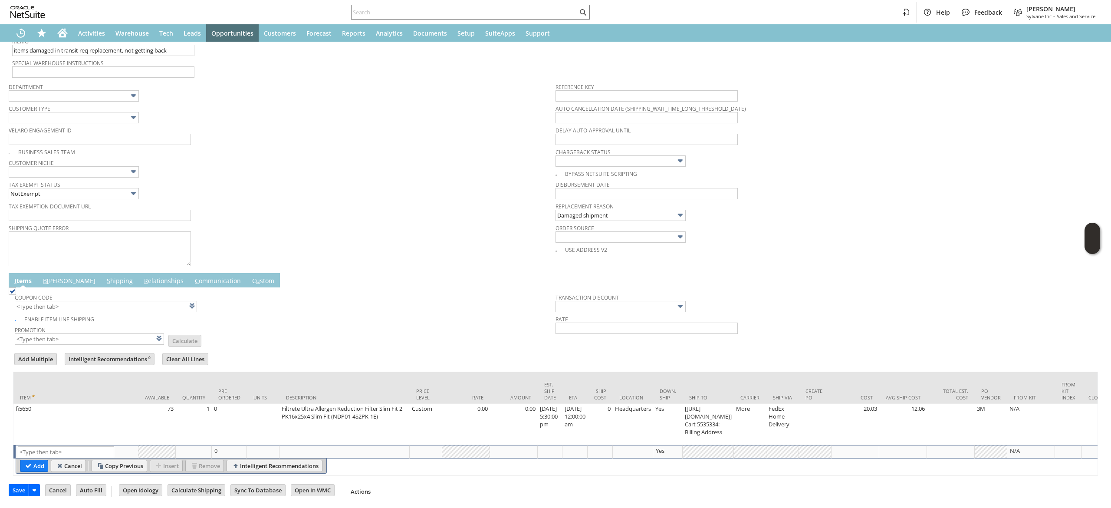
click at [56, 276] on link "B illing" at bounding box center [69, 281] width 57 height 10
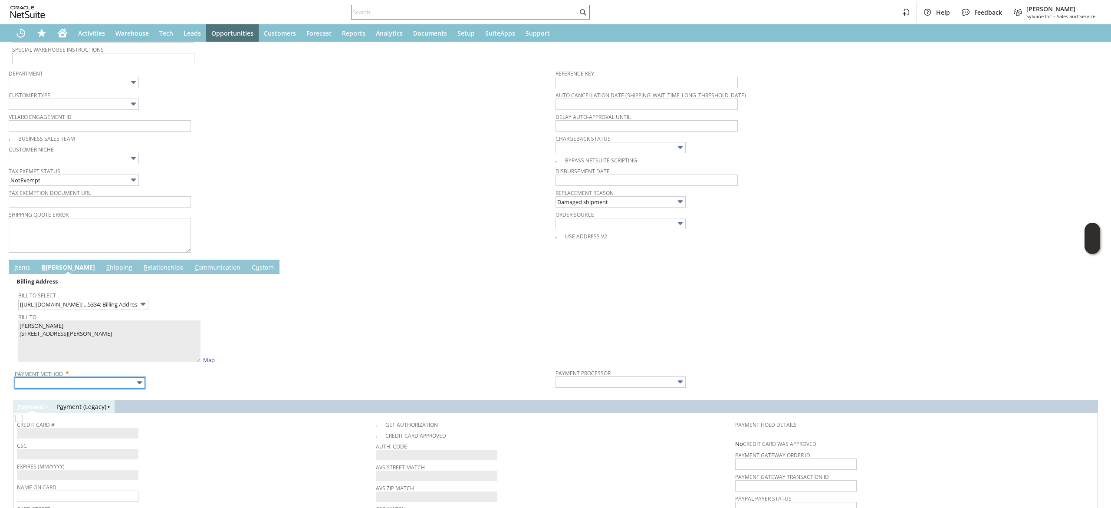
click at [110, 378] on input "text" at bounding box center [80, 382] width 130 height 11
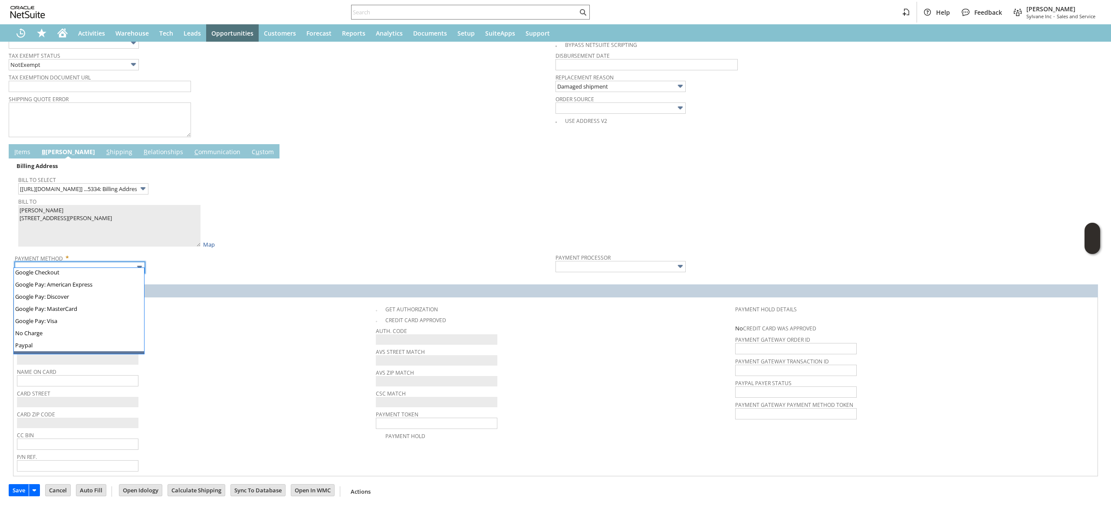
scroll to position [234, 0]
type input "Visa / Mastercard"
type input "Braintree"
checkbox input "true"
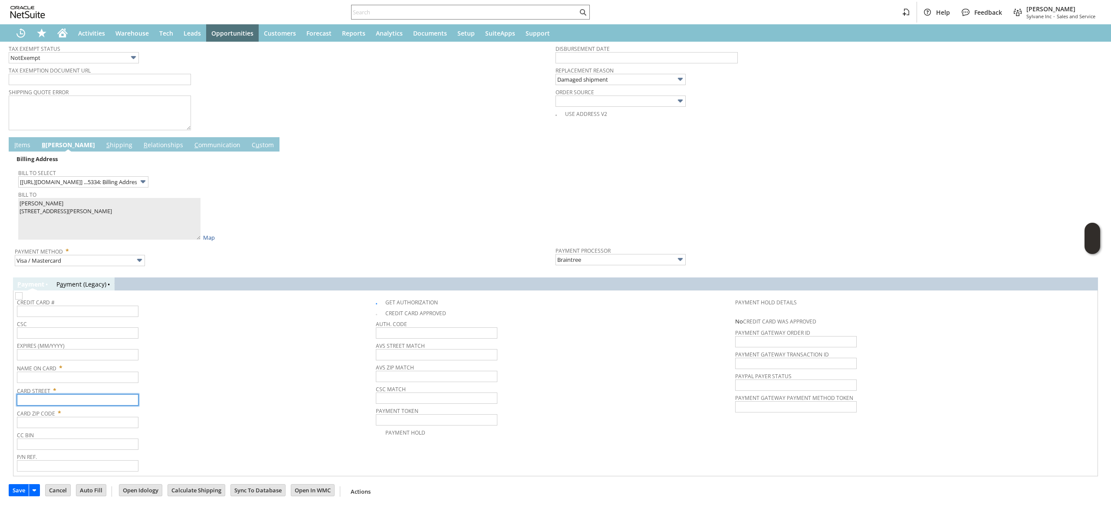
drag, startPoint x: 73, startPoint y: 402, endPoint x: 74, endPoint y: 397, distance: 4.9
click at [73, 402] on input "text" at bounding box center [78, 399] width 122 height 11
click at [26, 380] on input "text" at bounding box center [78, 376] width 122 height 11
paste input "[PERSON_NAME]"
type input "[PERSON_NAME]"
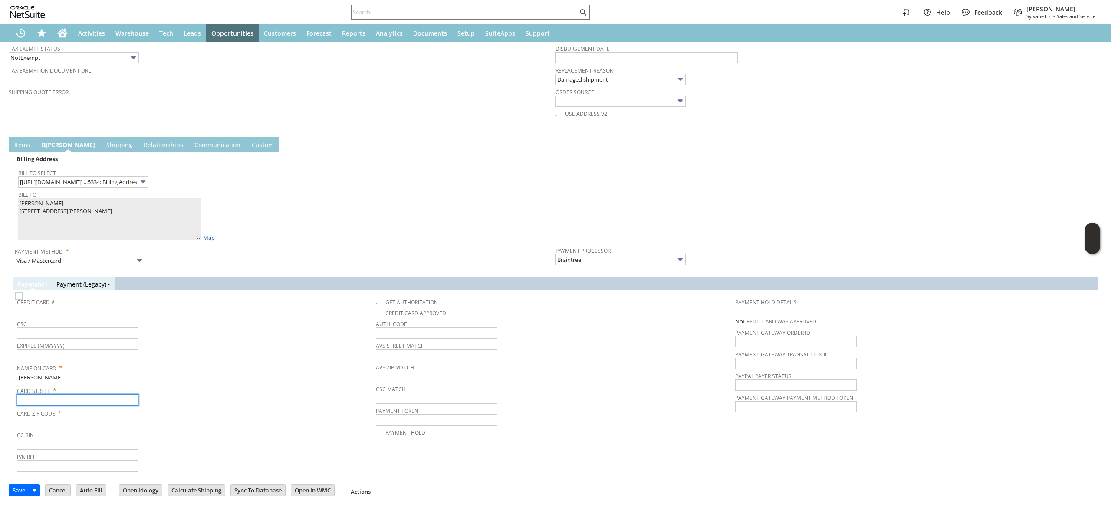
click at [98, 407] on tbody "Credit Card # CSC Expires (MM/YYYY) Name On Card * Harlan Podber Card Street * …" at bounding box center [196, 383] width 359 height 178
paste input "[STREET_ADDRESS][PERSON_NAME]"
click at [96, 402] on input "text" at bounding box center [78, 399] width 122 height 11
type input "[STREET_ADDRESS][PERSON_NAME]"
click at [99, 415] on span "Card Zip Code *" at bounding box center [194, 411] width 355 height 10
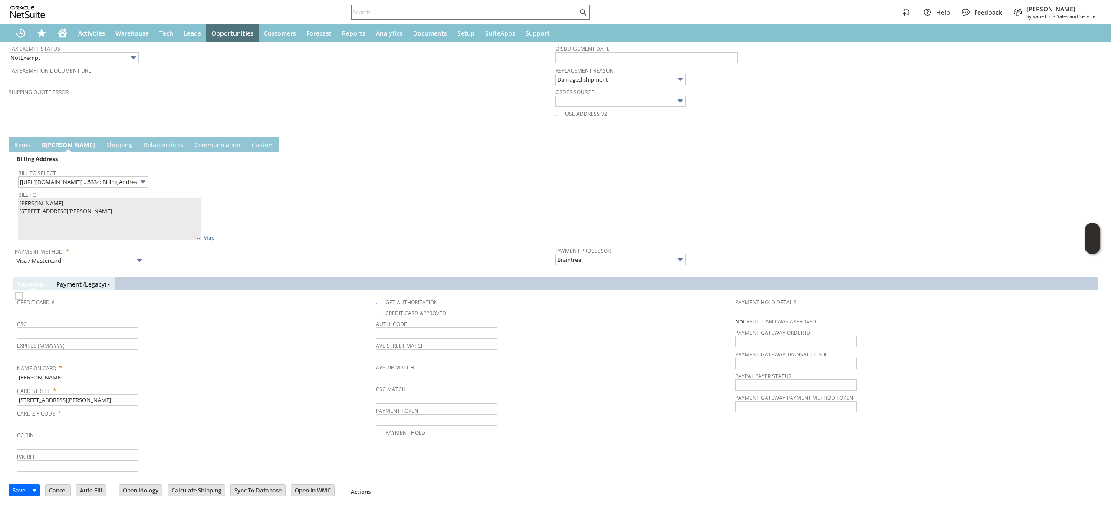
click at [91, 434] on span "CC Bin" at bounding box center [194, 434] width 355 height 10
paste input "84036"
click at [98, 421] on input "text" at bounding box center [78, 422] width 122 height 11
type input "84036"
click at [23, 299] on img at bounding box center [18, 295] width 7 height 7
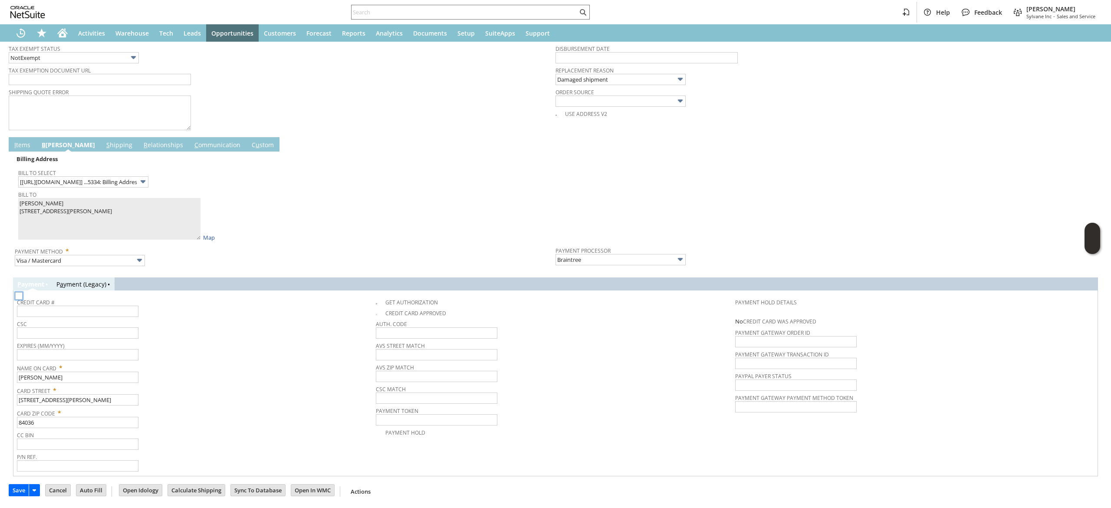
checkbox input "false"
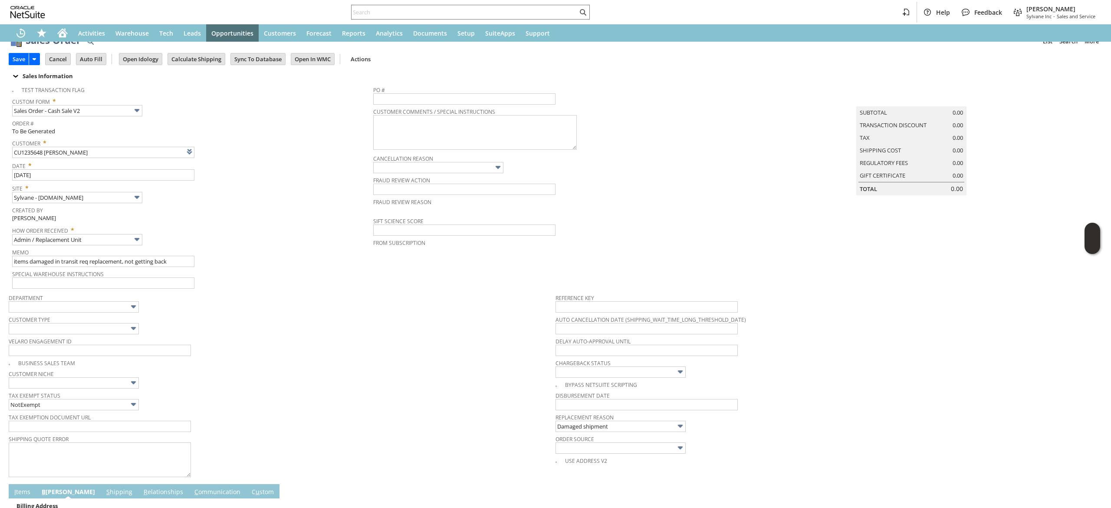
scroll to position [0, 0]
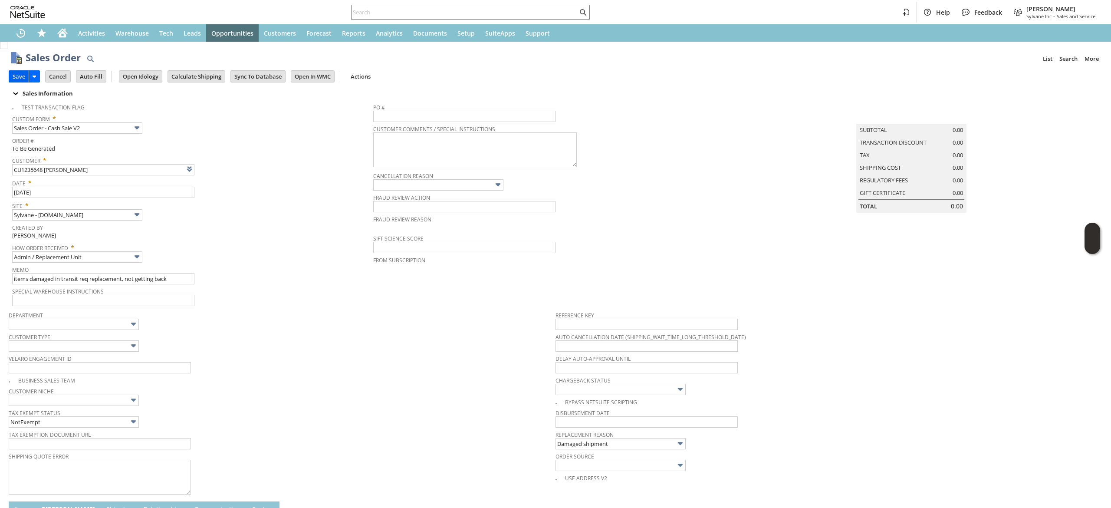
click at [21, 75] on input "Save" at bounding box center [19, 76] width 20 height 11
click at [212, 170] on link at bounding box center [212, 169] width 10 height 10
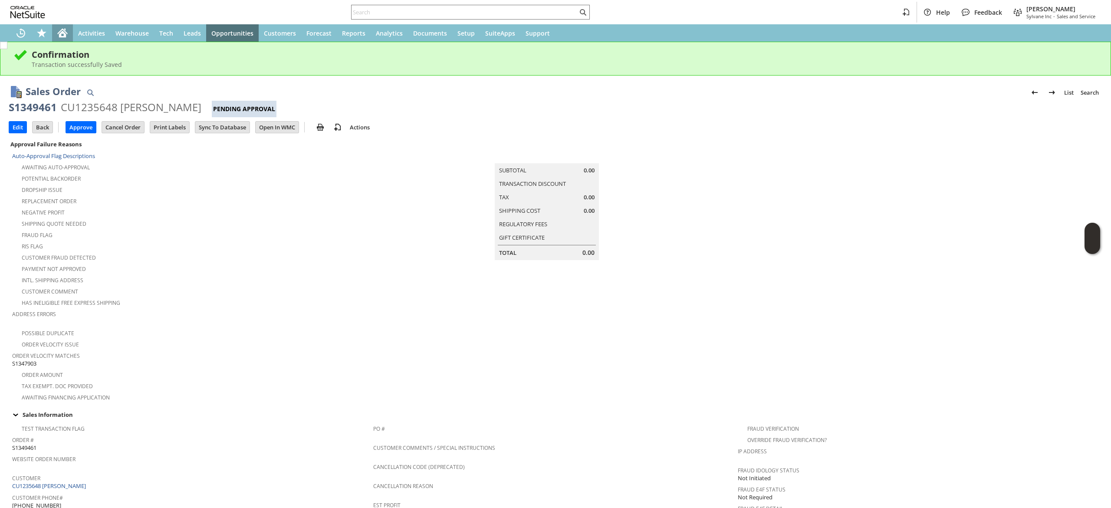
click at [60, 25] on div "Home" at bounding box center [62, 32] width 21 height 17
